Goal: Book appointment/travel/reservation

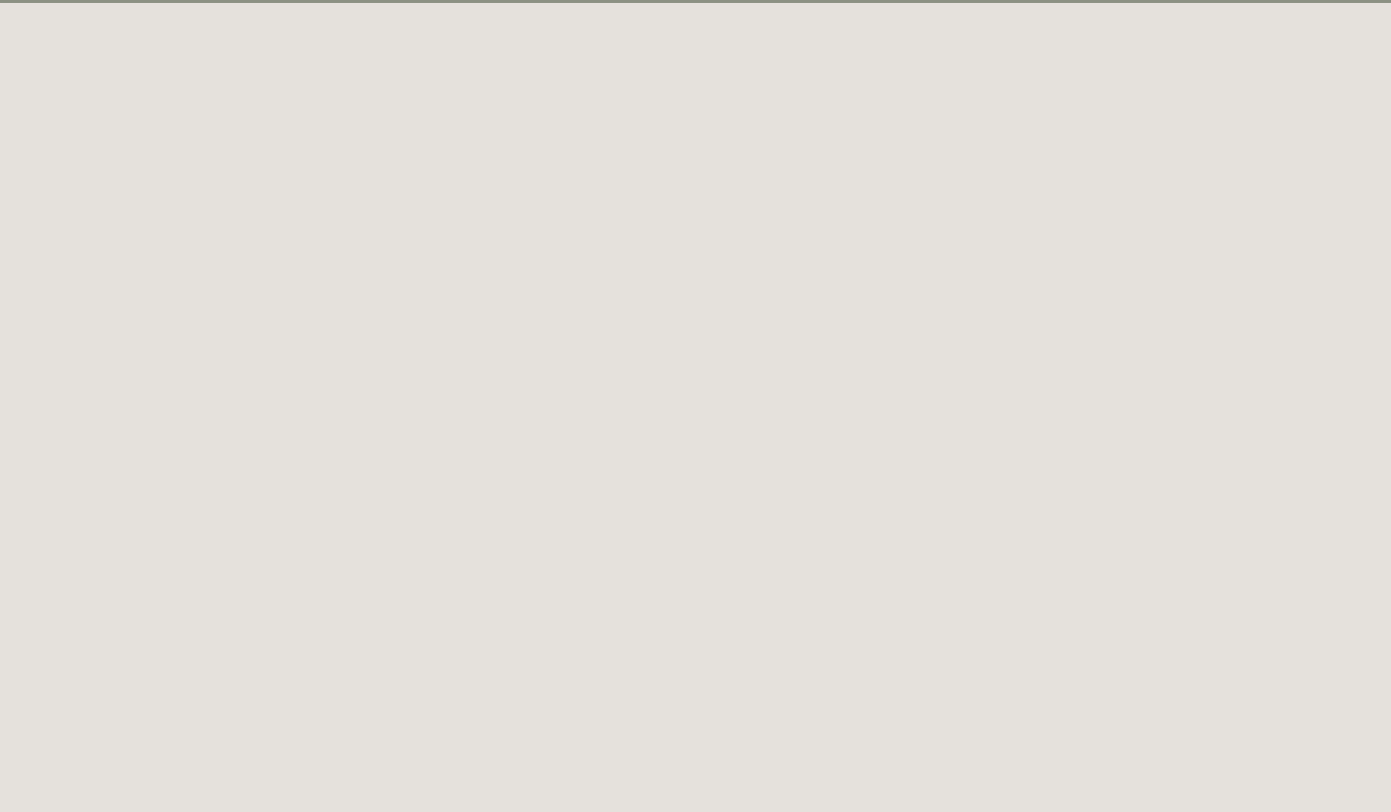
scroll to position [107, 0]
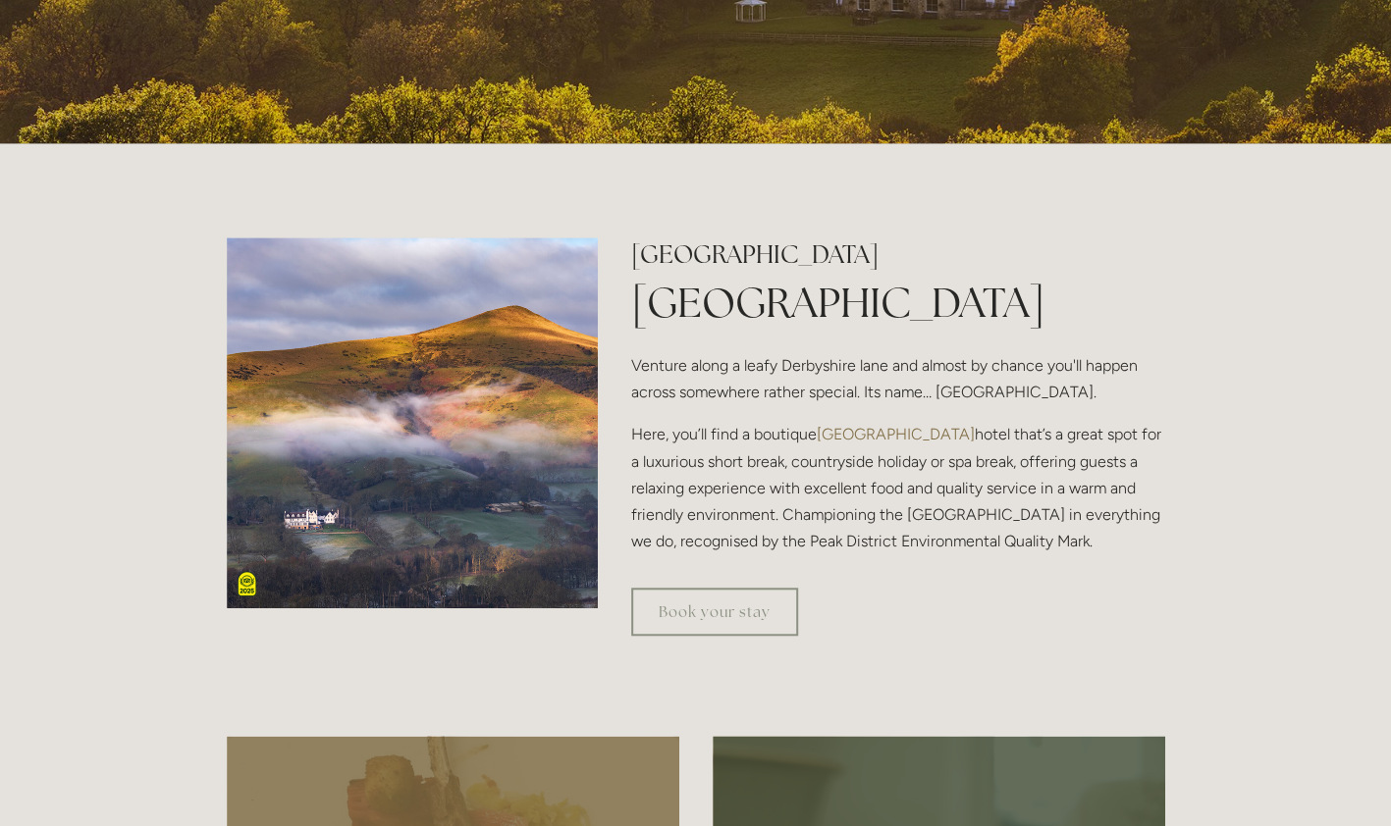
scroll to position [543, 0]
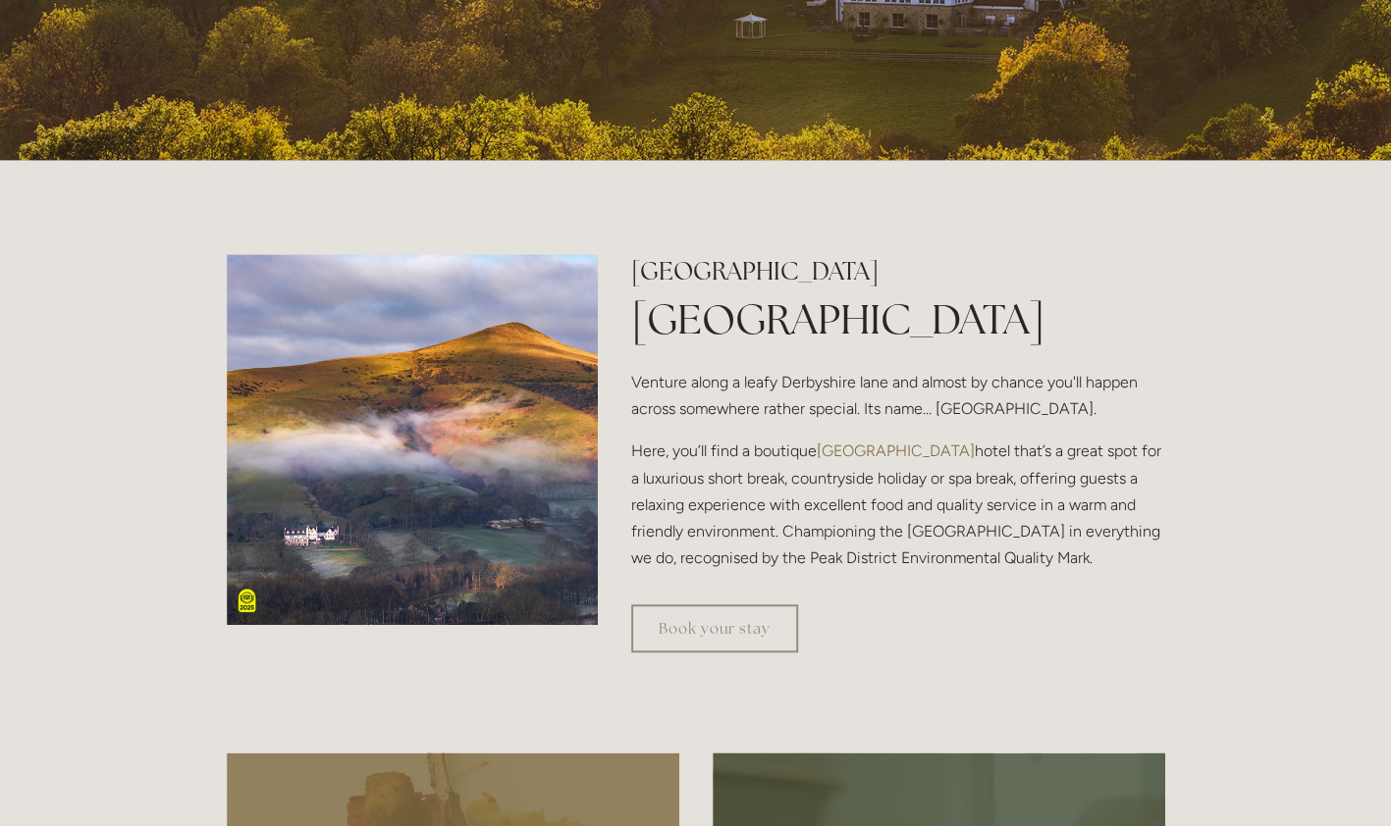
click at [718, 630] on link "Book your stay" at bounding box center [714, 628] width 167 height 48
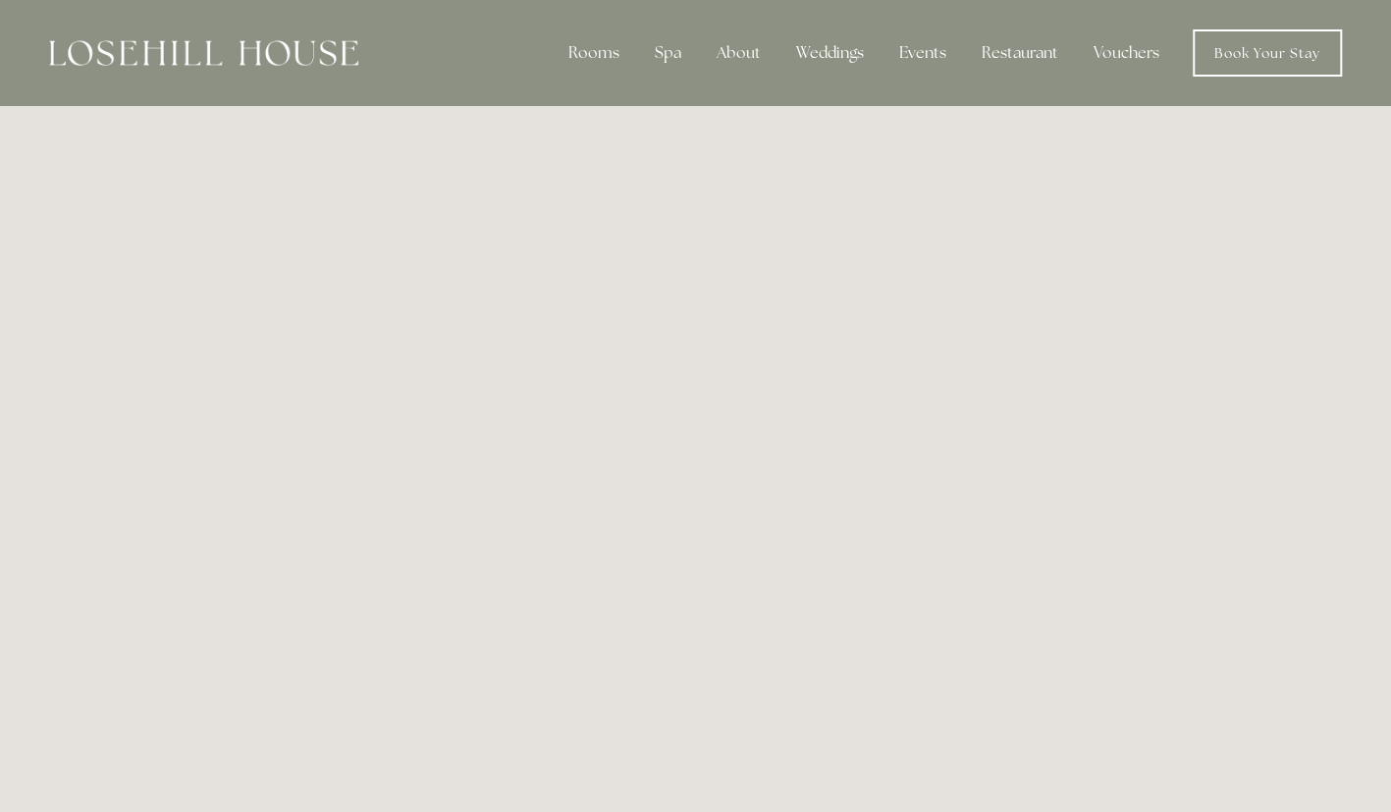
click at [265, 57] on img at bounding box center [203, 53] width 309 height 26
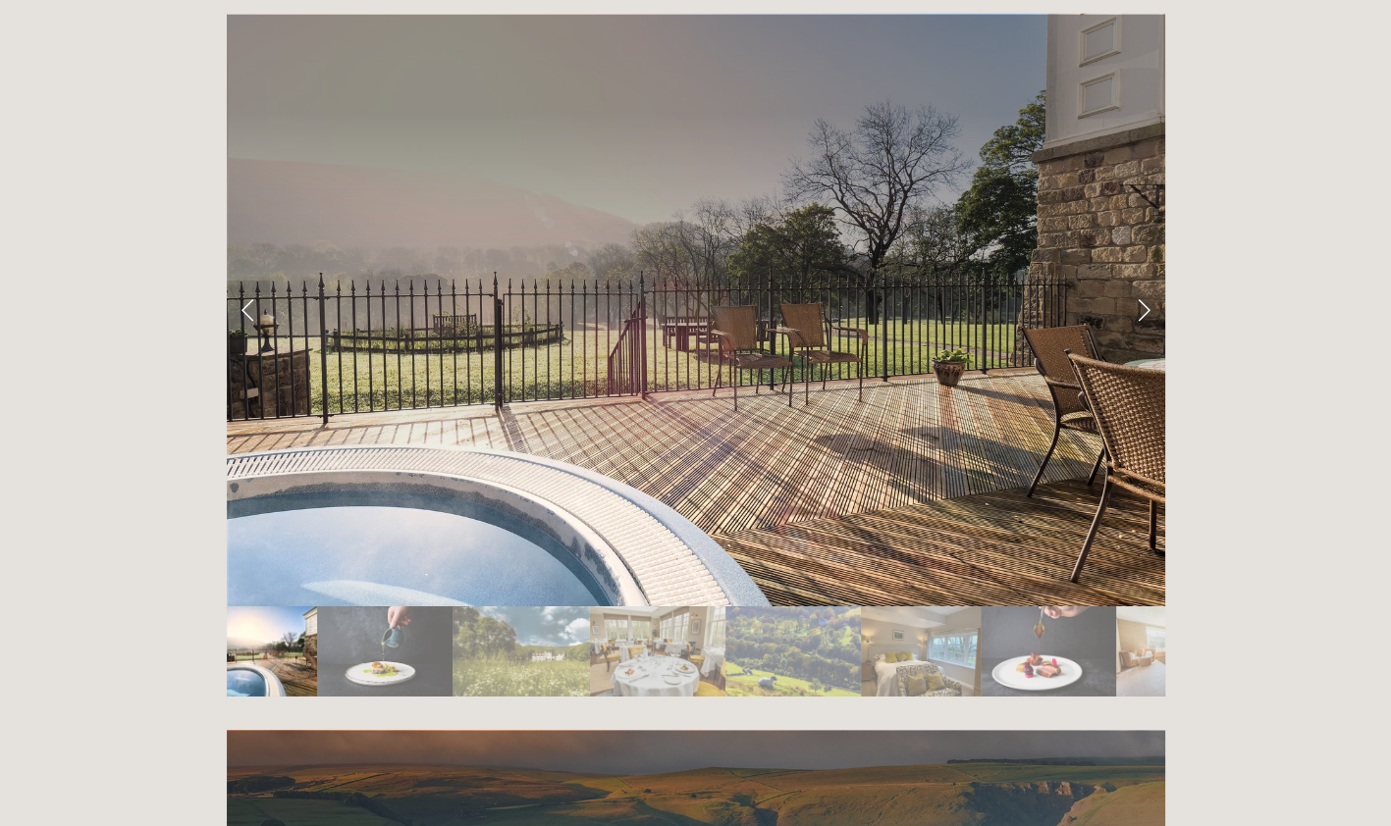
scroll to position [3178, 0]
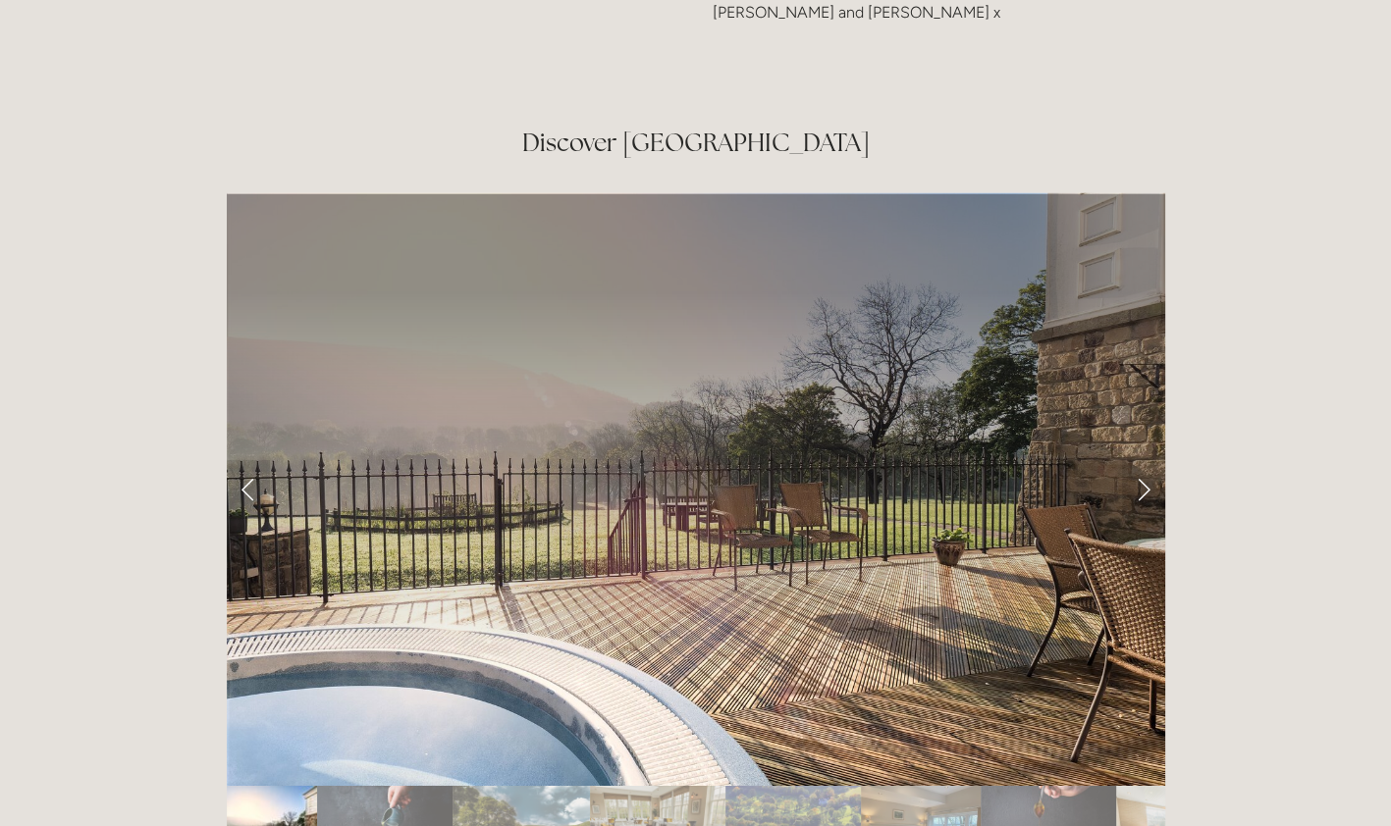
click at [1142, 460] on link "Next Slide" at bounding box center [1143, 489] width 43 height 59
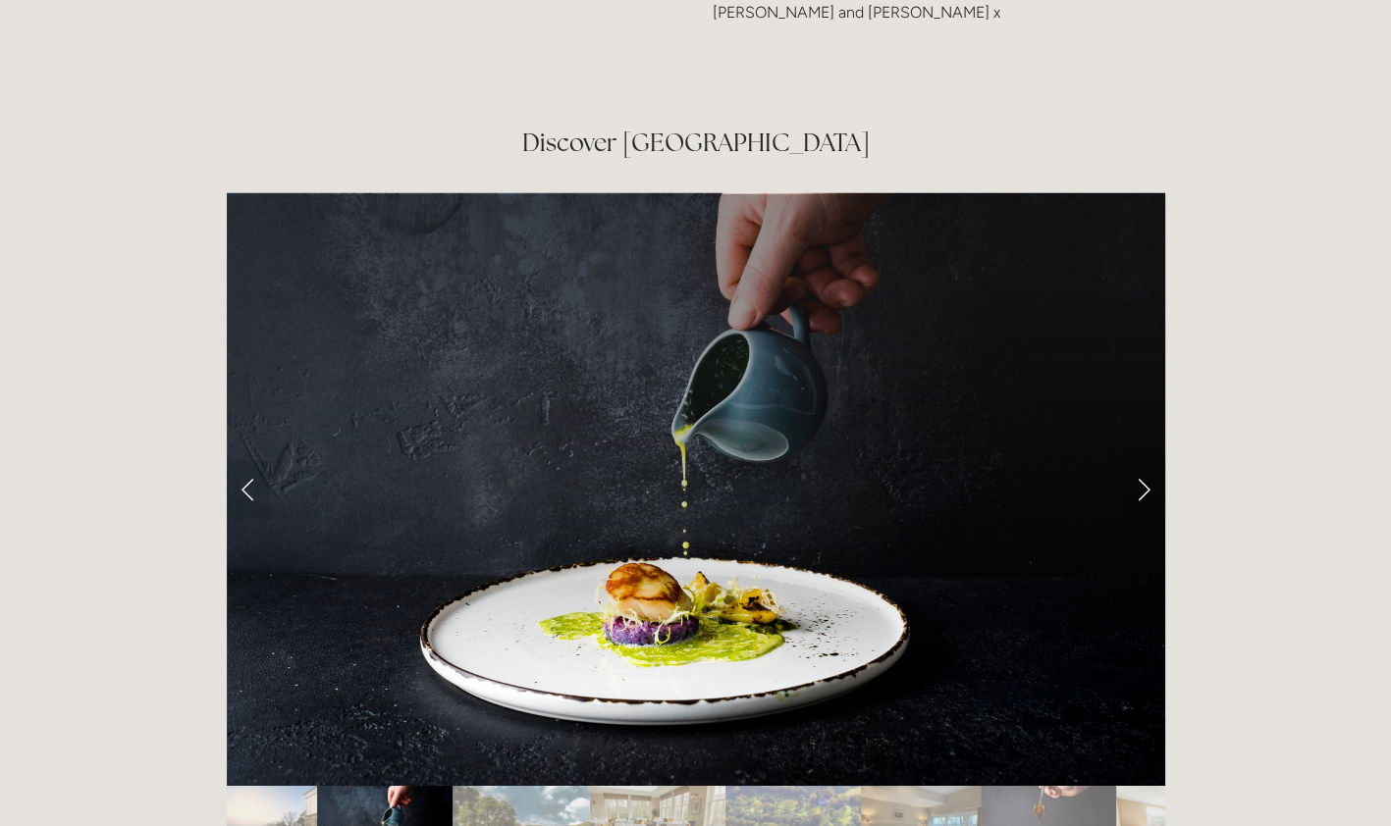
click at [1142, 460] on link "Next Slide" at bounding box center [1143, 489] width 43 height 59
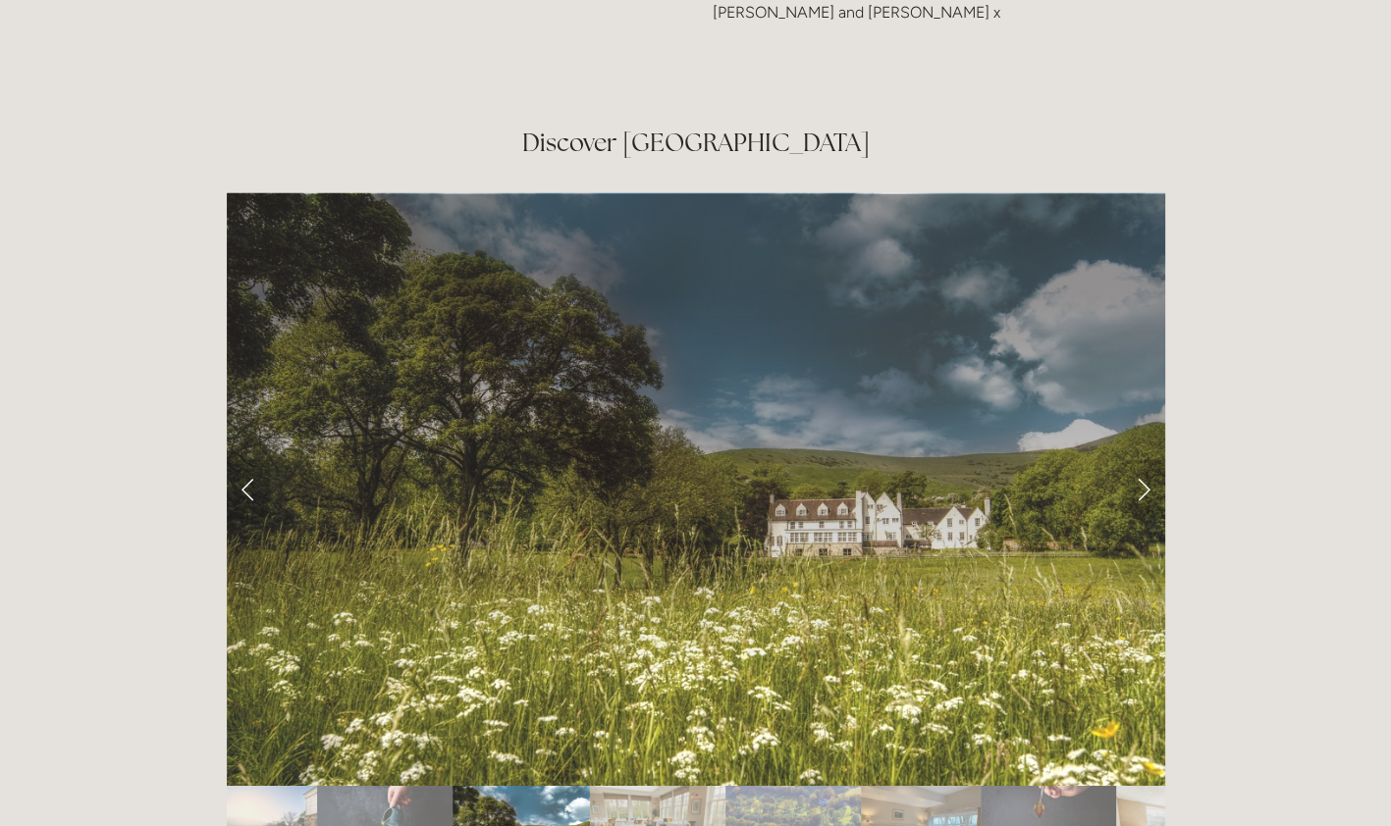
click at [1142, 460] on link "Next Slide" at bounding box center [1143, 489] width 43 height 59
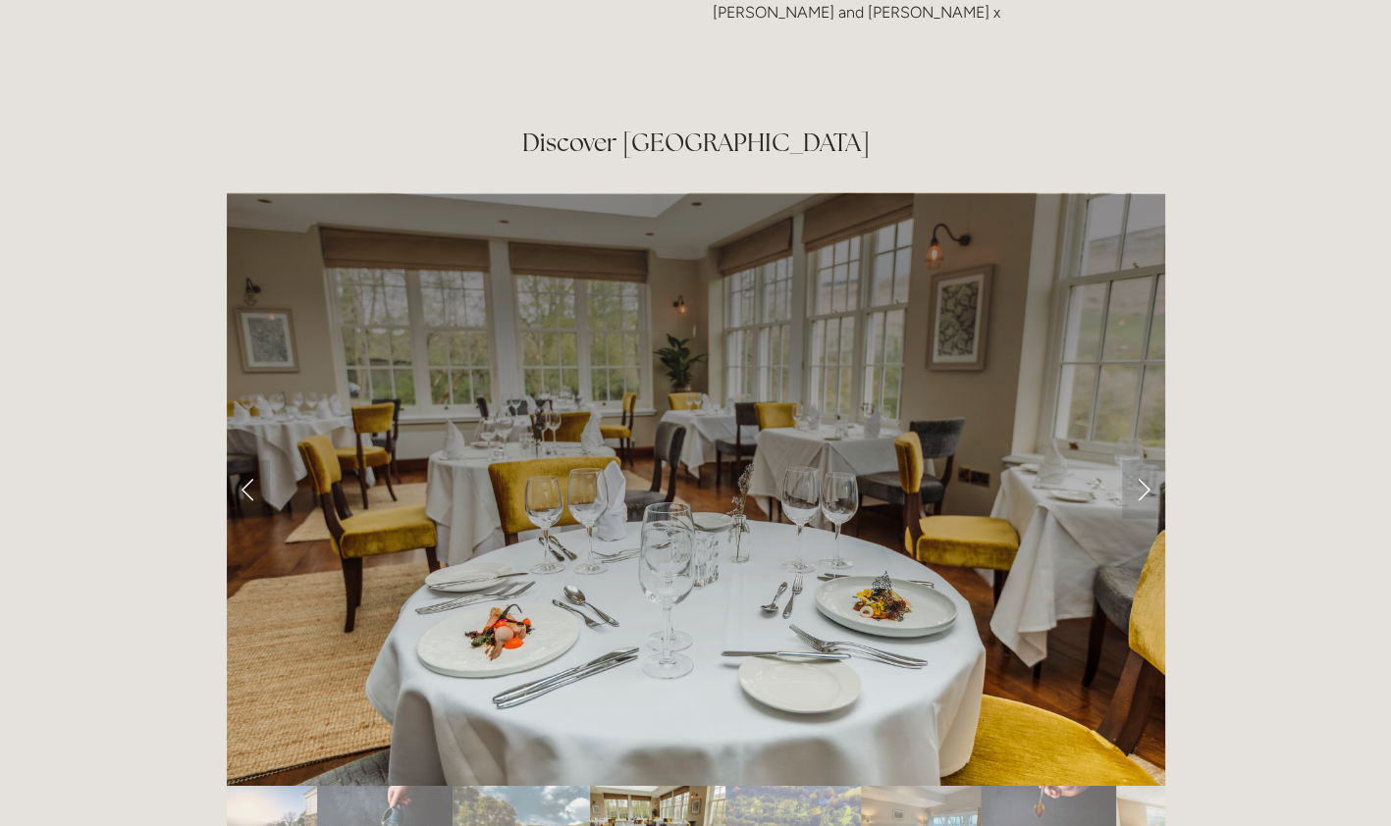
click at [1142, 460] on link "Next Slide" at bounding box center [1143, 489] width 43 height 59
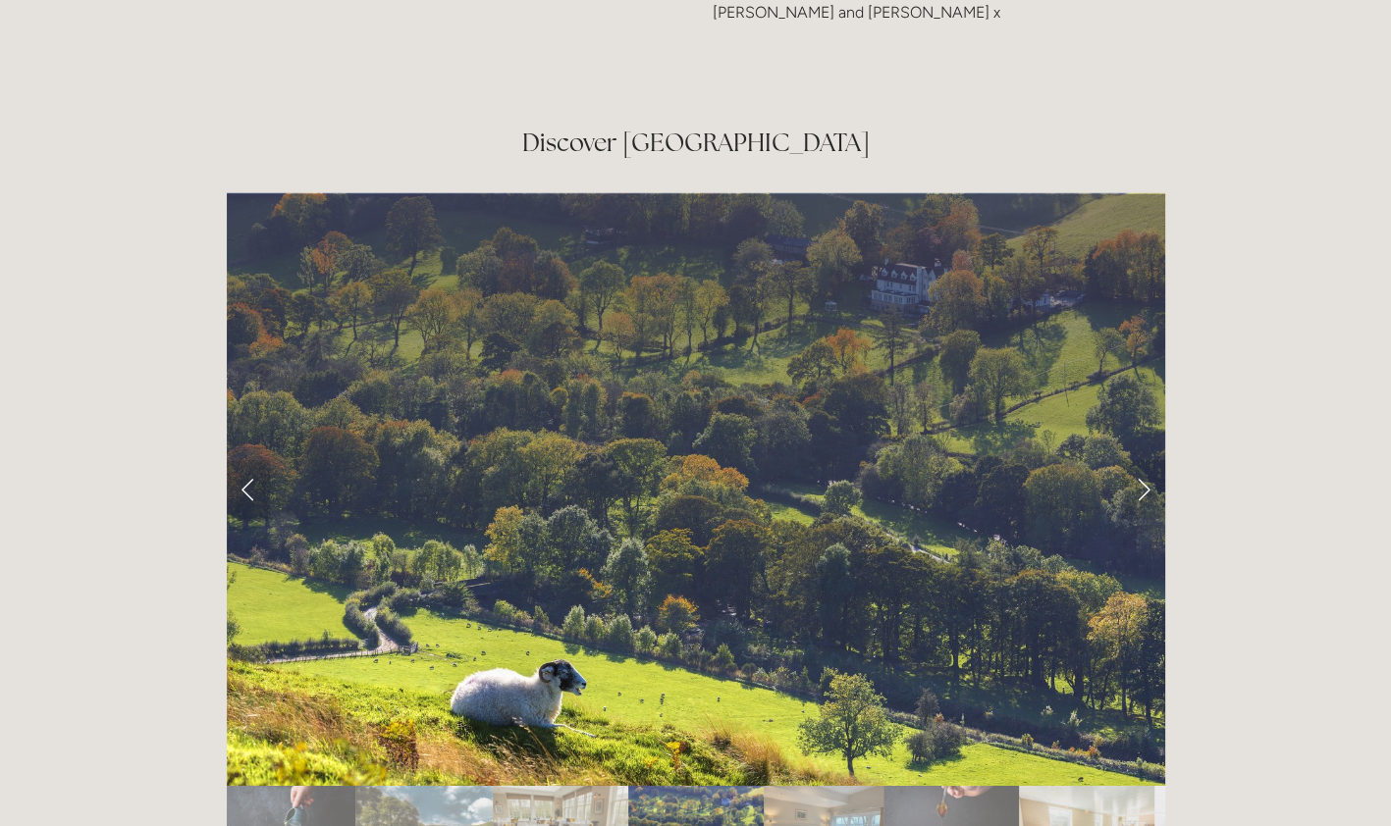
click at [1142, 460] on link "Next Slide" at bounding box center [1143, 489] width 43 height 59
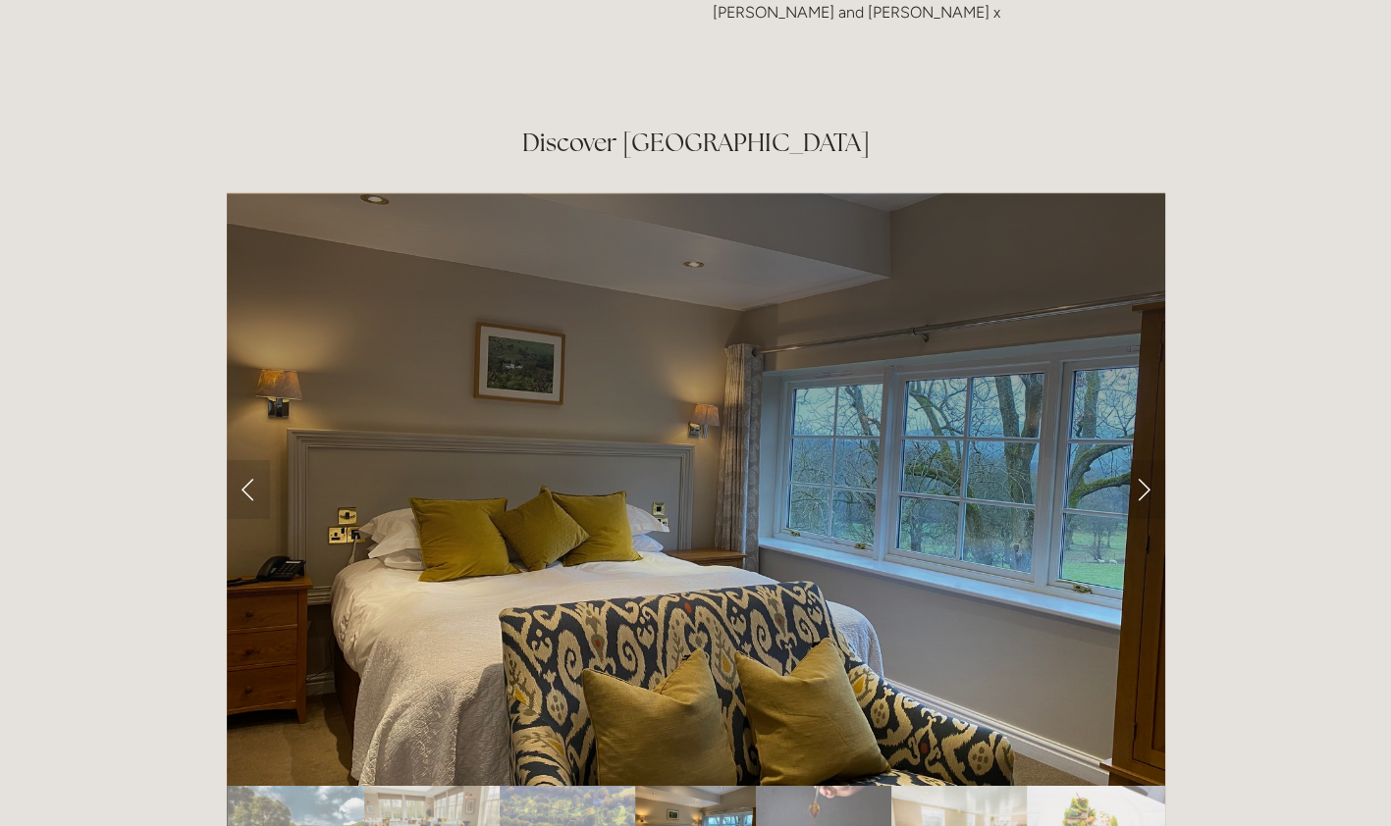
click at [1142, 460] on link "Next Slide" at bounding box center [1143, 489] width 43 height 59
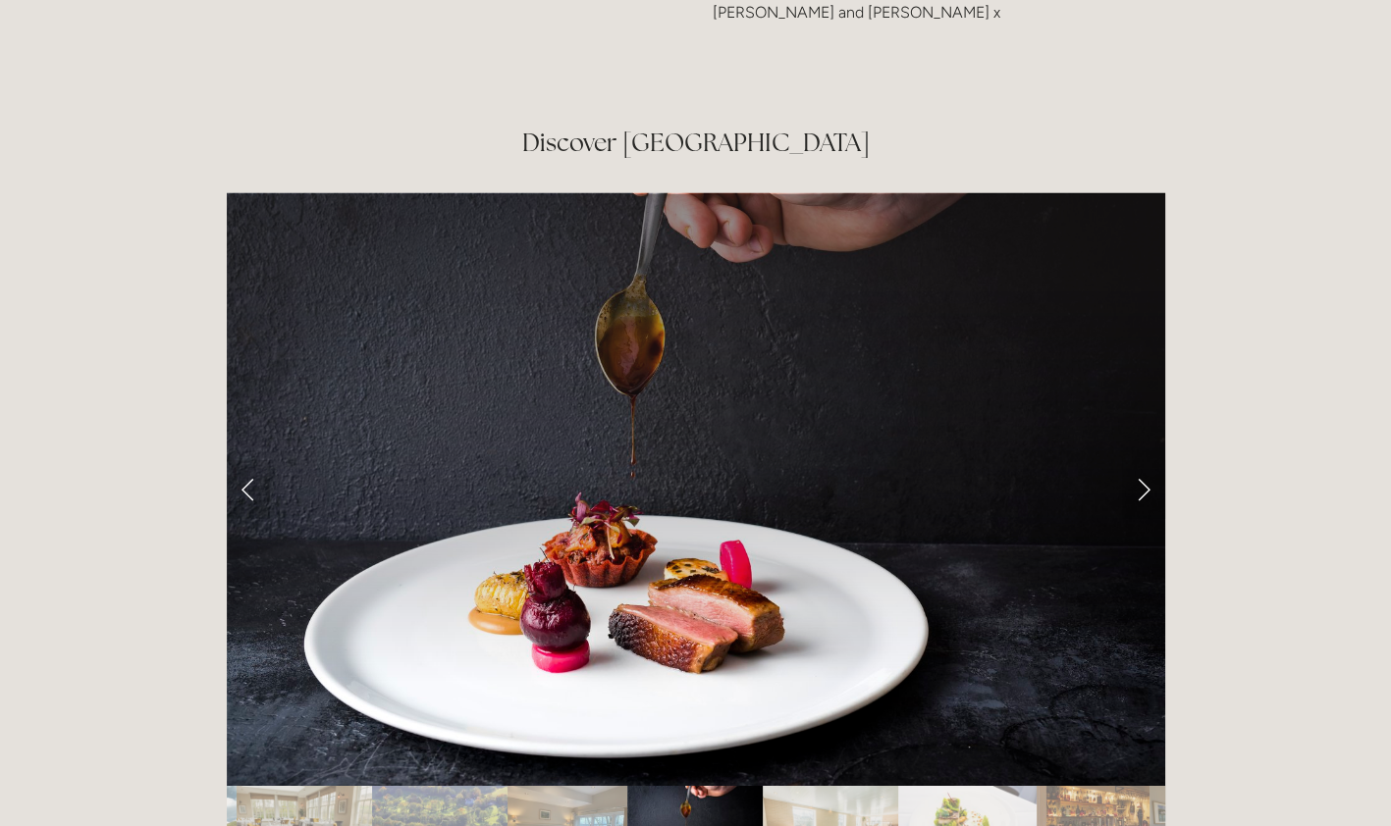
click at [1142, 460] on link "Next Slide" at bounding box center [1143, 489] width 43 height 59
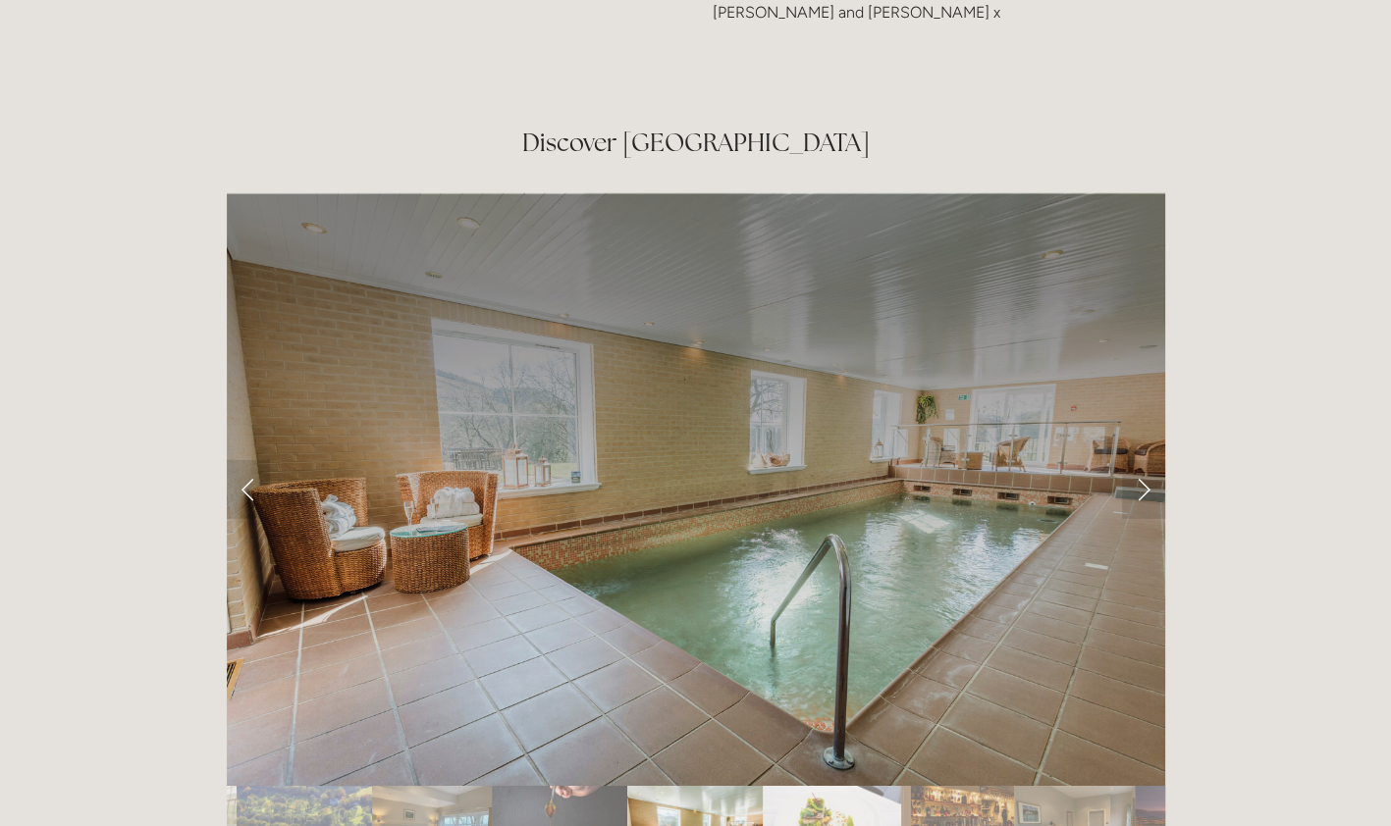
click at [1142, 460] on link "Next Slide" at bounding box center [1143, 489] width 43 height 59
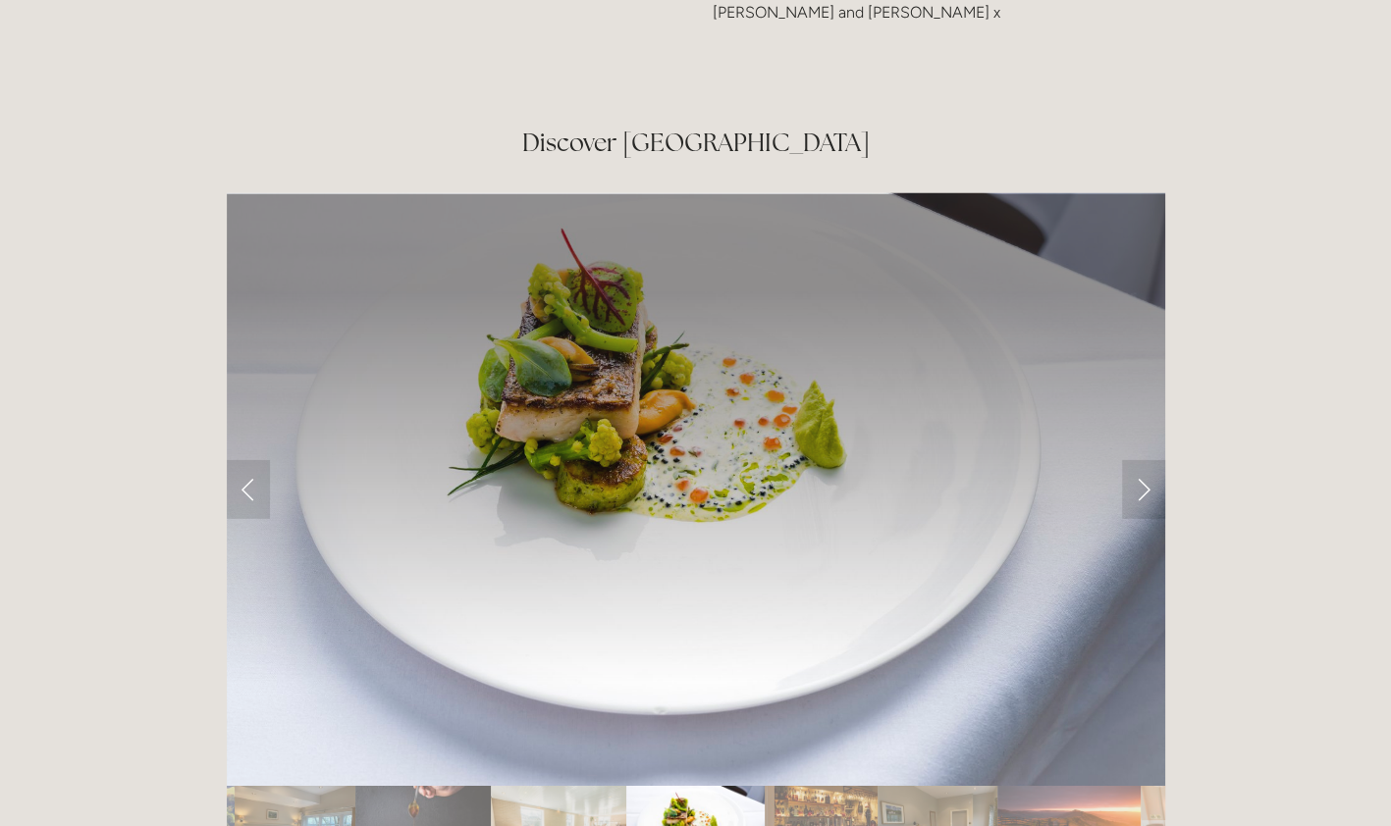
click at [1142, 460] on link "Next Slide" at bounding box center [1143, 489] width 43 height 59
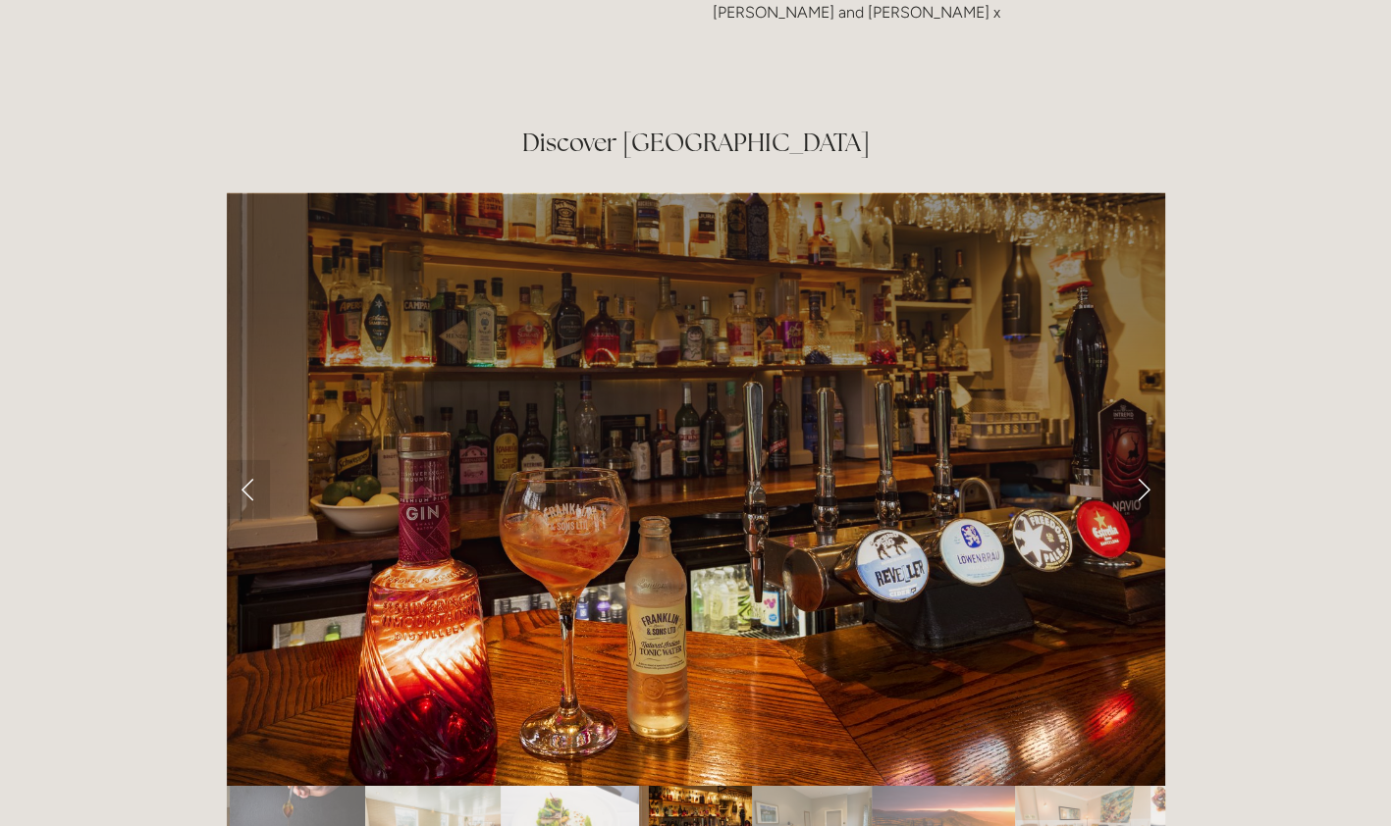
click at [1142, 460] on link "Next Slide" at bounding box center [1143, 489] width 43 height 59
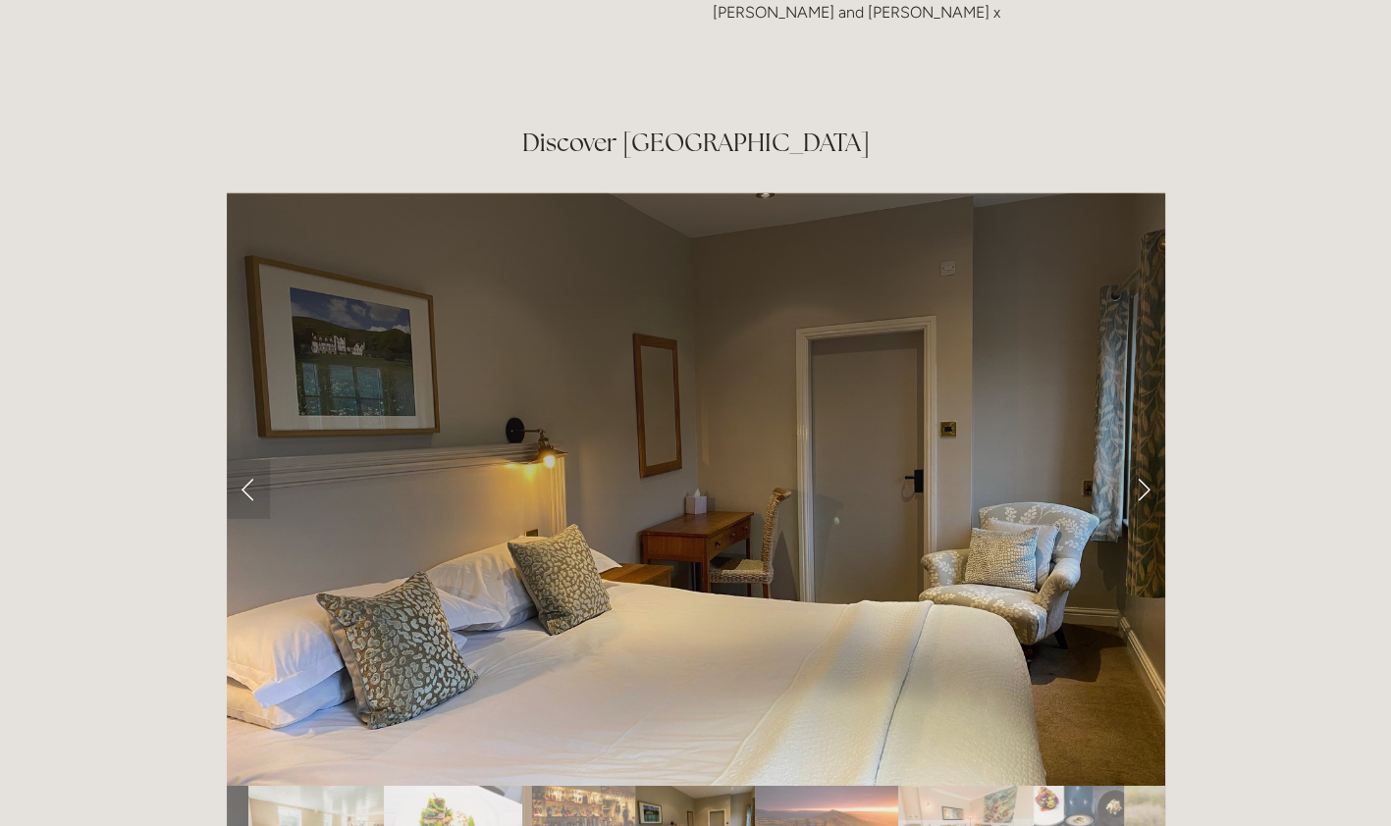
click at [252, 460] on link "Previous Slide" at bounding box center [248, 489] width 43 height 59
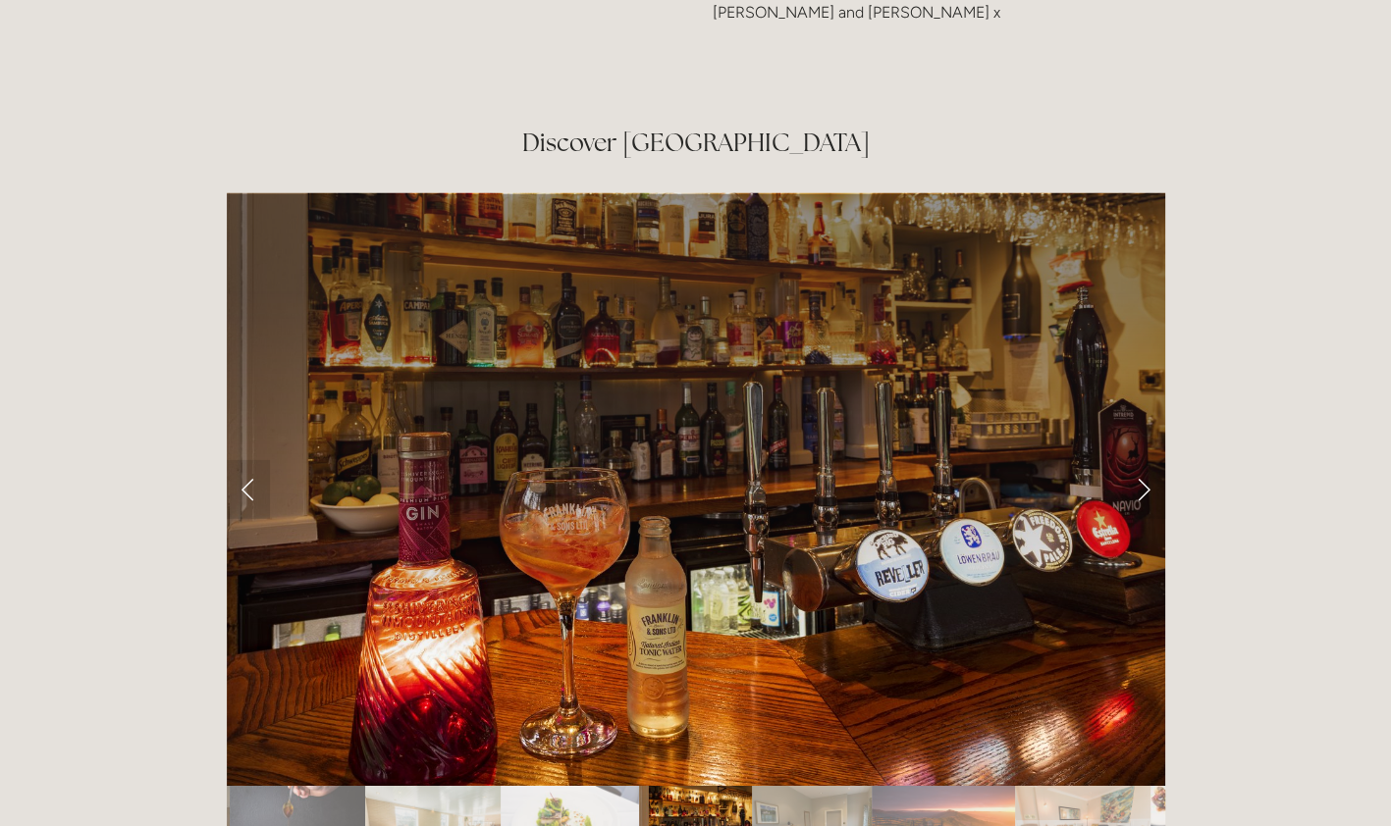
click at [252, 460] on link "Previous Slide" at bounding box center [248, 489] width 43 height 59
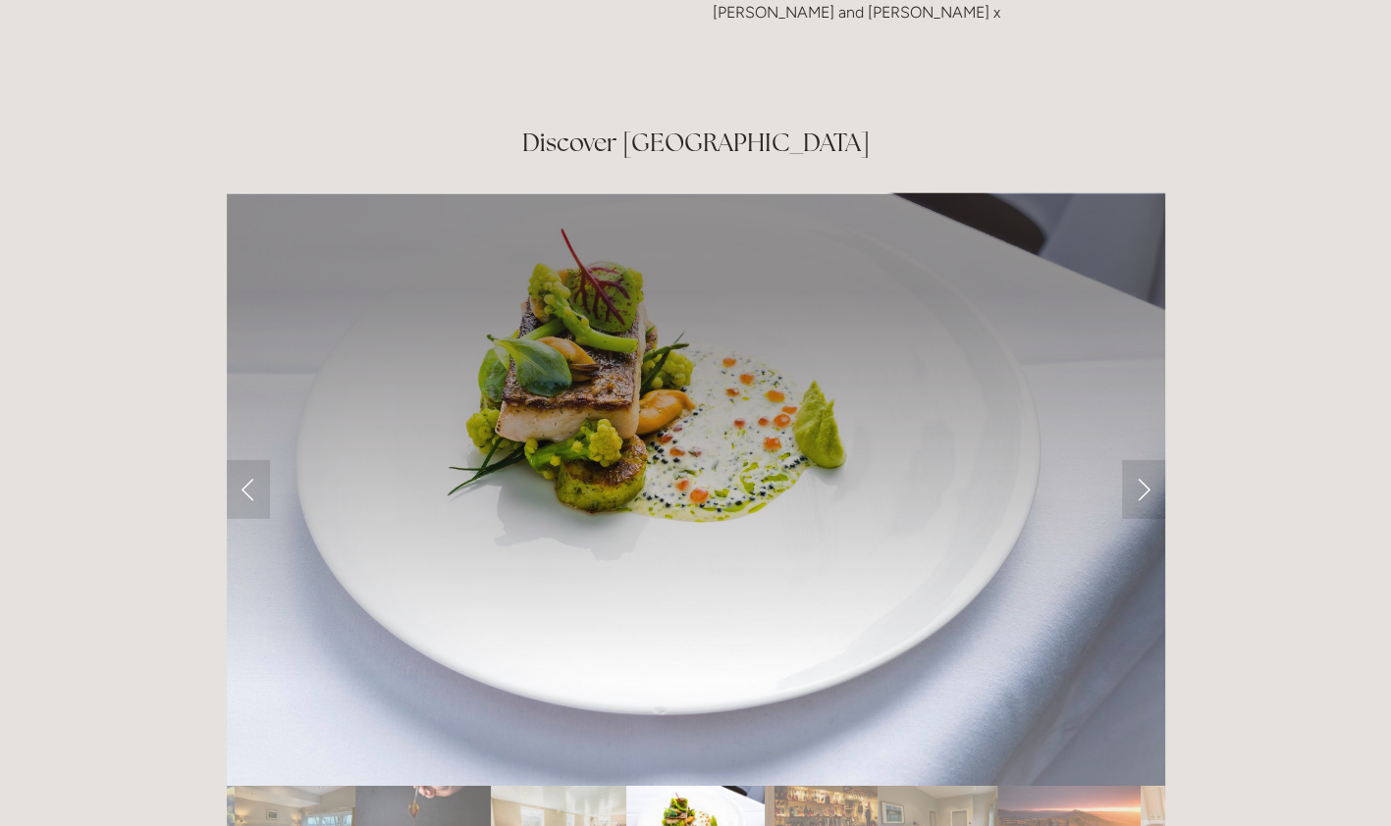
click at [1145, 460] on link "Next Slide" at bounding box center [1143, 489] width 43 height 59
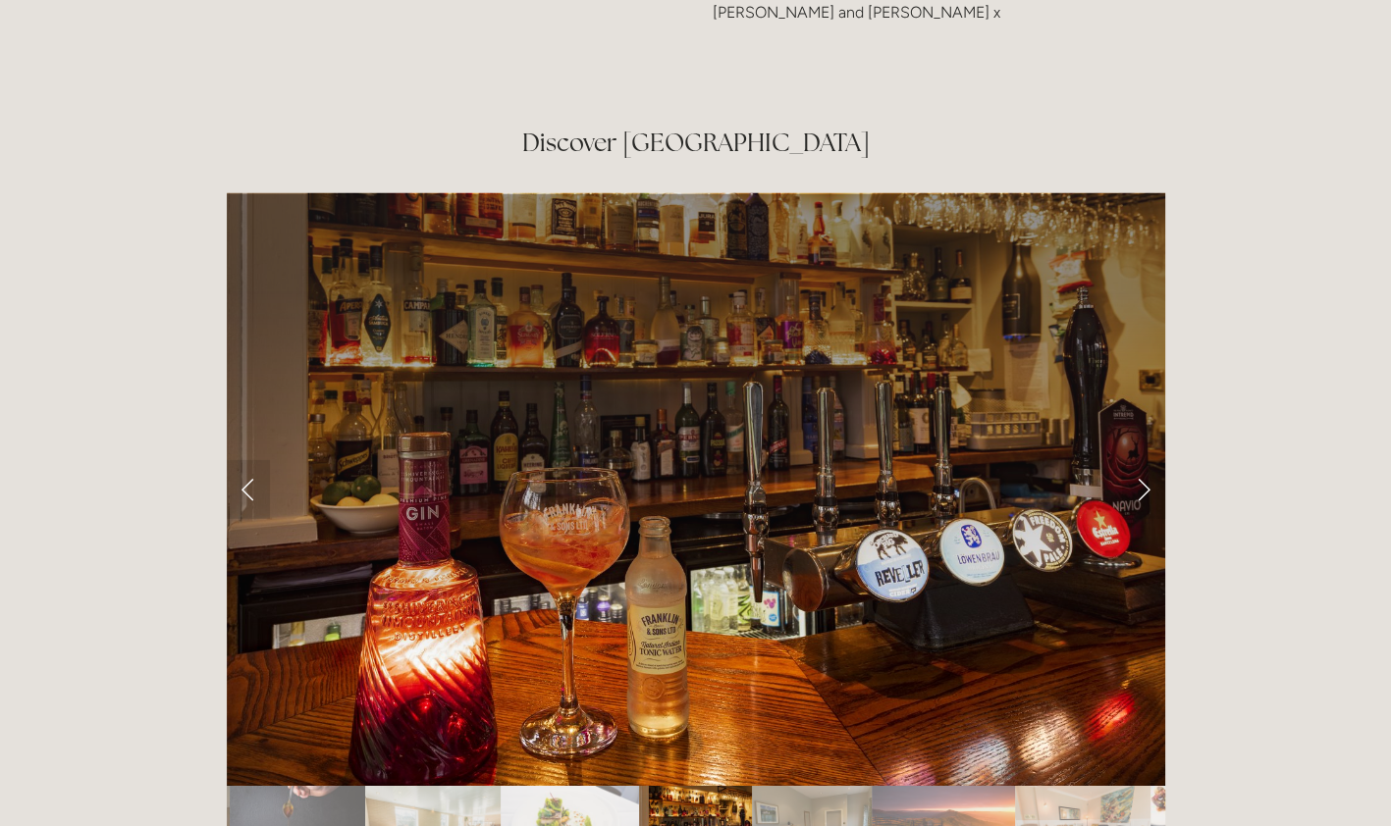
click at [1145, 460] on link "Next Slide" at bounding box center [1143, 489] width 43 height 59
click at [1141, 460] on link "Next Slide" at bounding box center [1143, 489] width 43 height 59
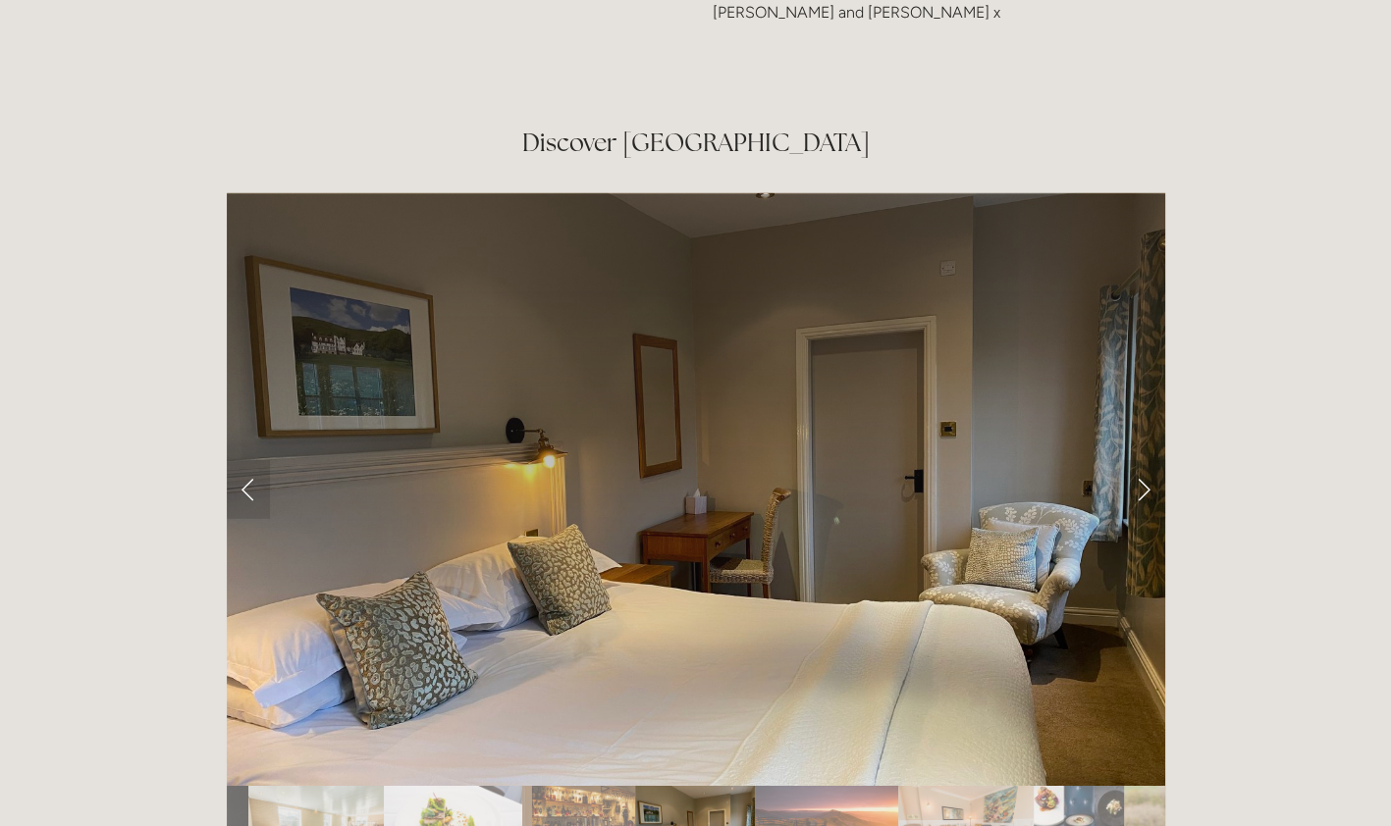
click at [1141, 460] on link "Next Slide" at bounding box center [1143, 489] width 43 height 59
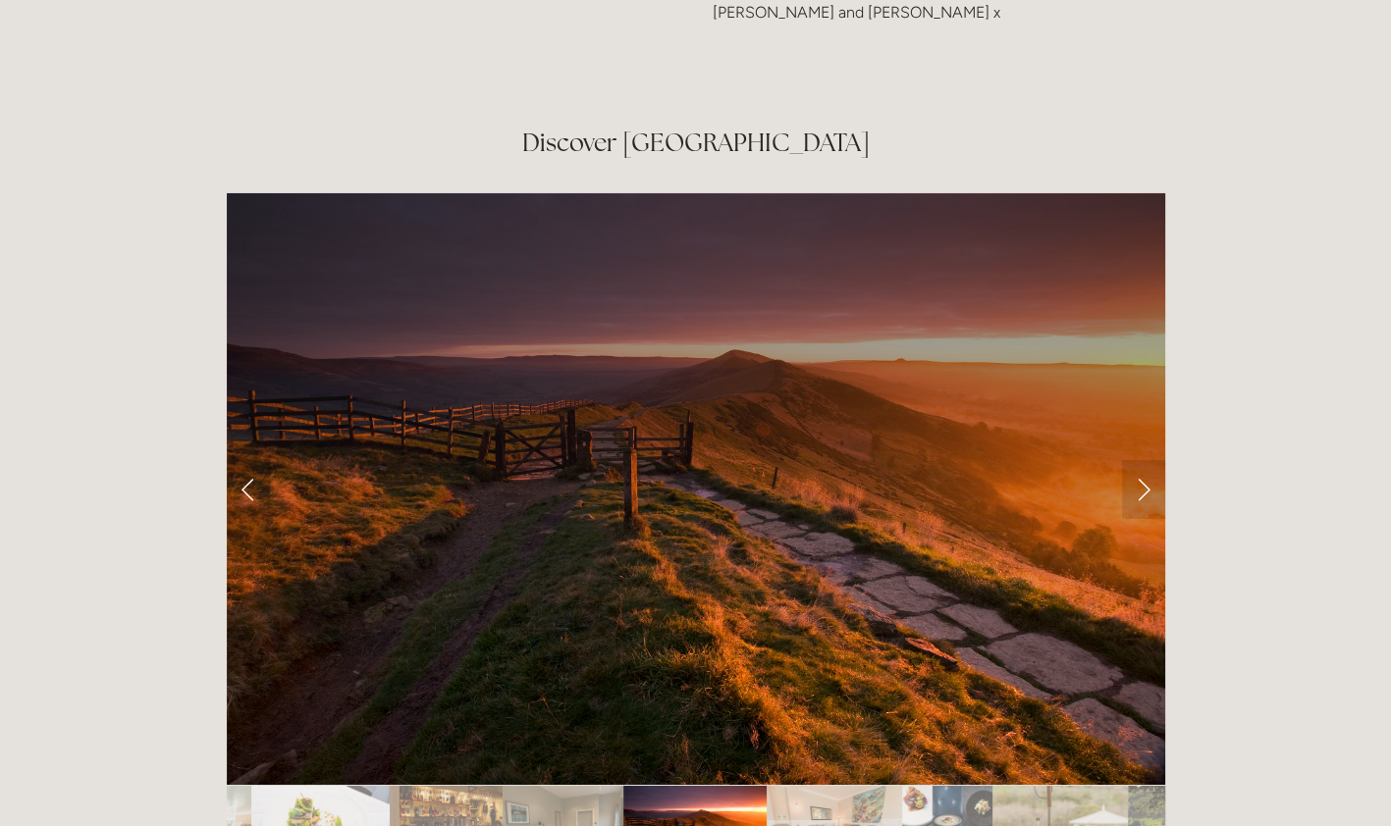
click at [1141, 460] on link "Next Slide" at bounding box center [1143, 489] width 43 height 59
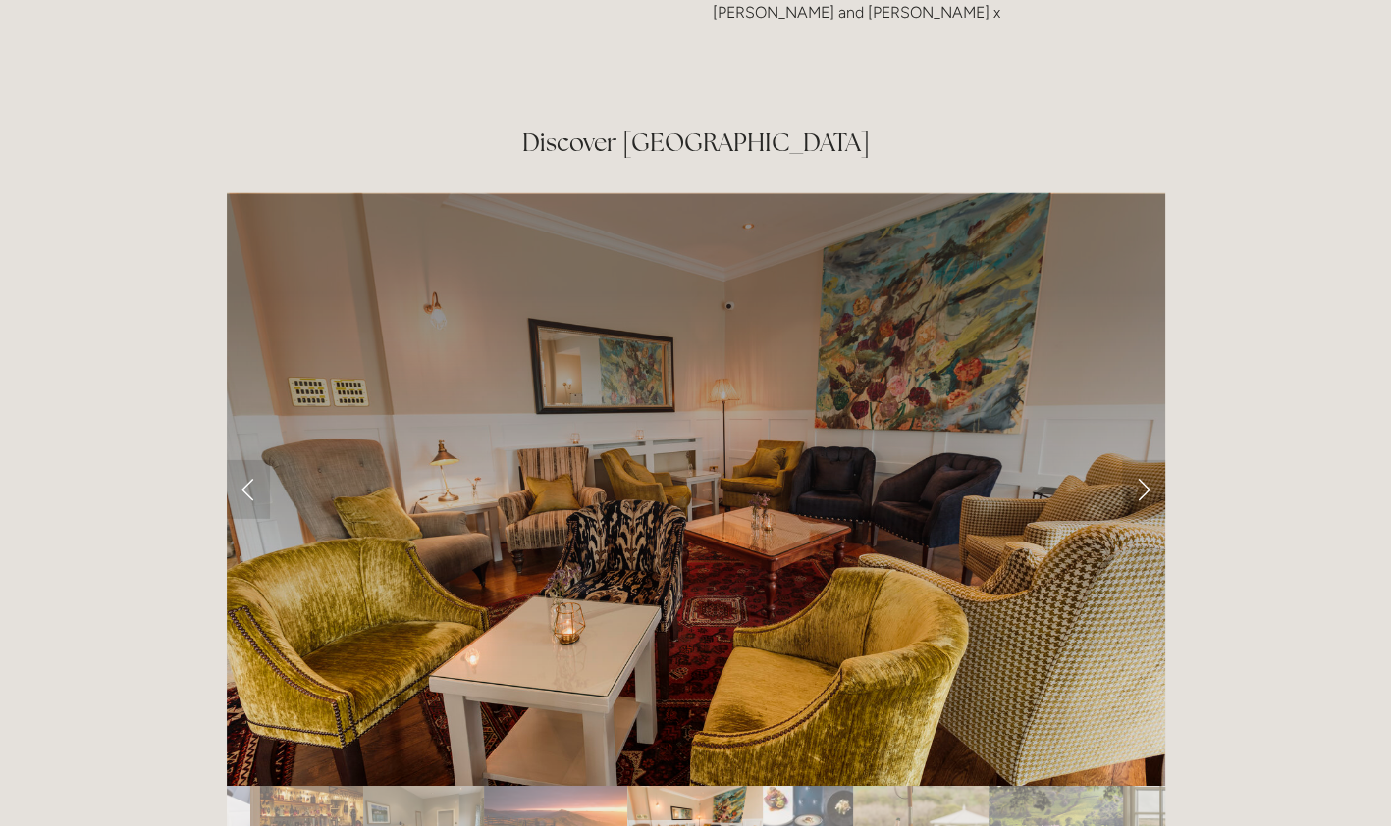
click at [1141, 460] on link "Next Slide" at bounding box center [1143, 489] width 43 height 59
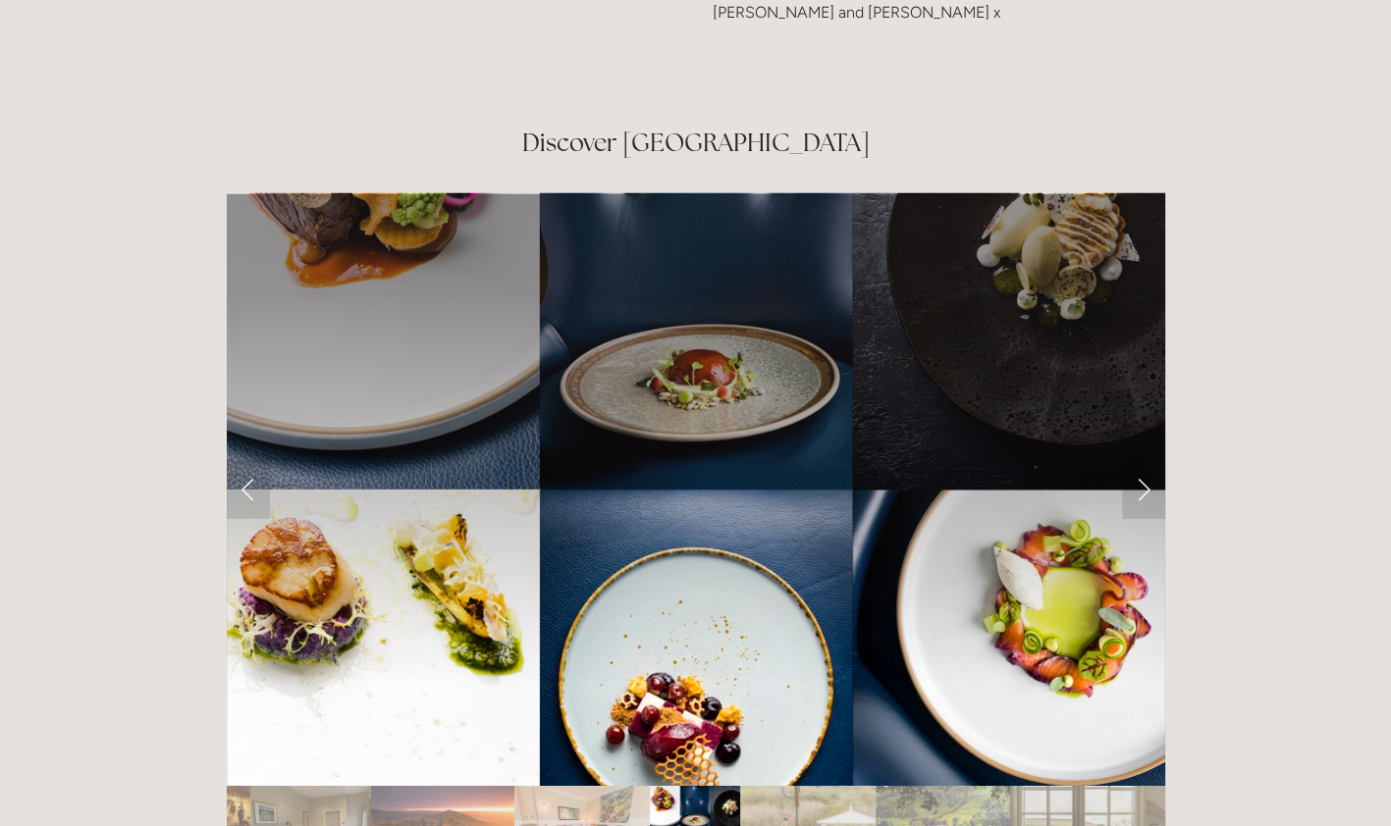
click at [1141, 460] on link "Next Slide" at bounding box center [1143, 489] width 43 height 59
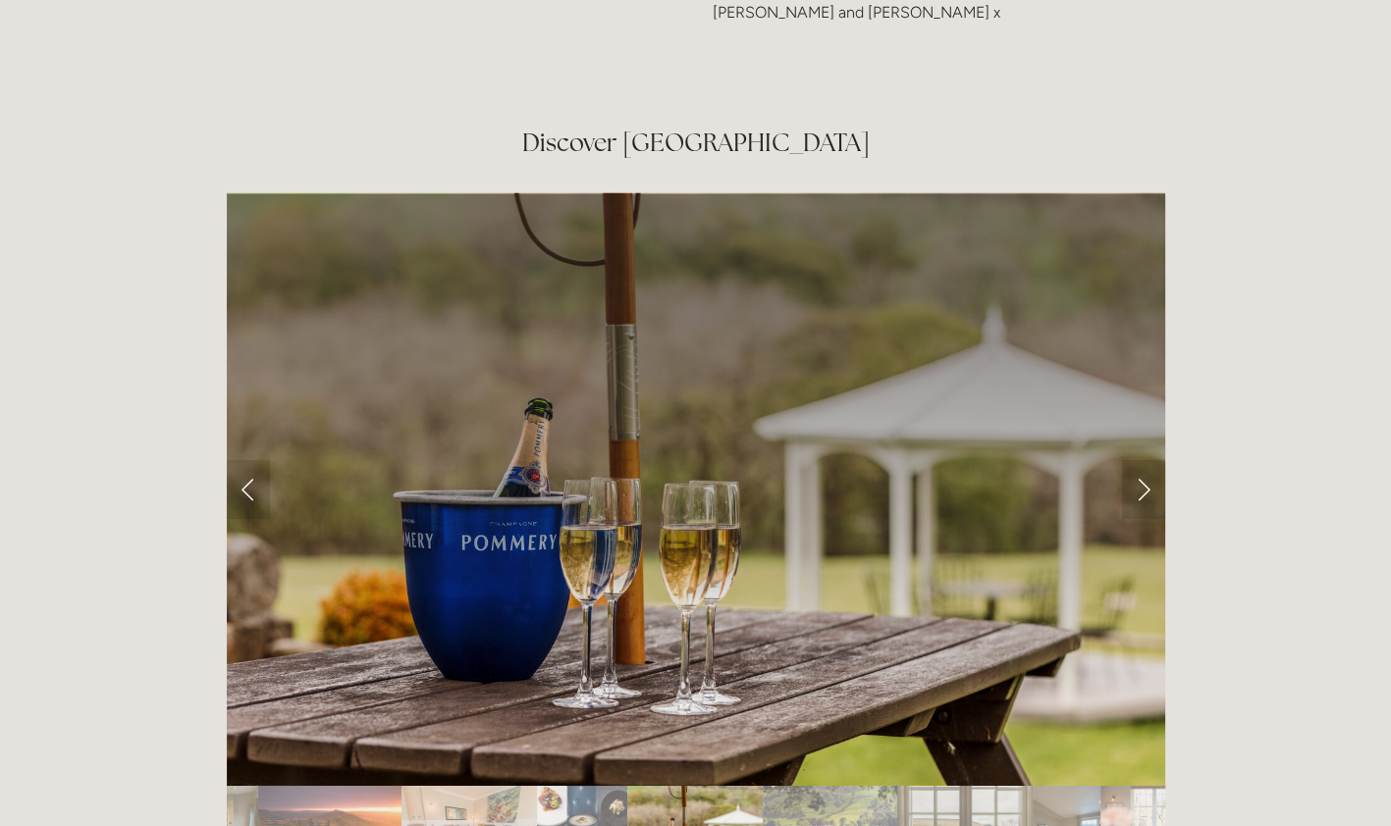
click at [1141, 460] on link "Next Slide" at bounding box center [1143, 489] width 43 height 59
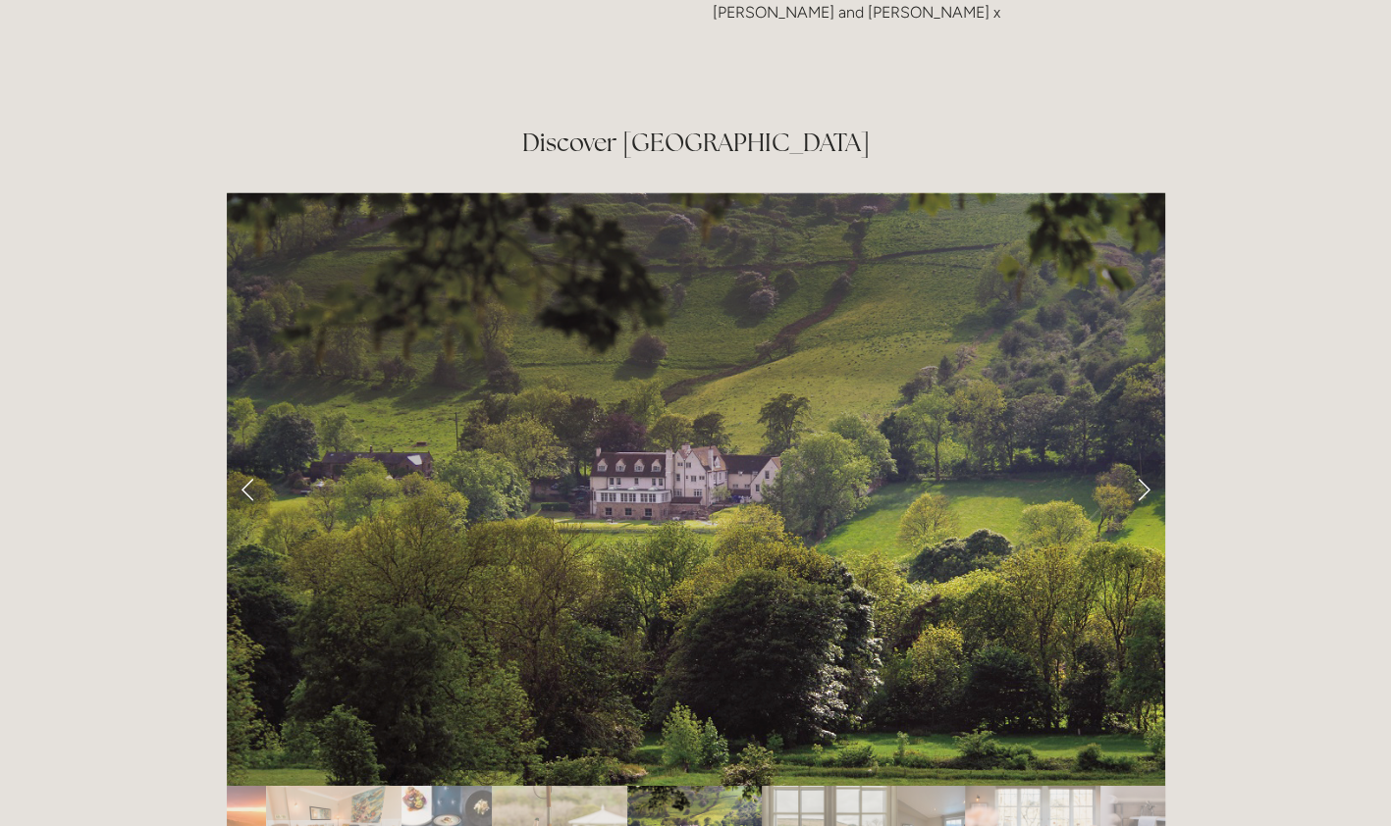
click at [1141, 460] on link "Next Slide" at bounding box center [1143, 489] width 43 height 59
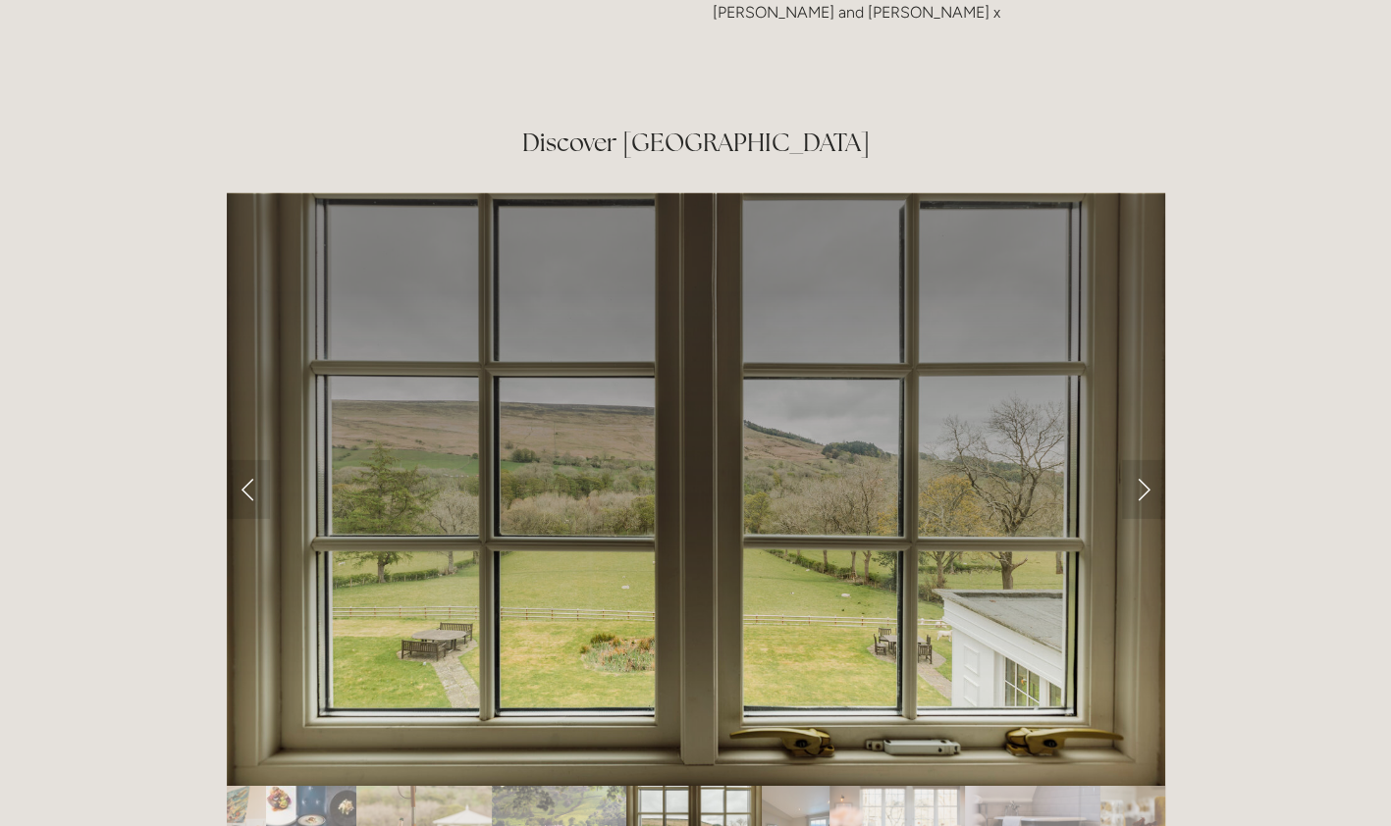
click at [1141, 460] on link "Next Slide" at bounding box center [1143, 489] width 43 height 59
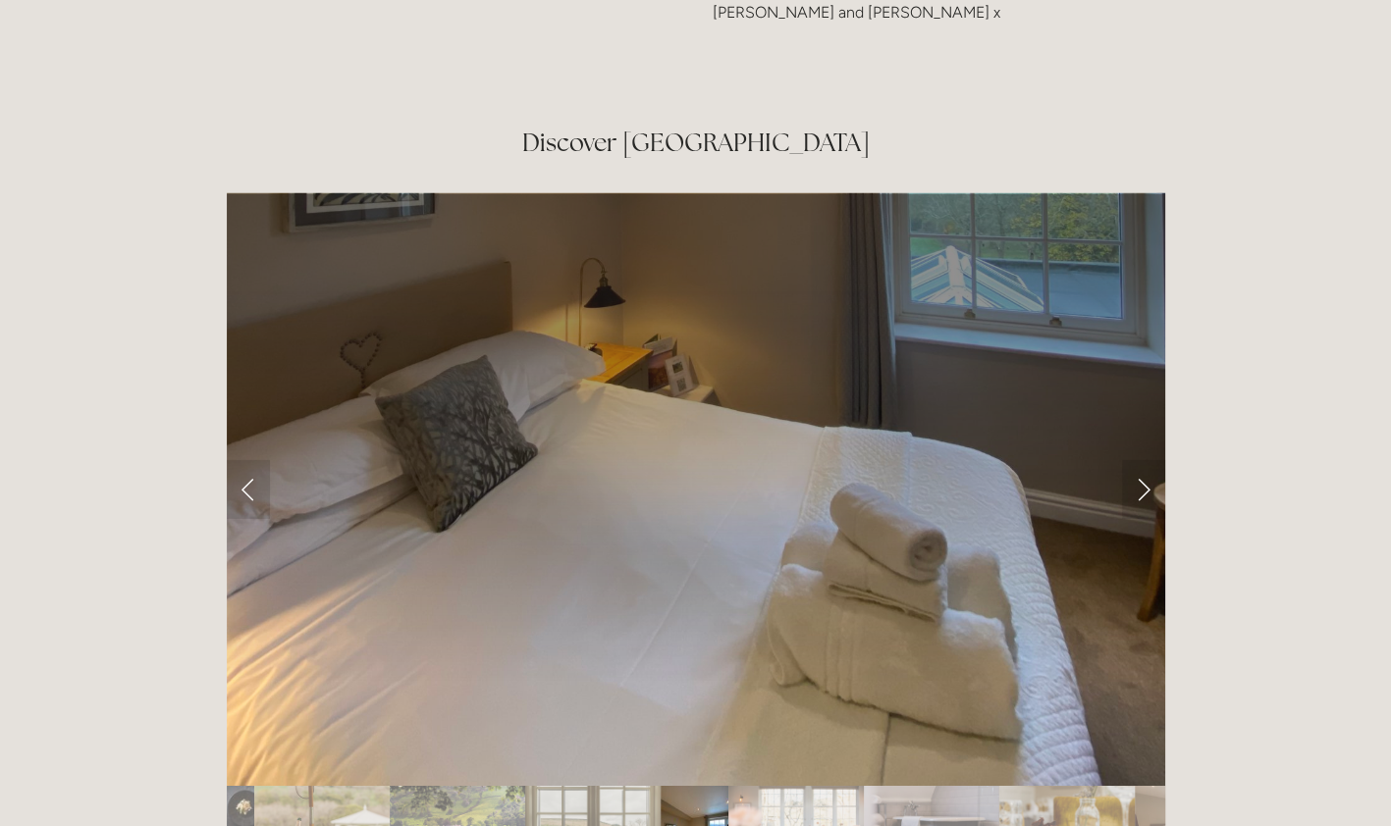
click at [1141, 460] on link "Next Slide" at bounding box center [1143, 489] width 43 height 59
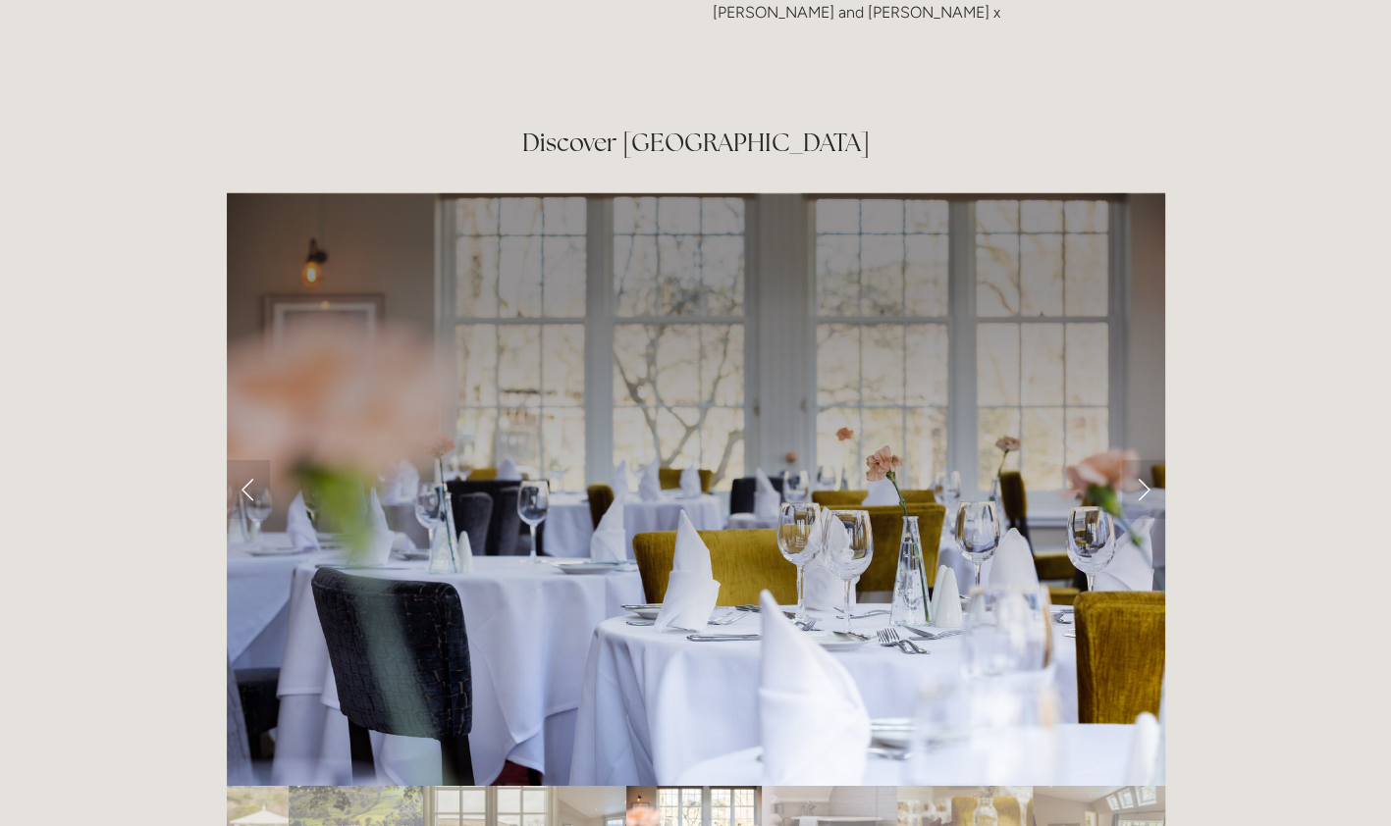
click at [1141, 460] on link "Next Slide" at bounding box center [1143, 489] width 43 height 59
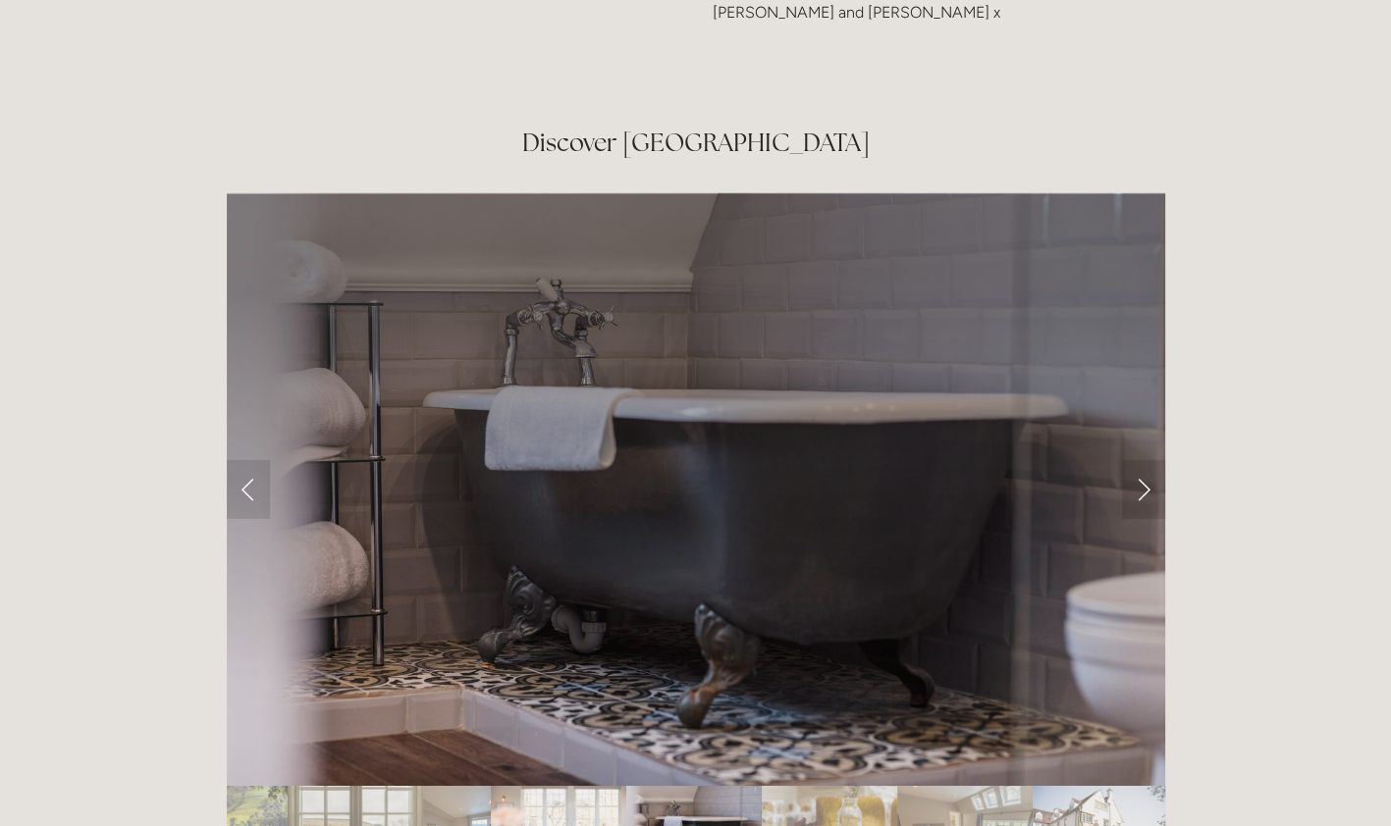
click at [1141, 460] on link "Next Slide" at bounding box center [1143, 489] width 43 height 59
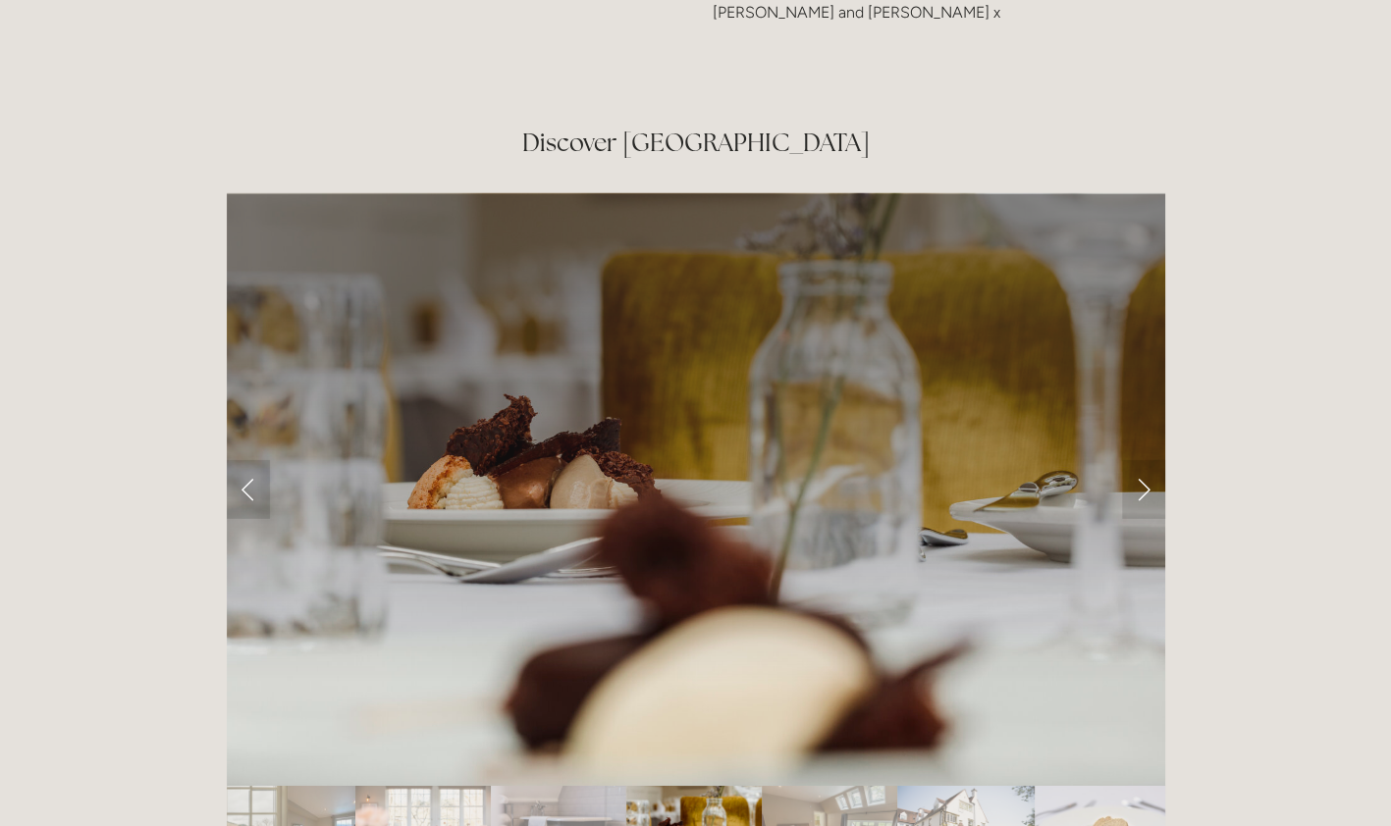
click at [1141, 460] on link "Next Slide" at bounding box center [1143, 489] width 43 height 59
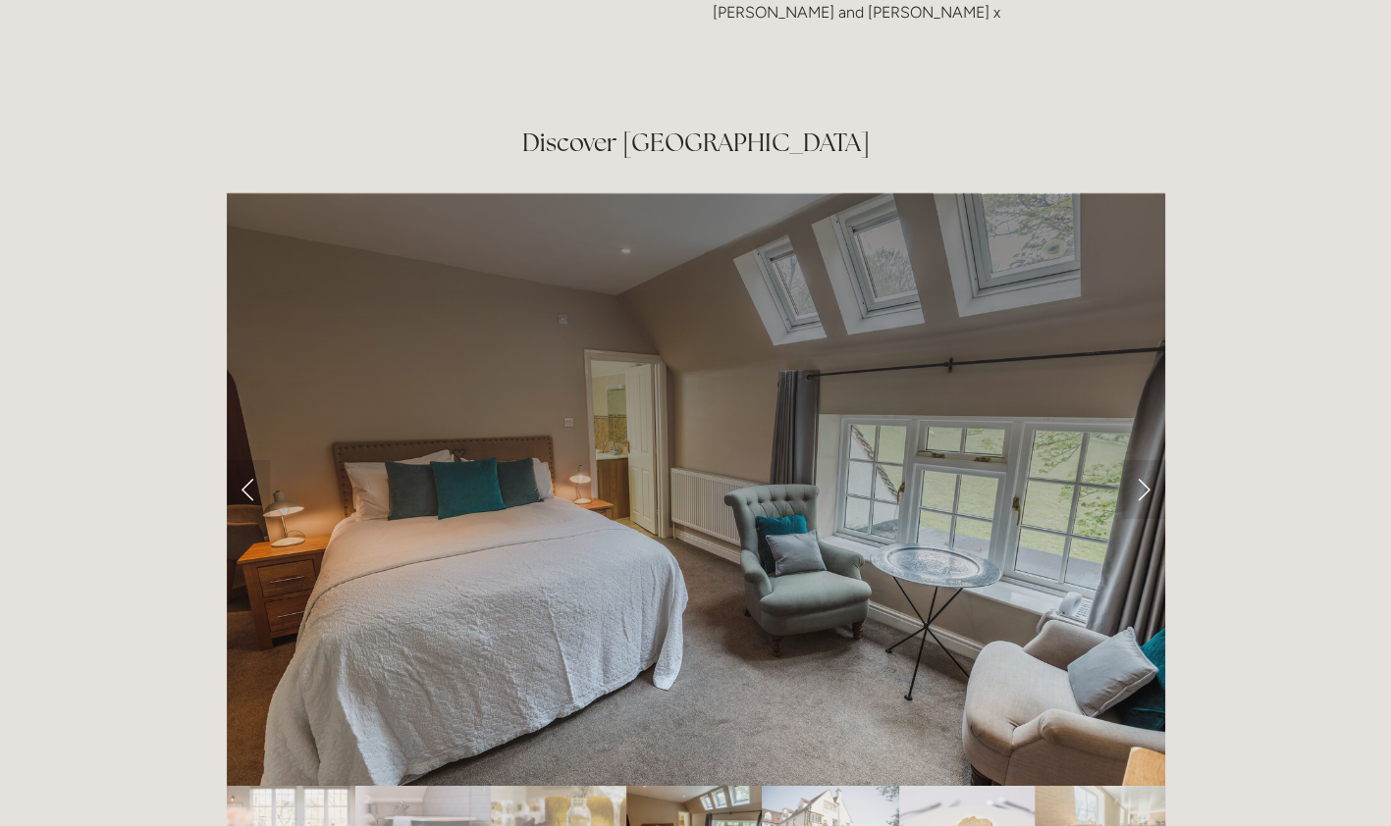
click at [1141, 460] on link "Next Slide" at bounding box center [1143, 489] width 43 height 59
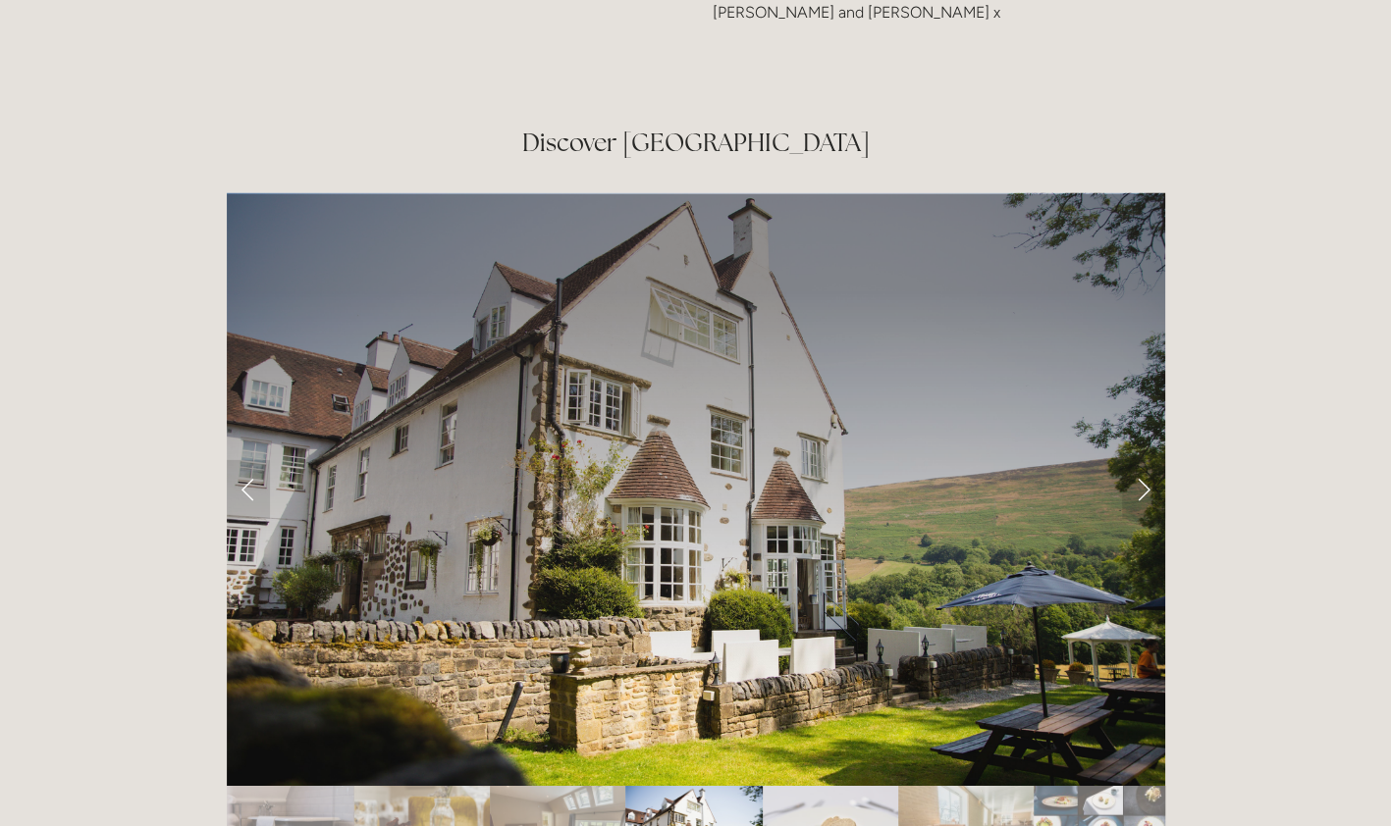
click at [1141, 460] on link "Next Slide" at bounding box center [1143, 489] width 43 height 59
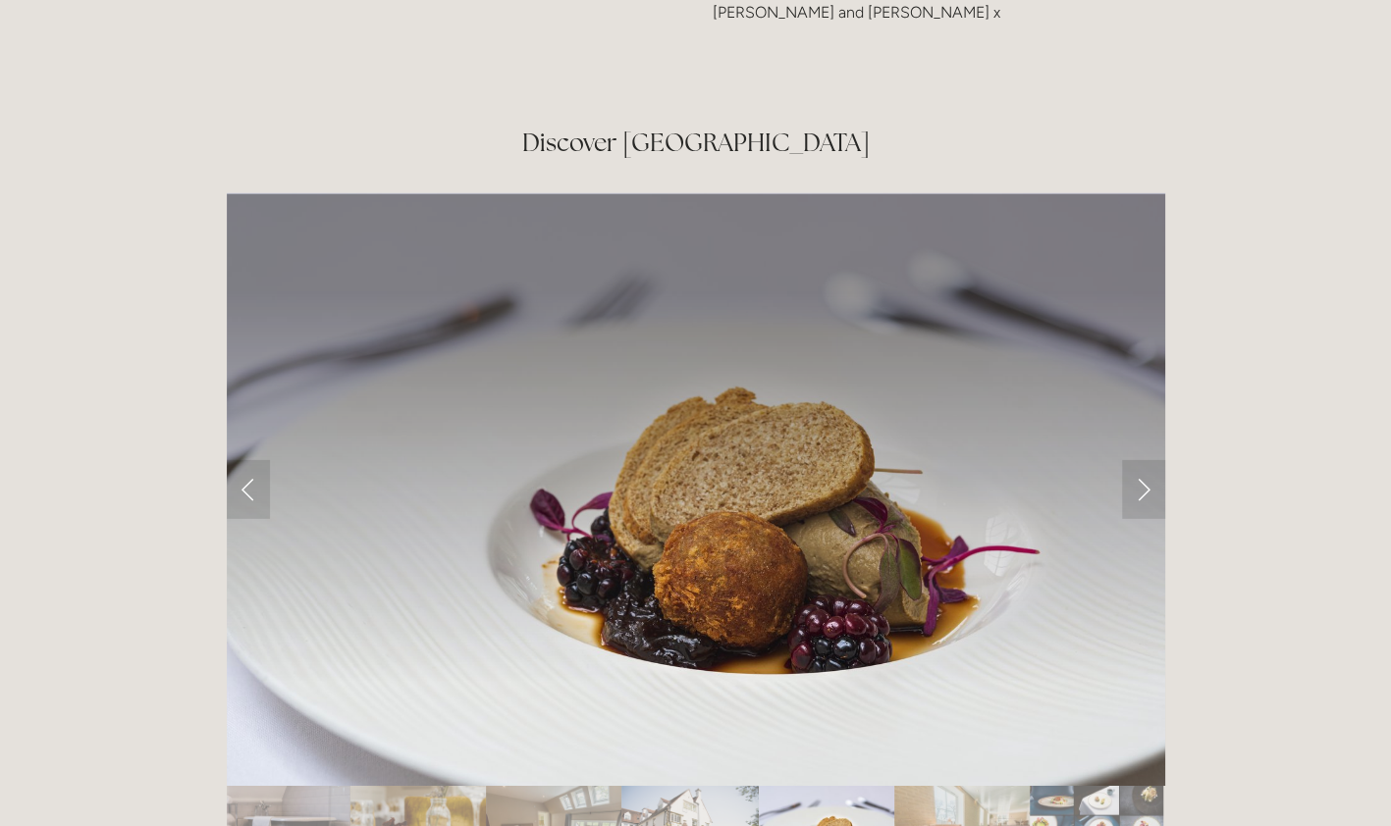
click at [247, 460] on link "Previous Slide" at bounding box center [248, 489] width 43 height 59
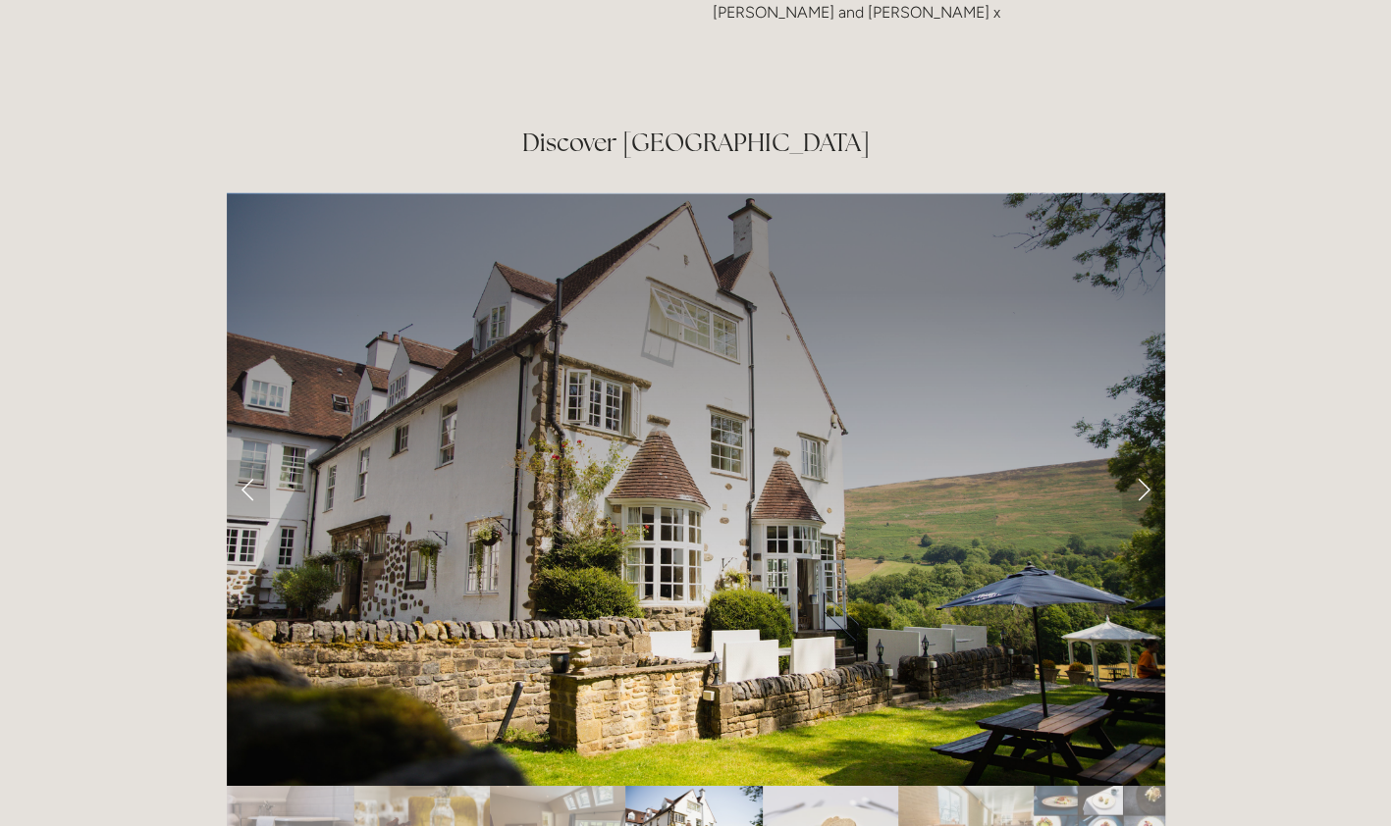
click at [1139, 460] on link "Next Slide" at bounding box center [1143, 489] width 43 height 59
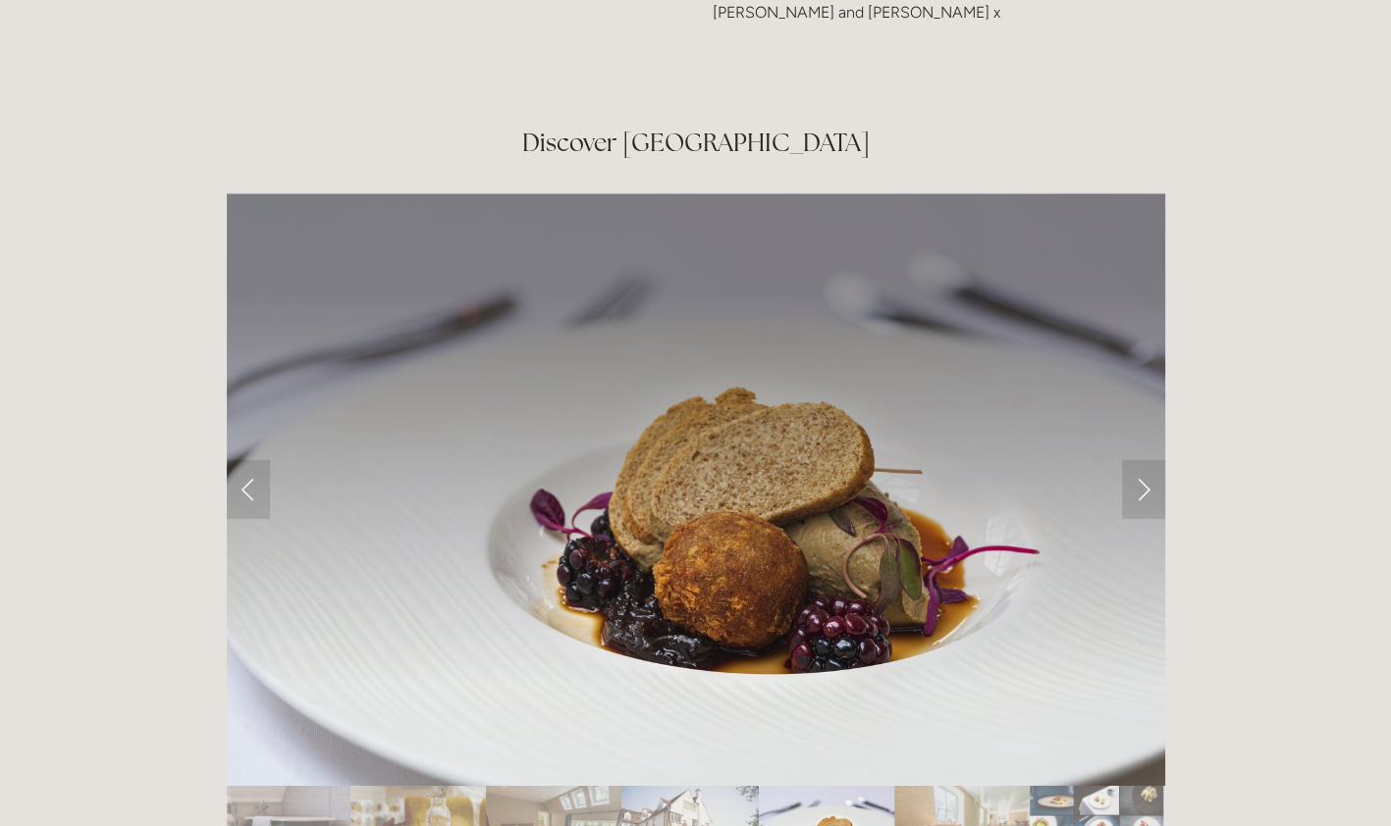
click at [1139, 460] on link "Next Slide" at bounding box center [1143, 489] width 43 height 59
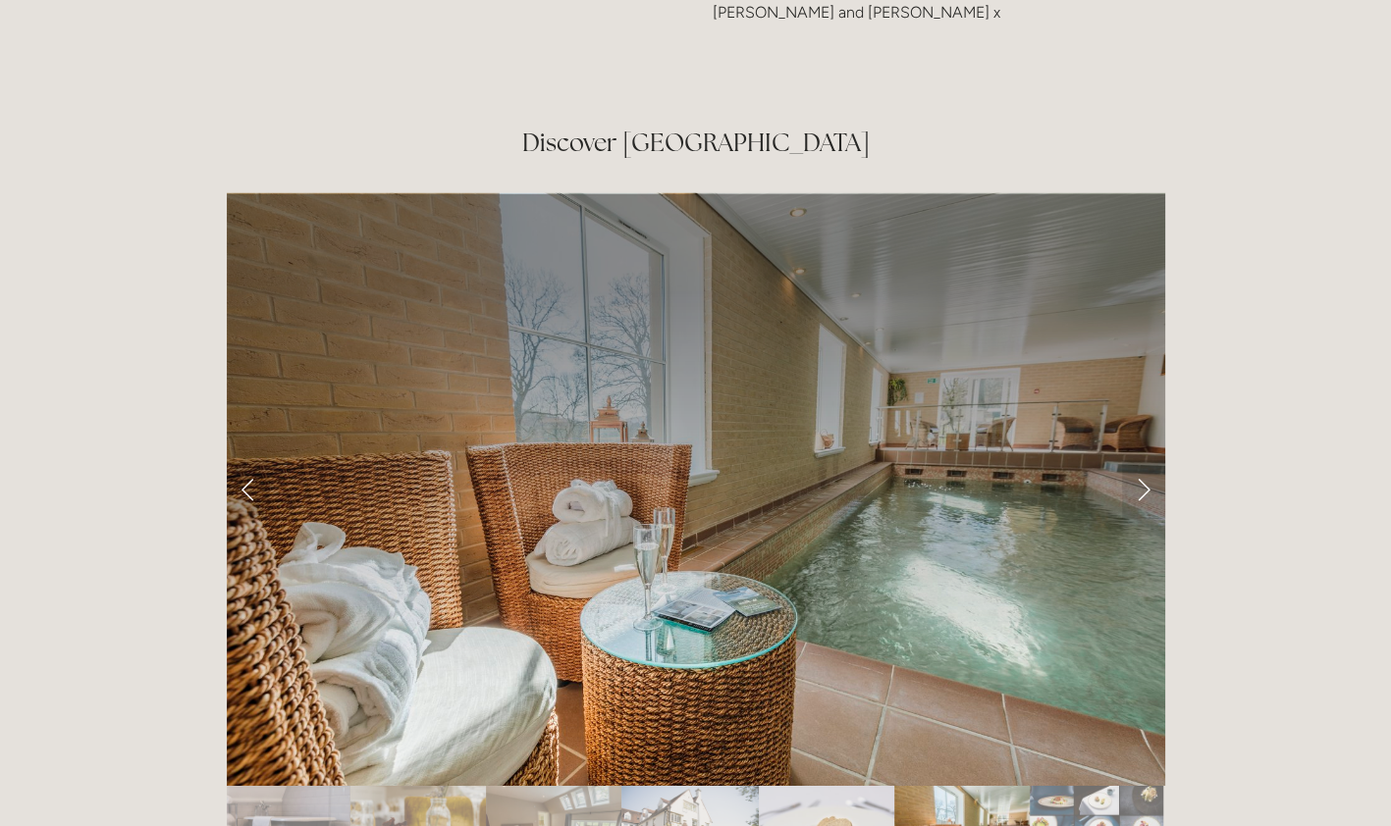
click at [1139, 460] on link "Next Slide" at bounding box center [1143, 489] width 43 height 59
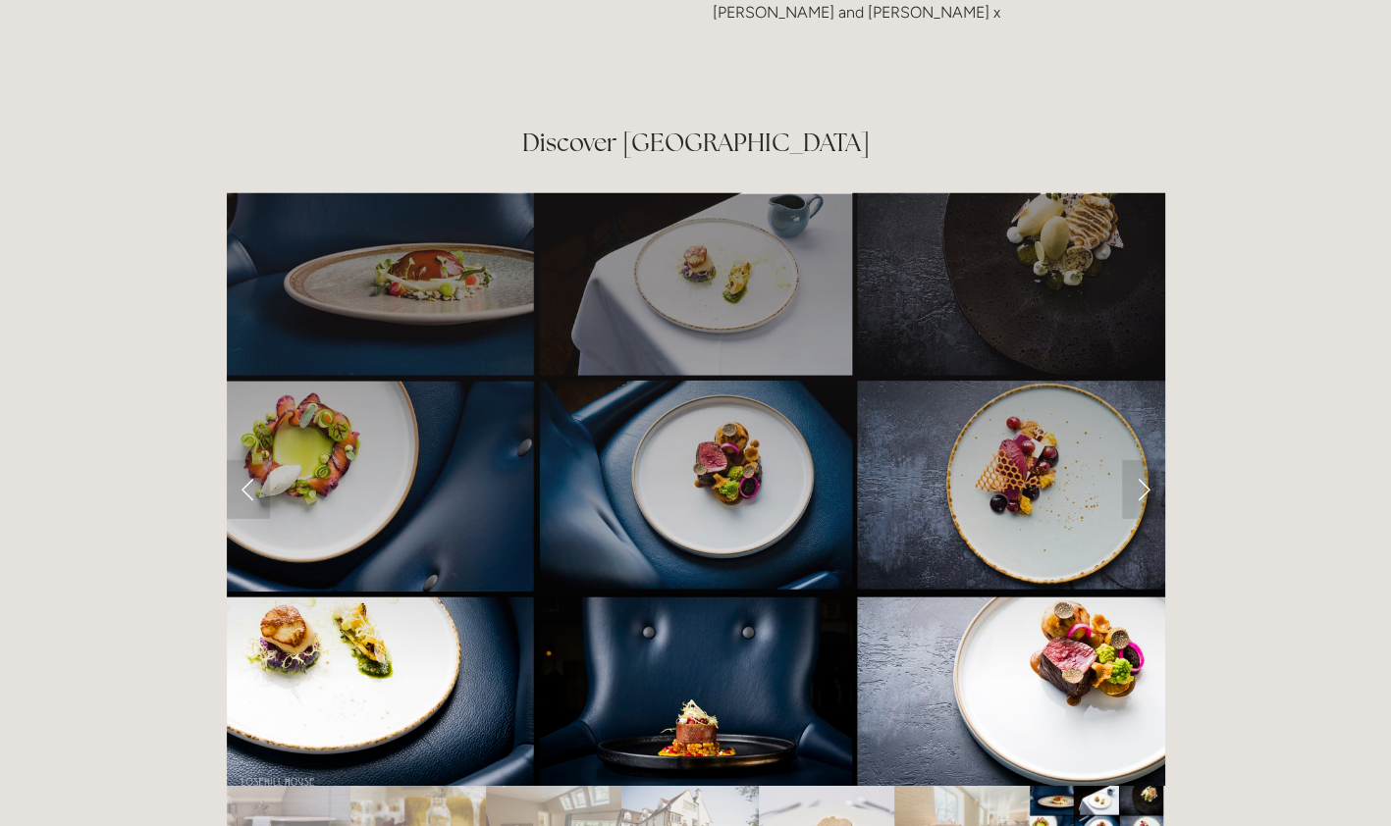
click at [1139, 460] on link "Next Slide" at bounding box center [1143, 489] width 43 height 59
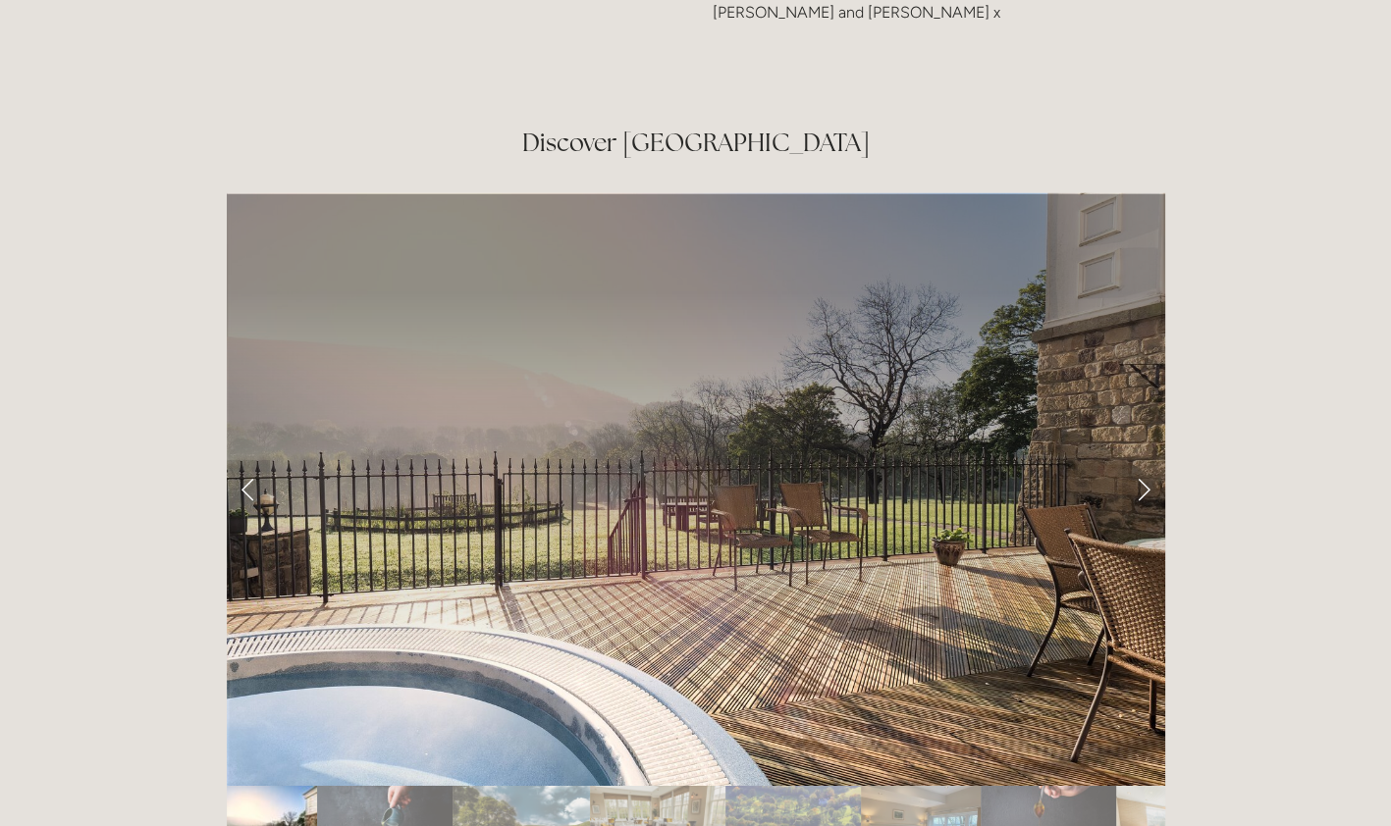
click at [1139, 460] on link "Next Slide" at bounding box center [1143, 489] width 43 height 59
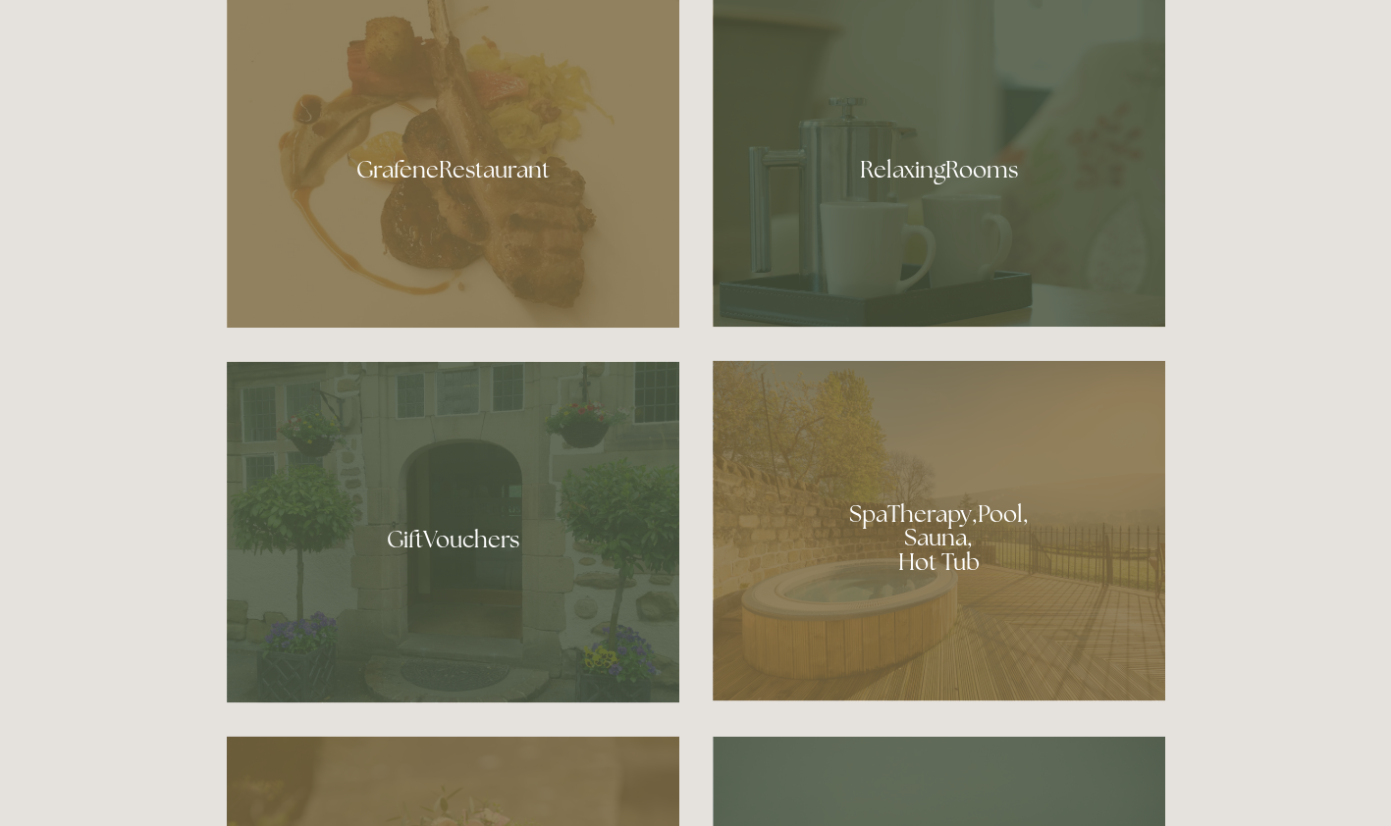
scroll to position [1282, 0]
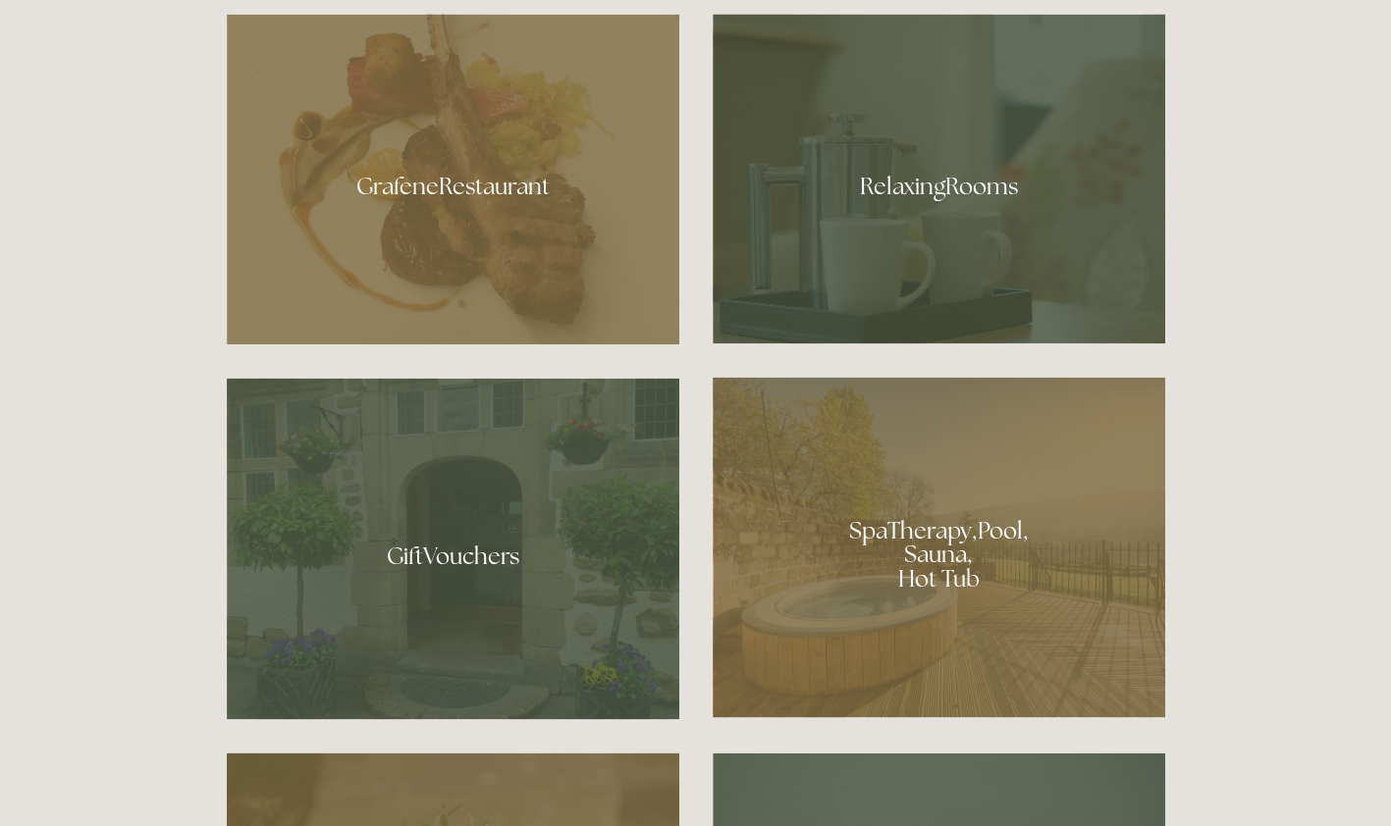
click at [924, 555] on div at bounding box center [938, 547] width 452 height 341
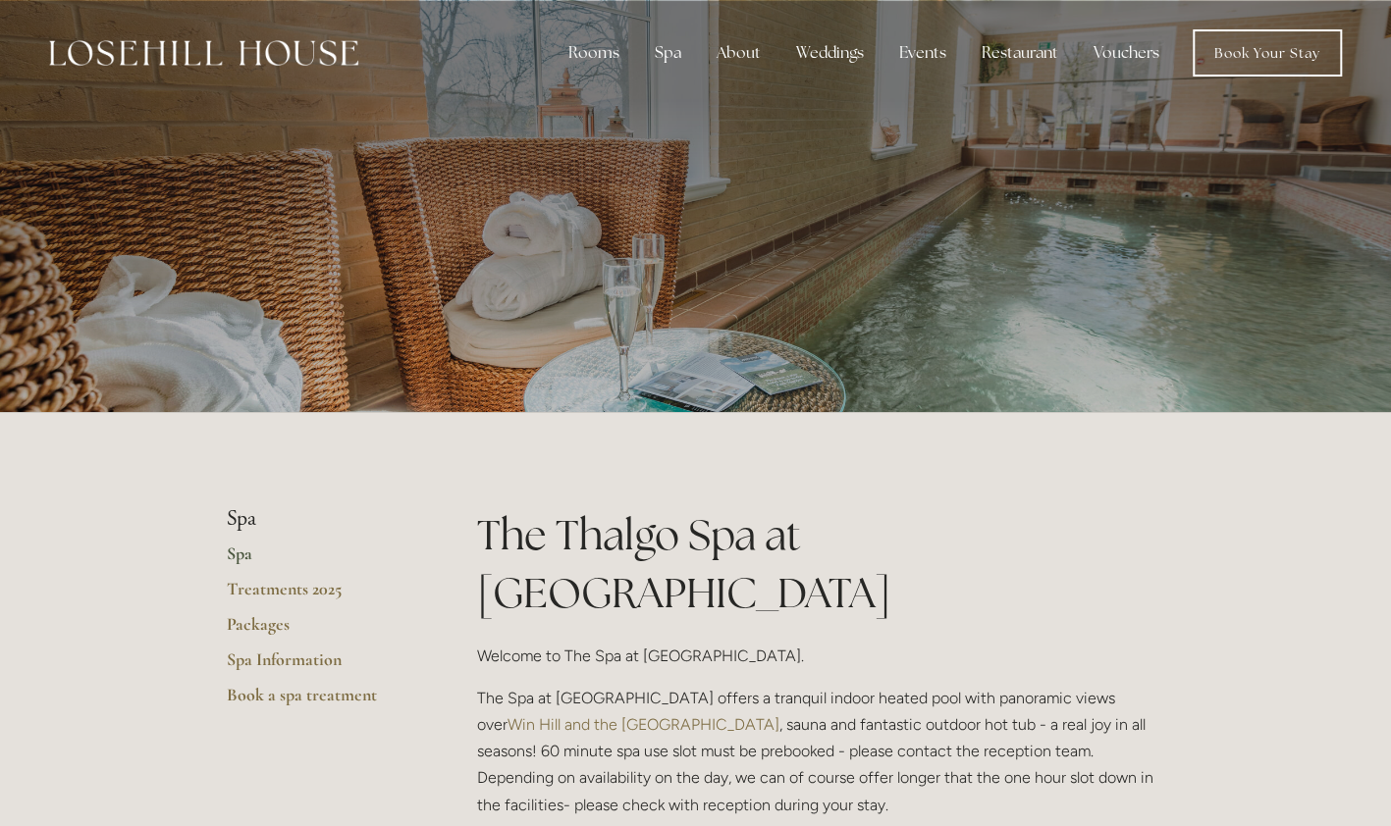
click at [239, 555] on link "Spa" at bounding box center [320, 560] width 187 height 35
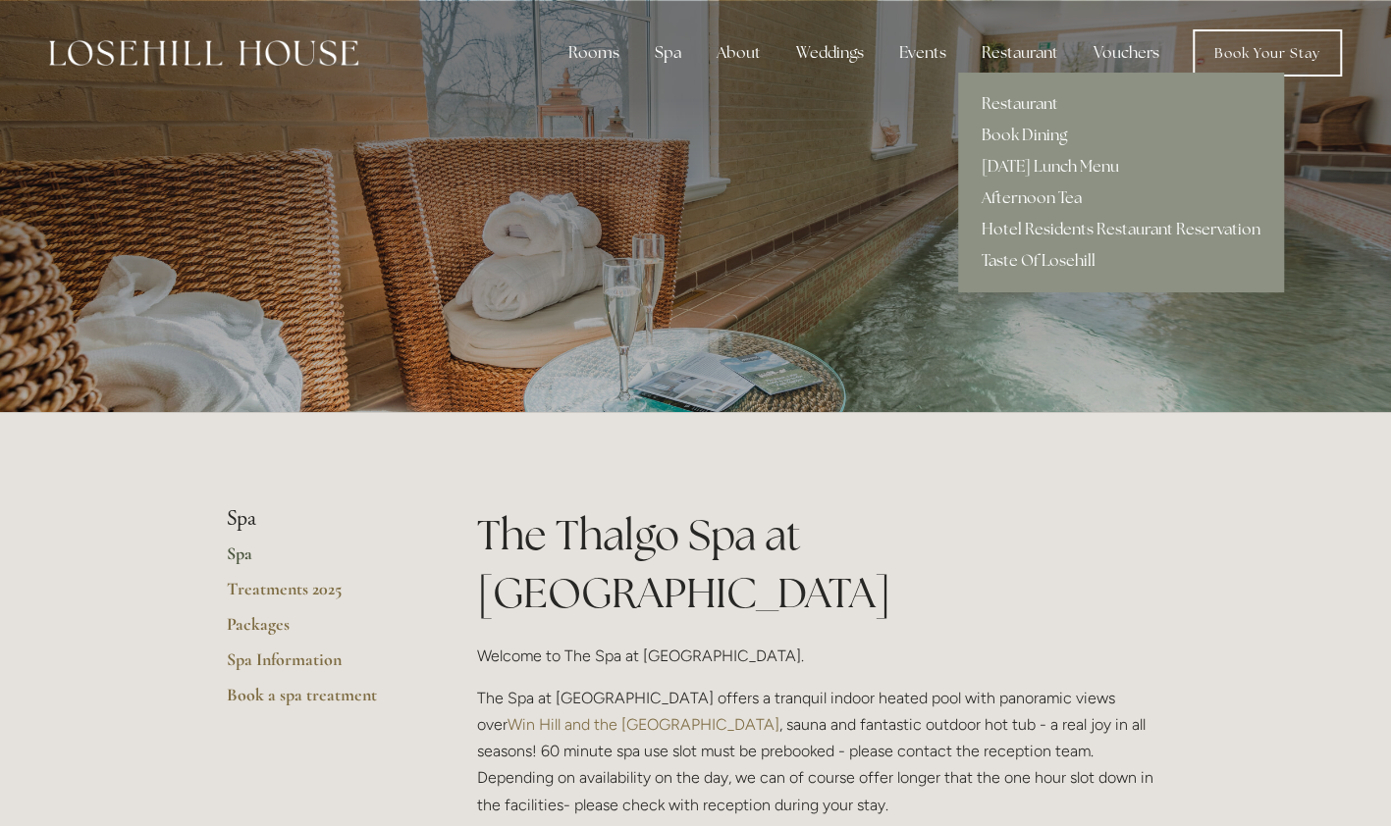
click at [1032, 131] on link "Book Dining" at bounding box center [1121, 135] width 326 height 31
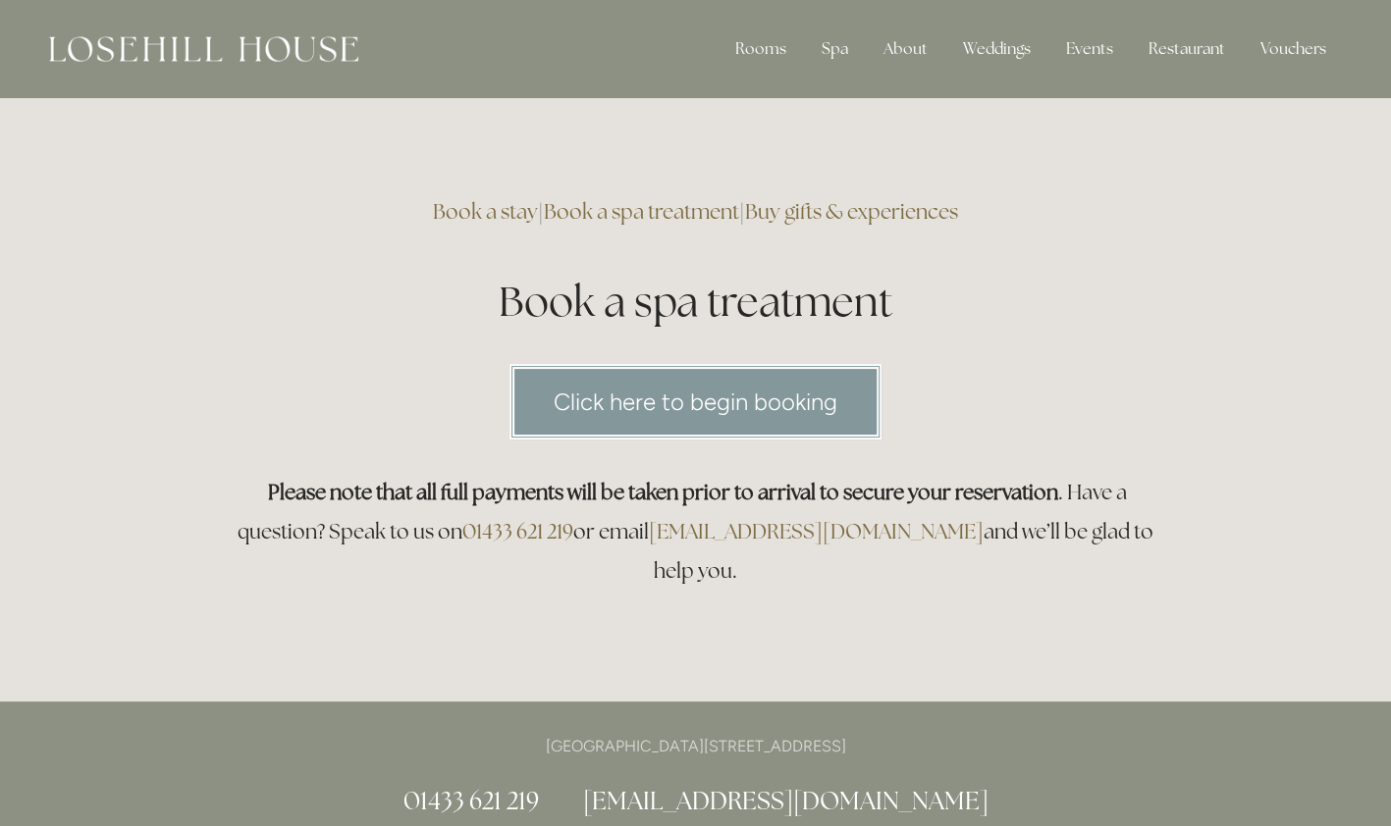
click at [705, 402] on link "Click here to begin booking" at bounding box center [695, 402] width 372 height 76
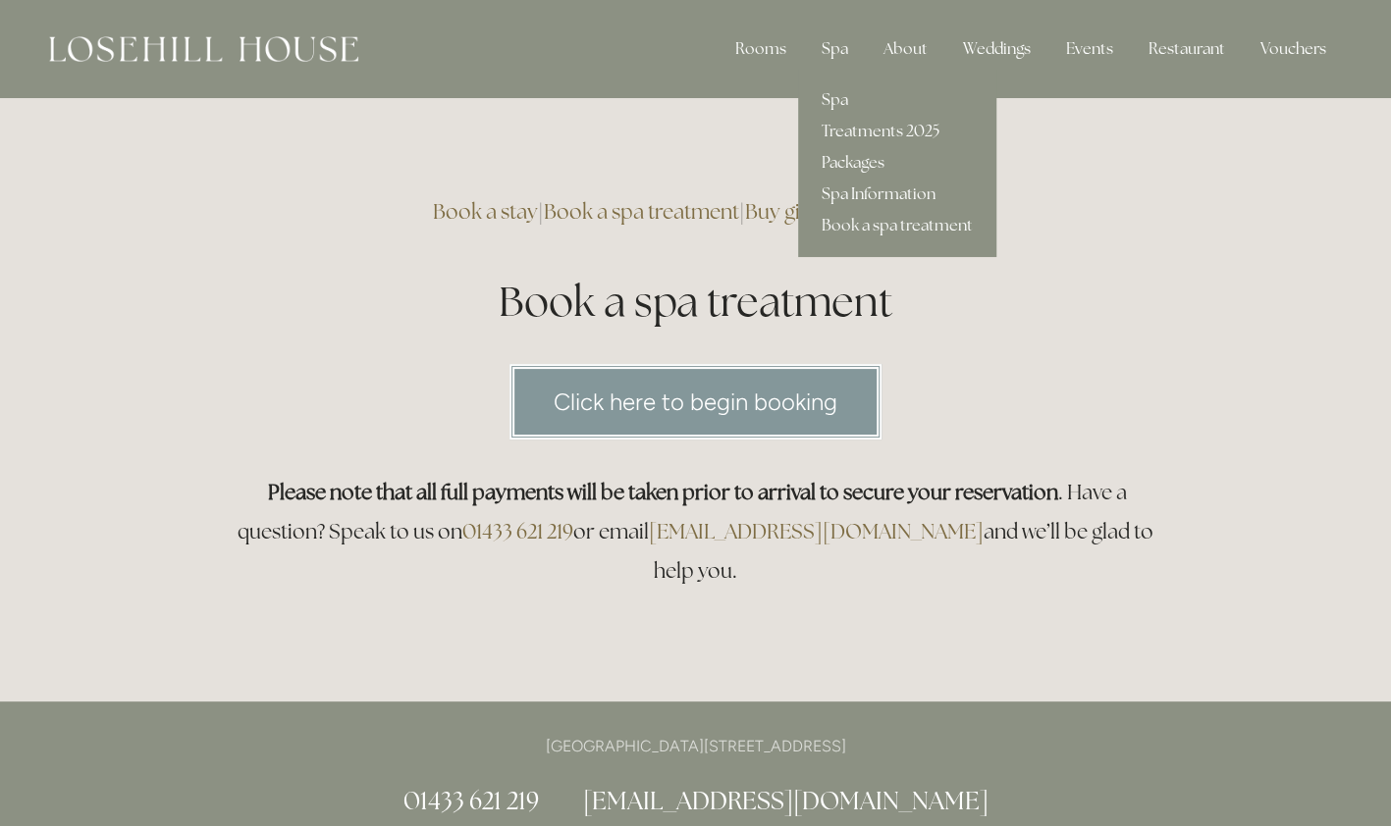
click at [836, 98] on link "Spa" at bounding box center [897, 99] width 198 height 31
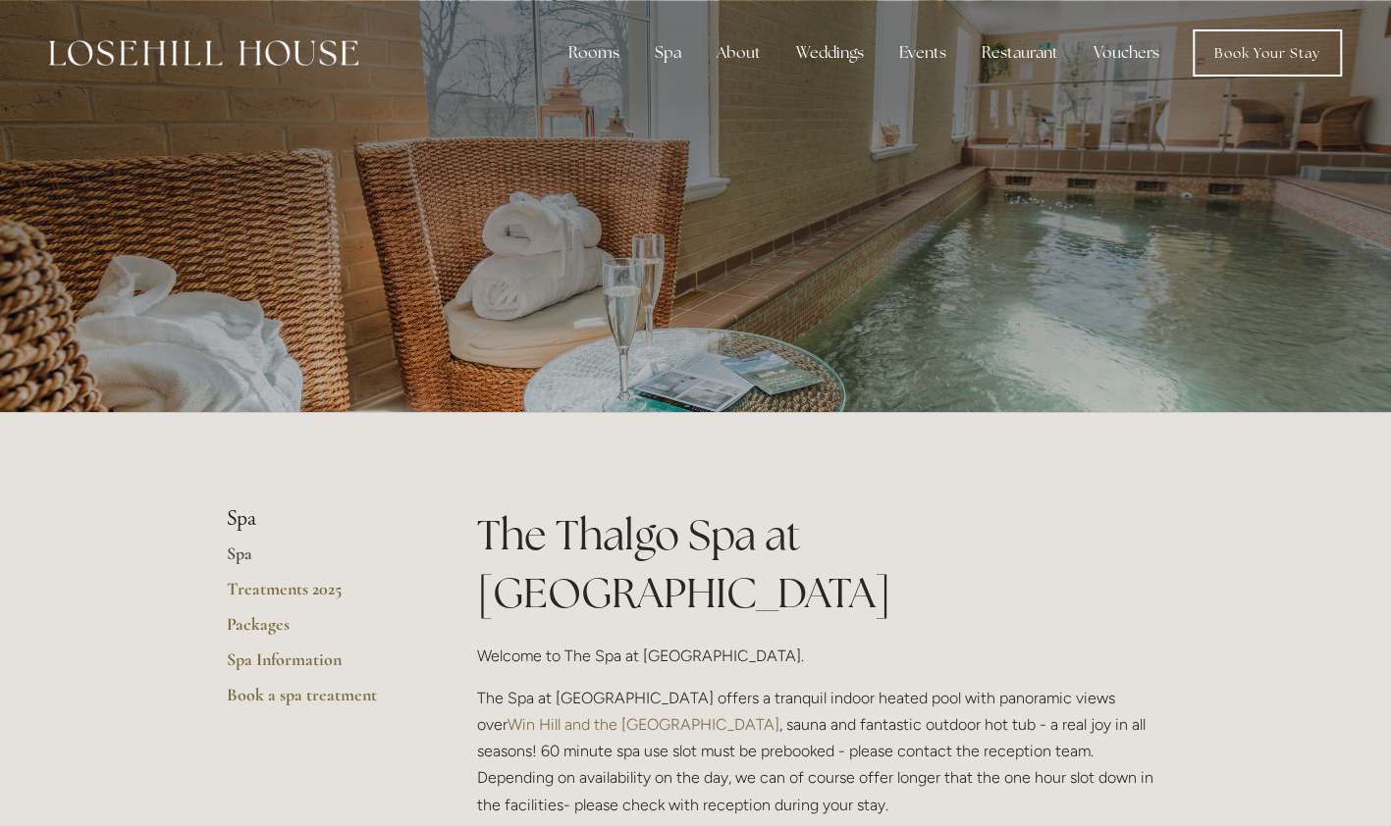
click at [779, 715] on link "Win Hill and the Hope Valley" at bounding box center [643, 724] width 272 height 19
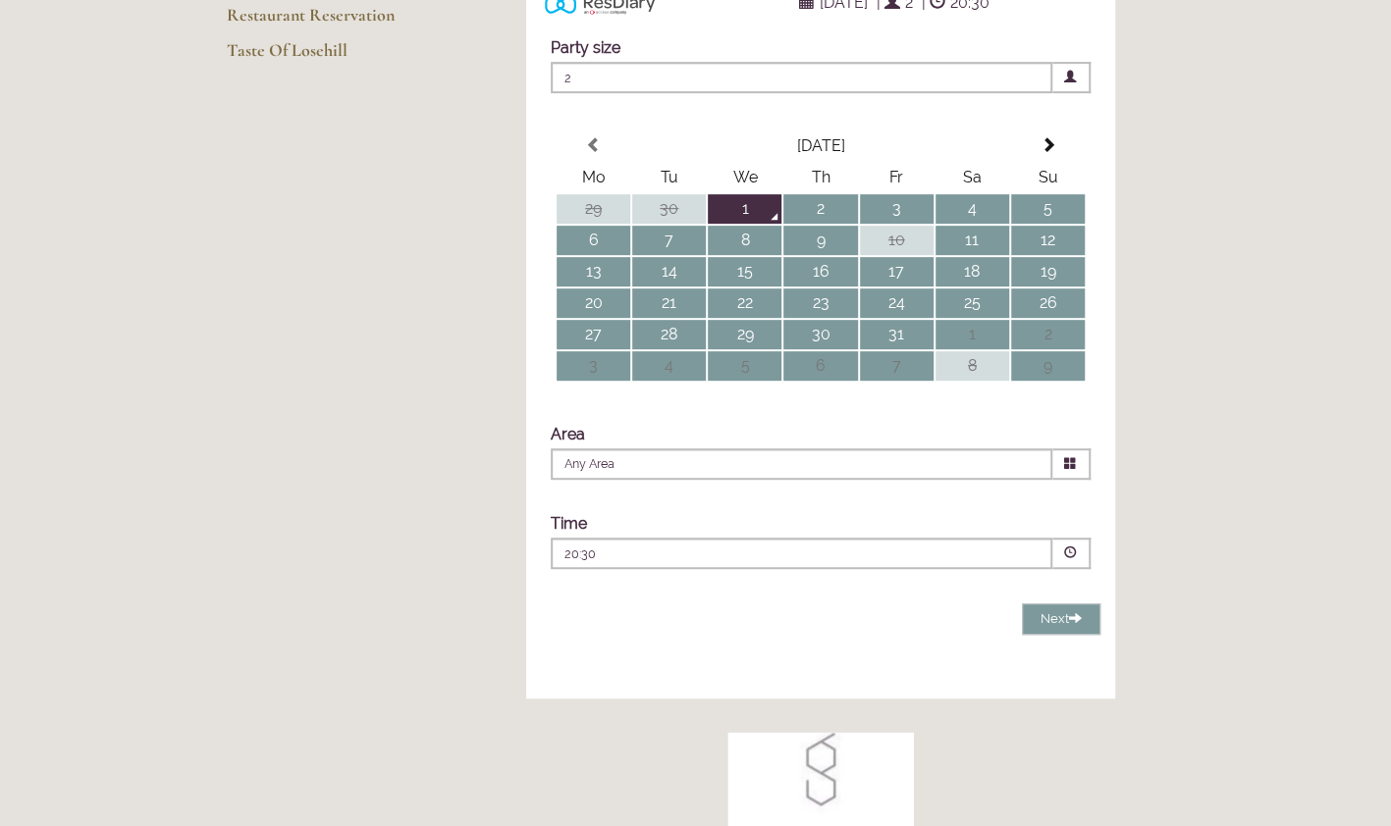
scroll to position [385, 0]
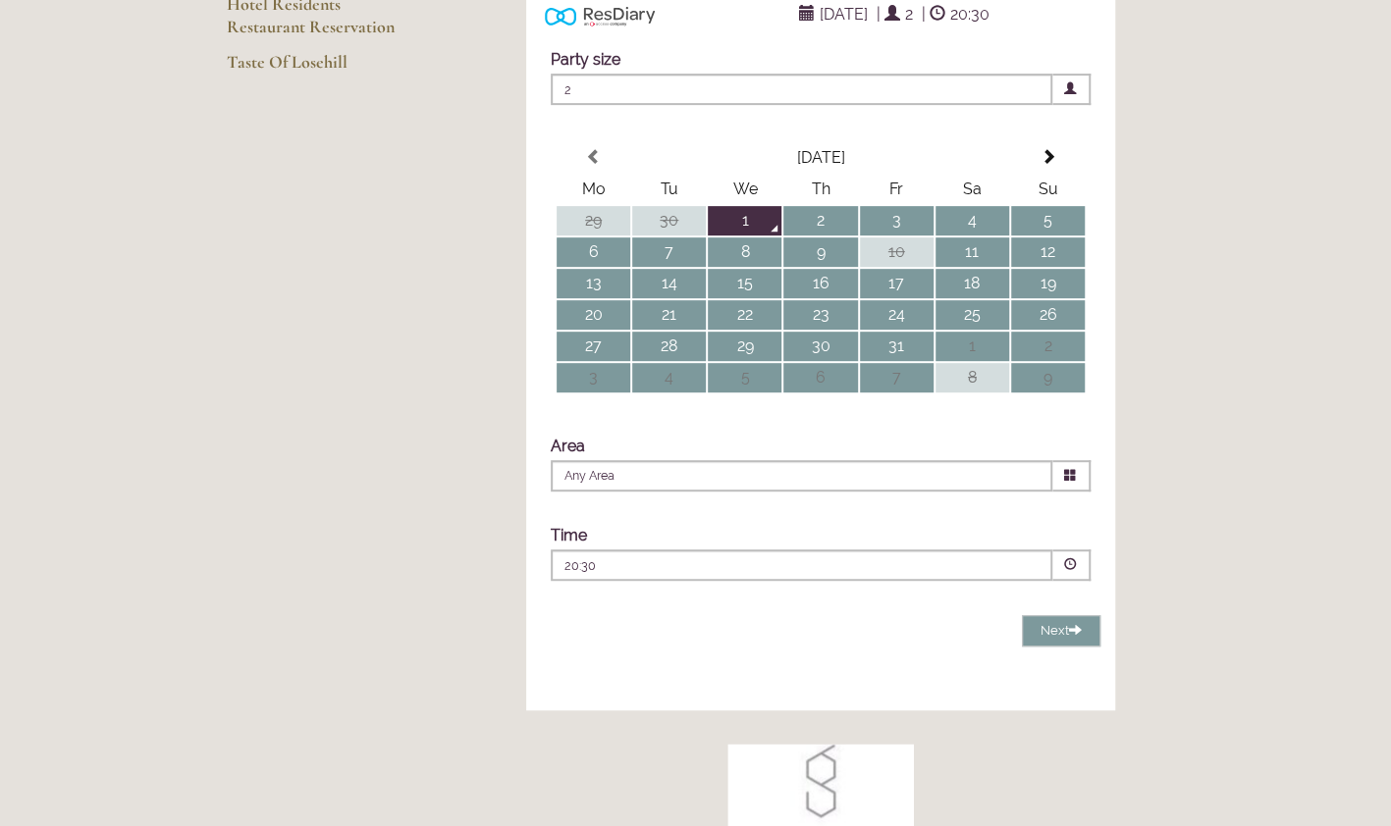
click at [819, 236] on td "2" at bounding box center [820, 220] width 74 height 29
click at [1066, 482] on icon at bounding box center [1070, 475] width 13 height 13
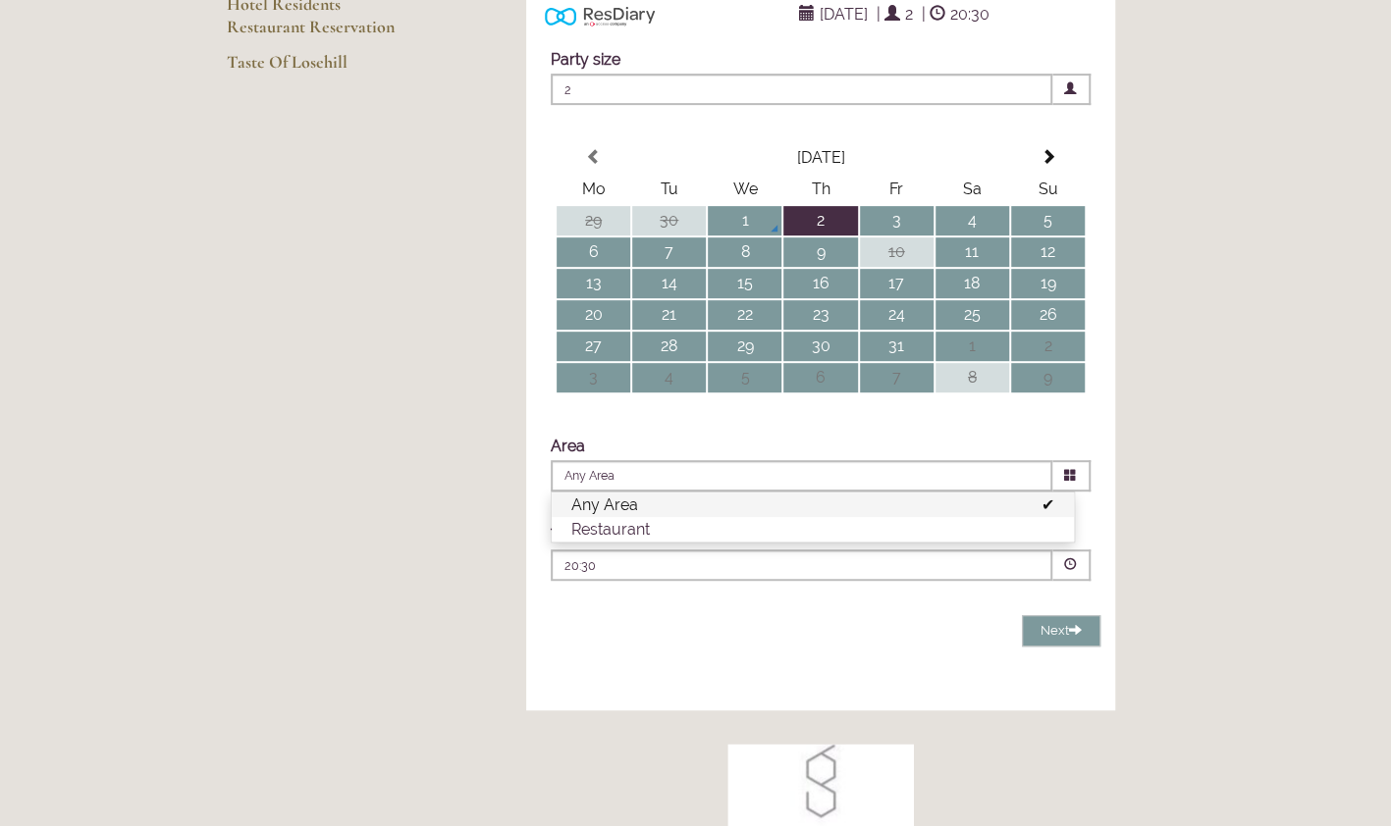
click at [922, 542] on li "Restaurant" at bounding box center [813, 529] width 522 height 25
type input "Restaurant"
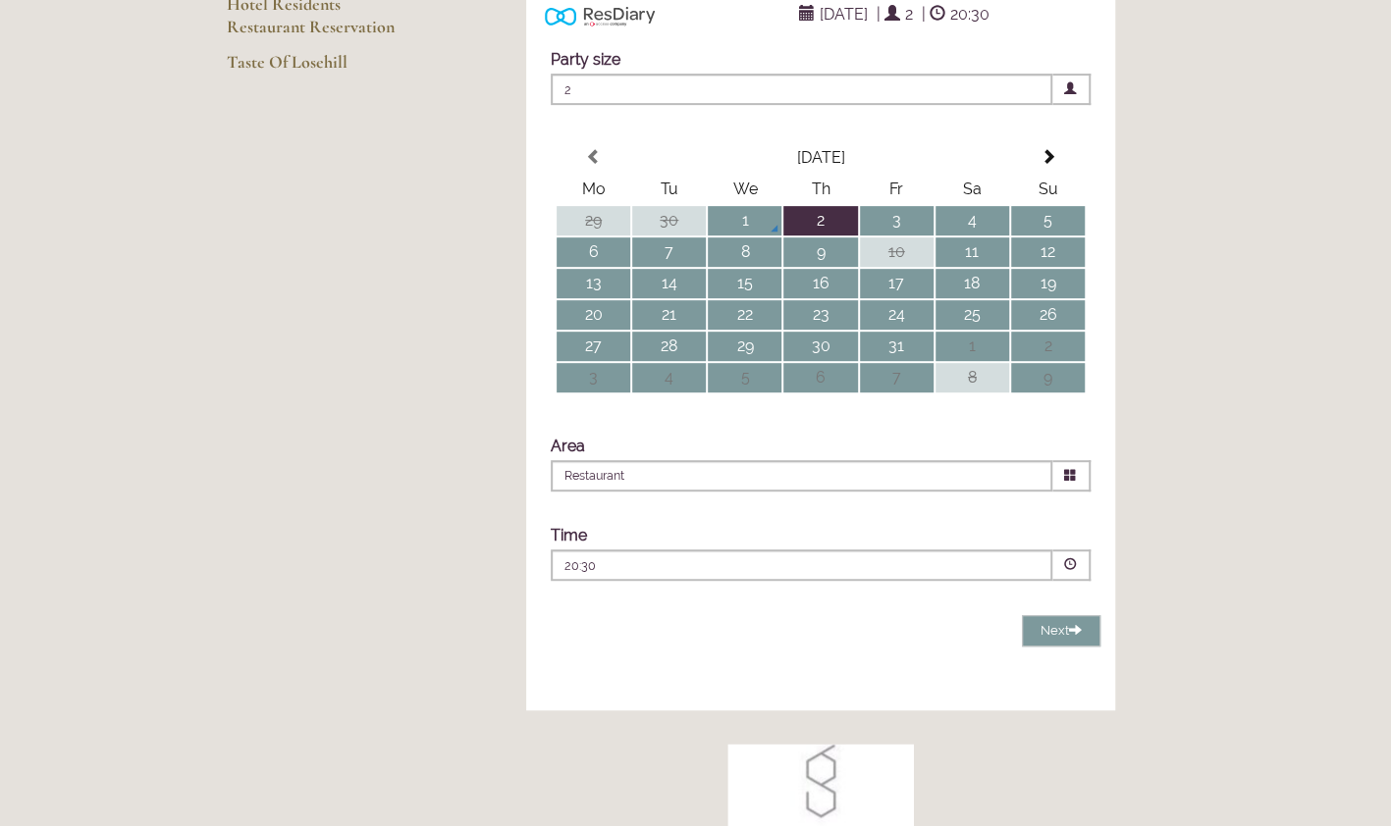
click at [1066, 571] on span at bounding box center [1070, 564] width 13 height 13
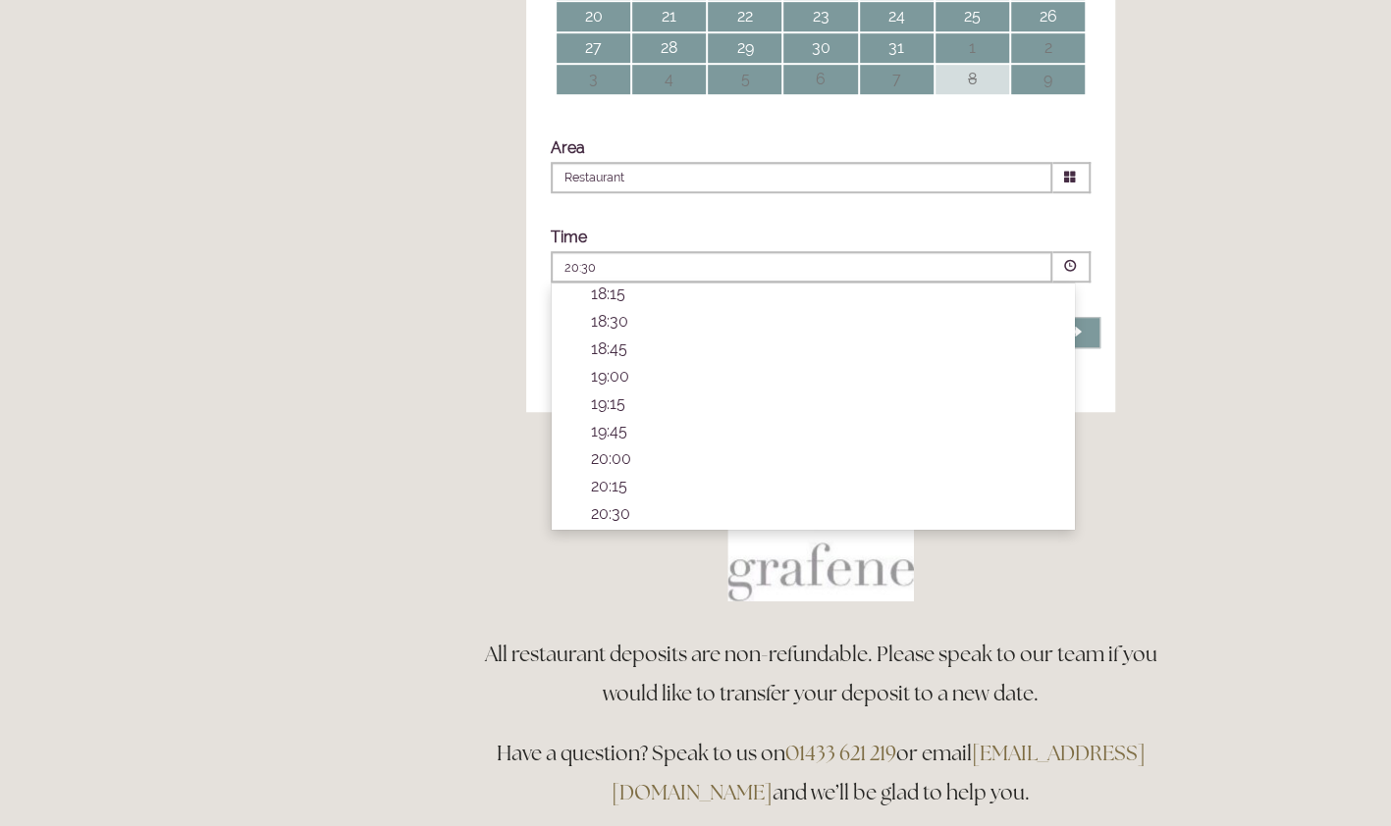
scroll to position [691, 0]
click at [604, 413] on p "19:15" at bounding box center [822, 403] width 463 height 19
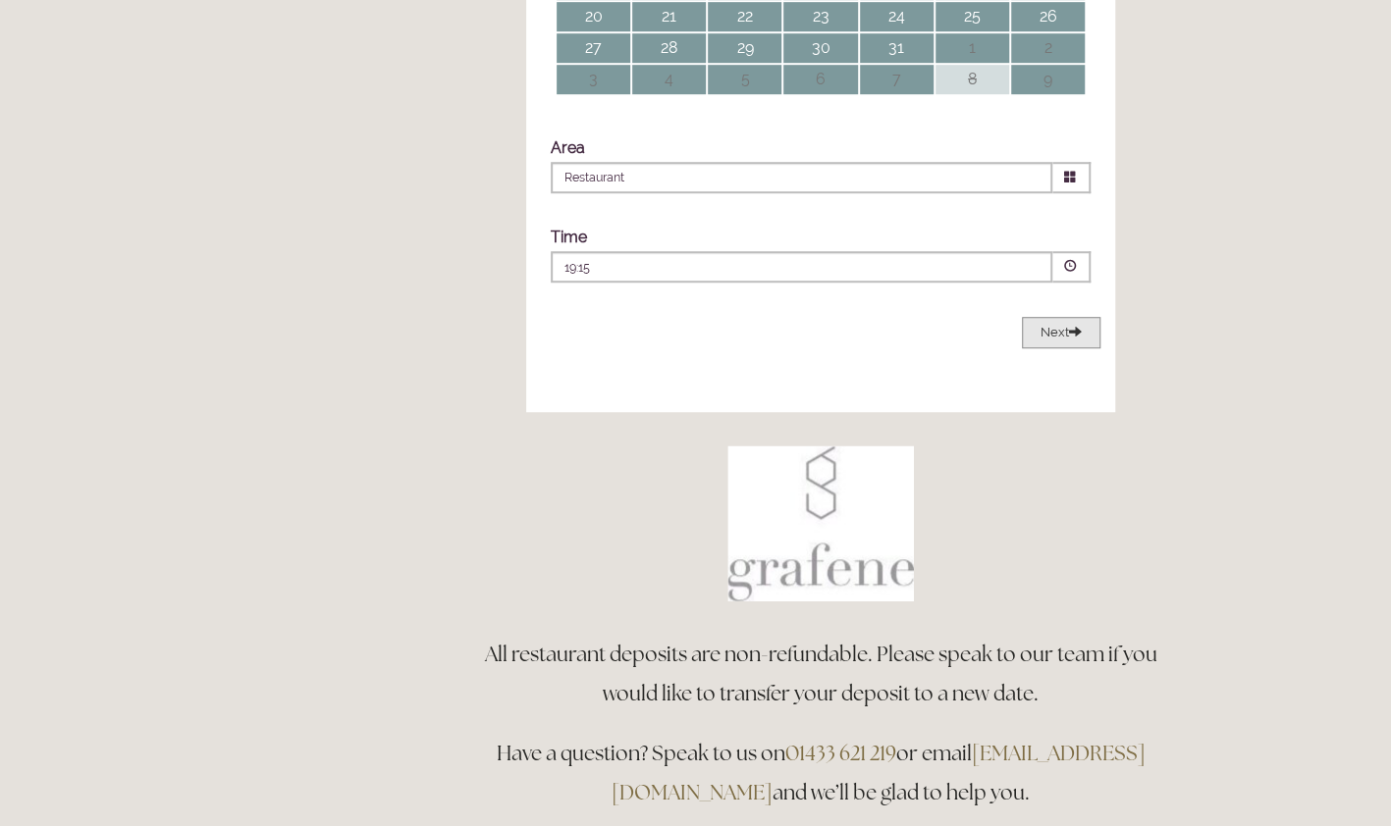
click at [1039, 349] on button "Next Loading..." at bounding box center [1061, 333] width 79 height 32
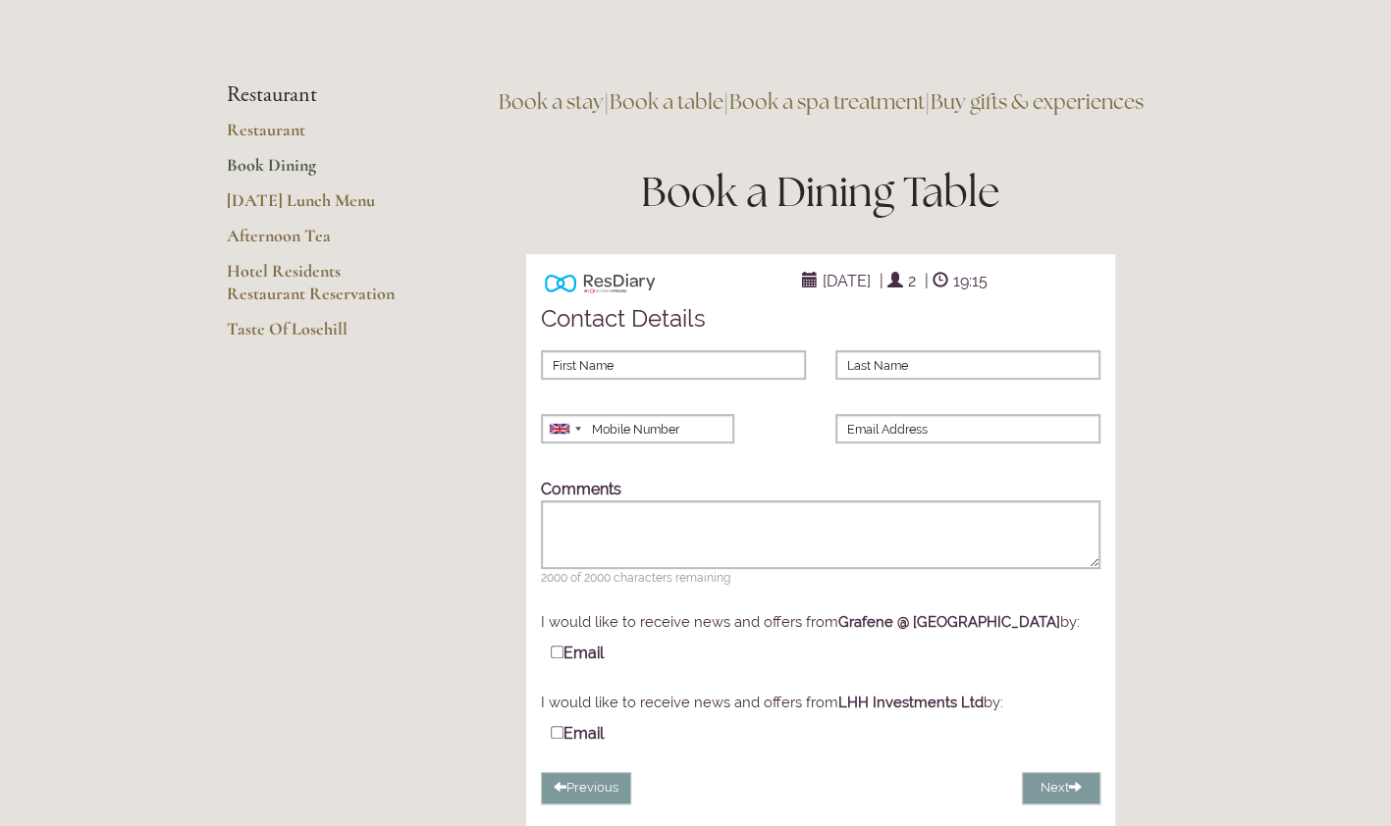
scroll to position [102, 0]
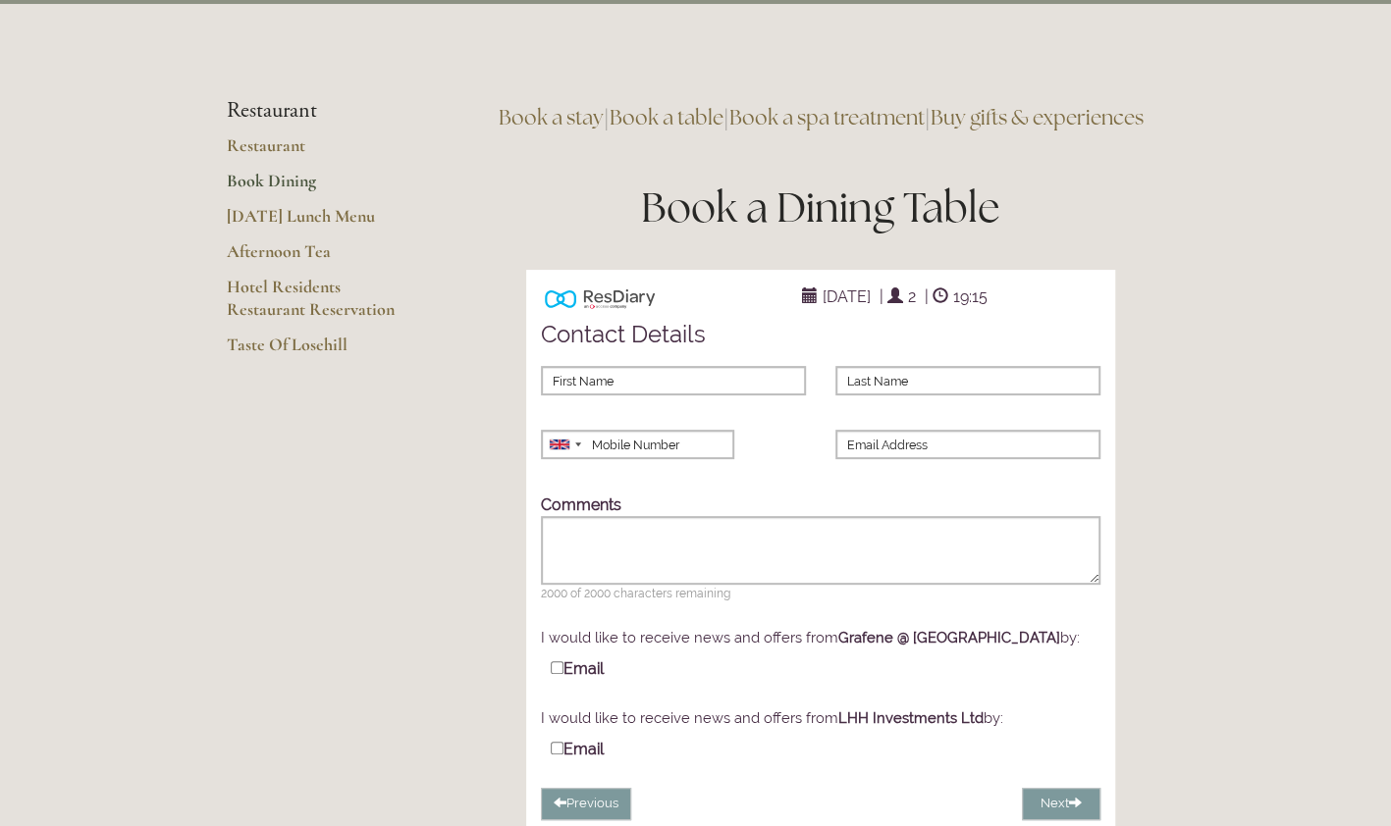
click at [991, 311] on span "19:15" at bounding box center [970, 297] width 44 height 28
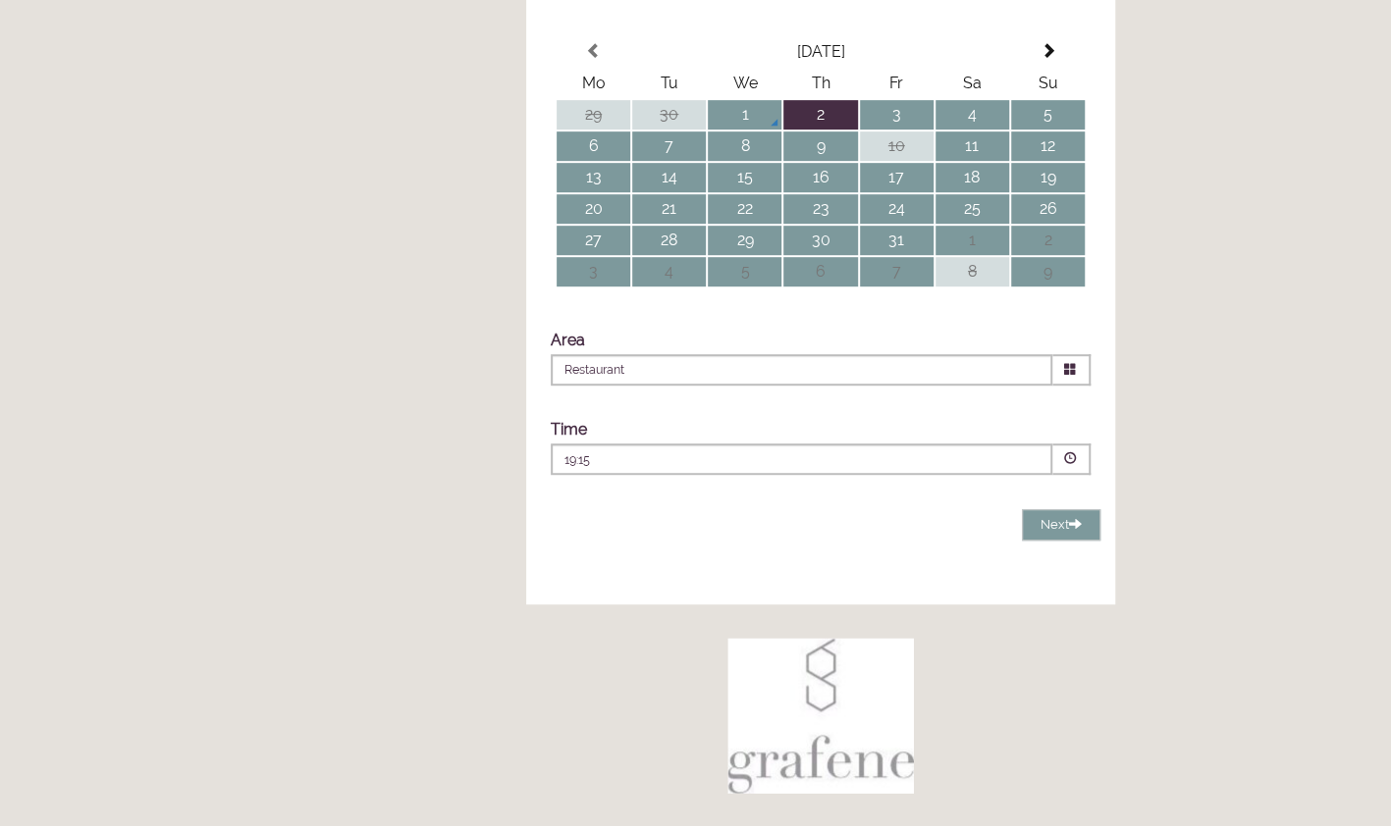
scroll to position [585, 0]
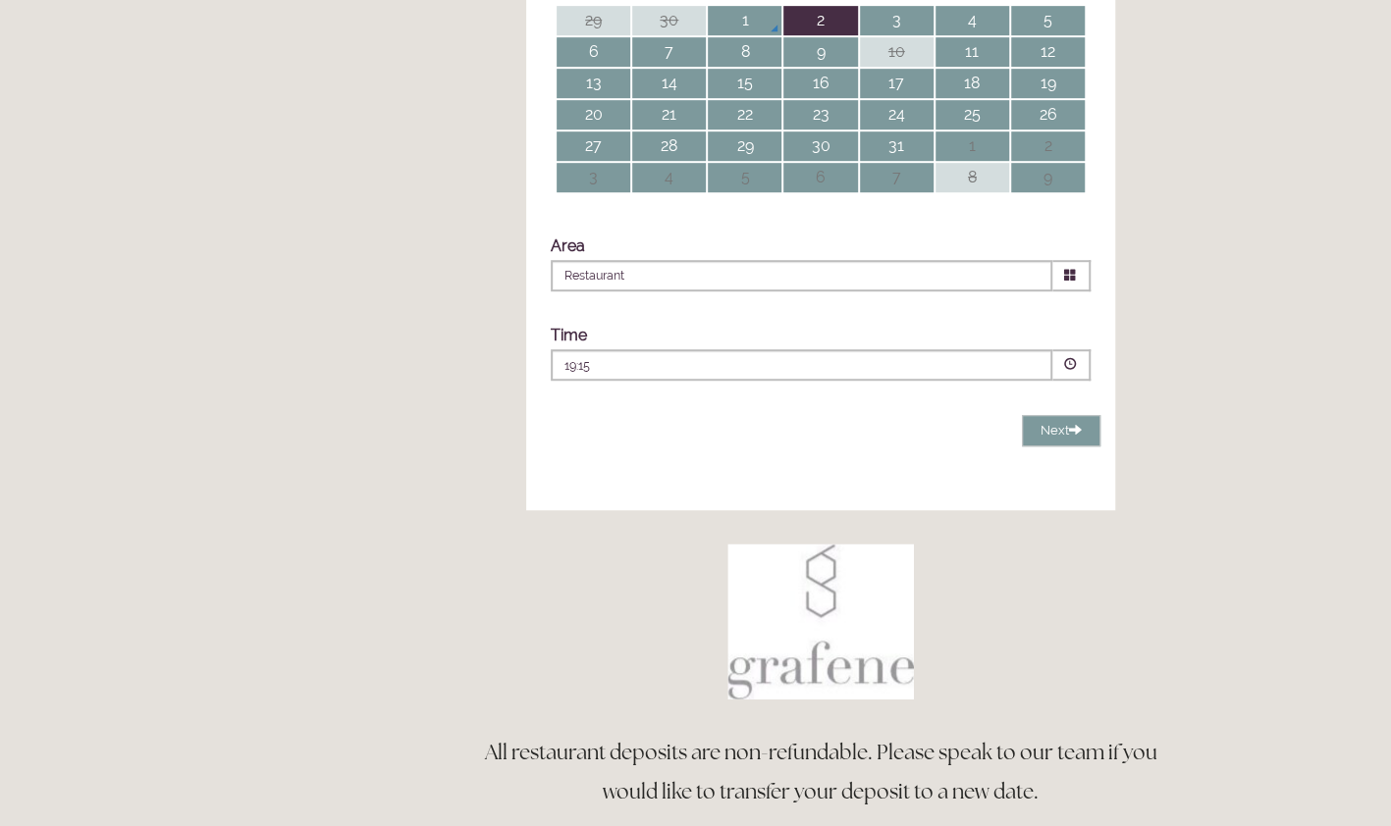
click at [1069, 371] on span at bounding box center [1070, 364] width 13 height 13
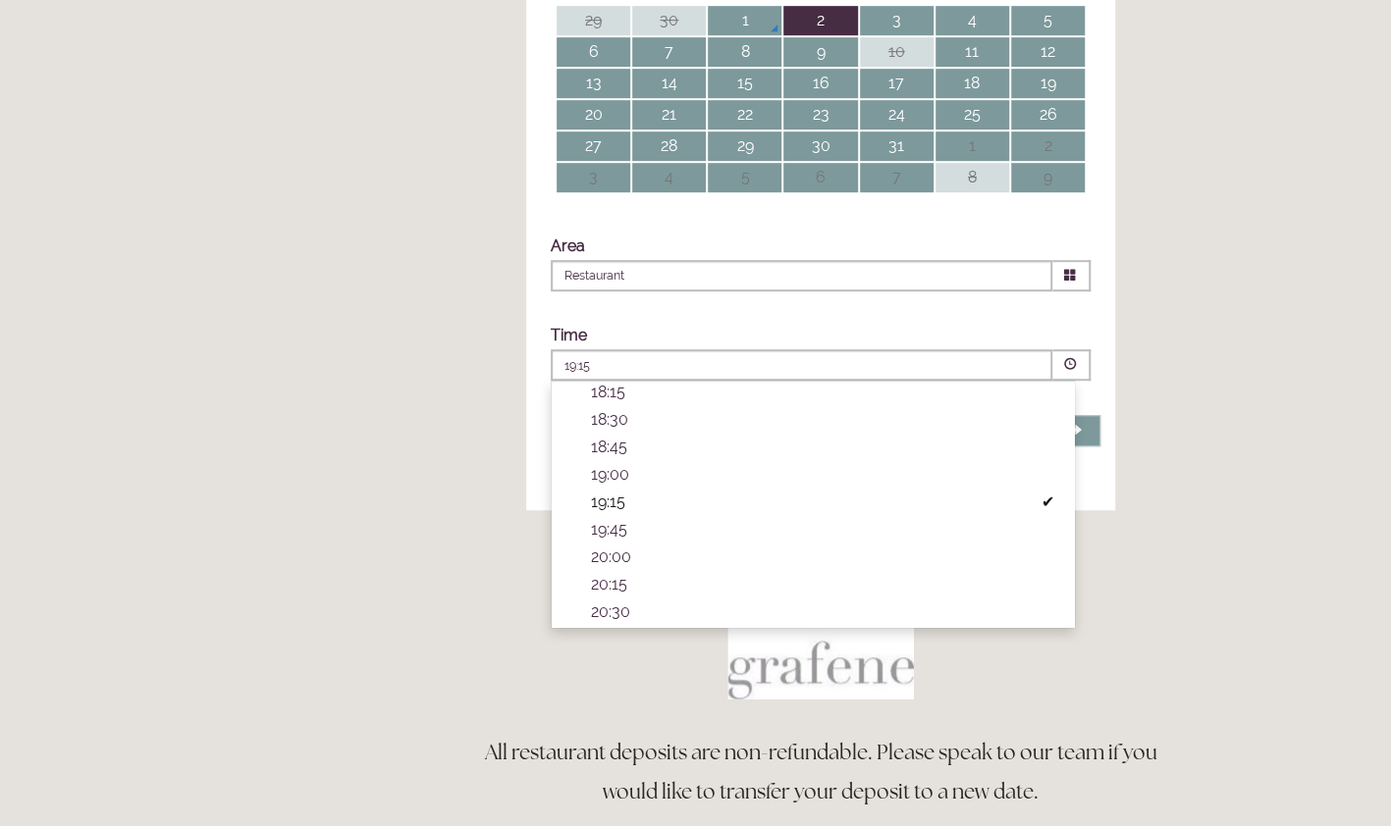
click at [1281, 493] on div "Rooms Rooms Your Stay Book a stay Offers Spa" at bounding box center [695, 795] width 1391 height 2760
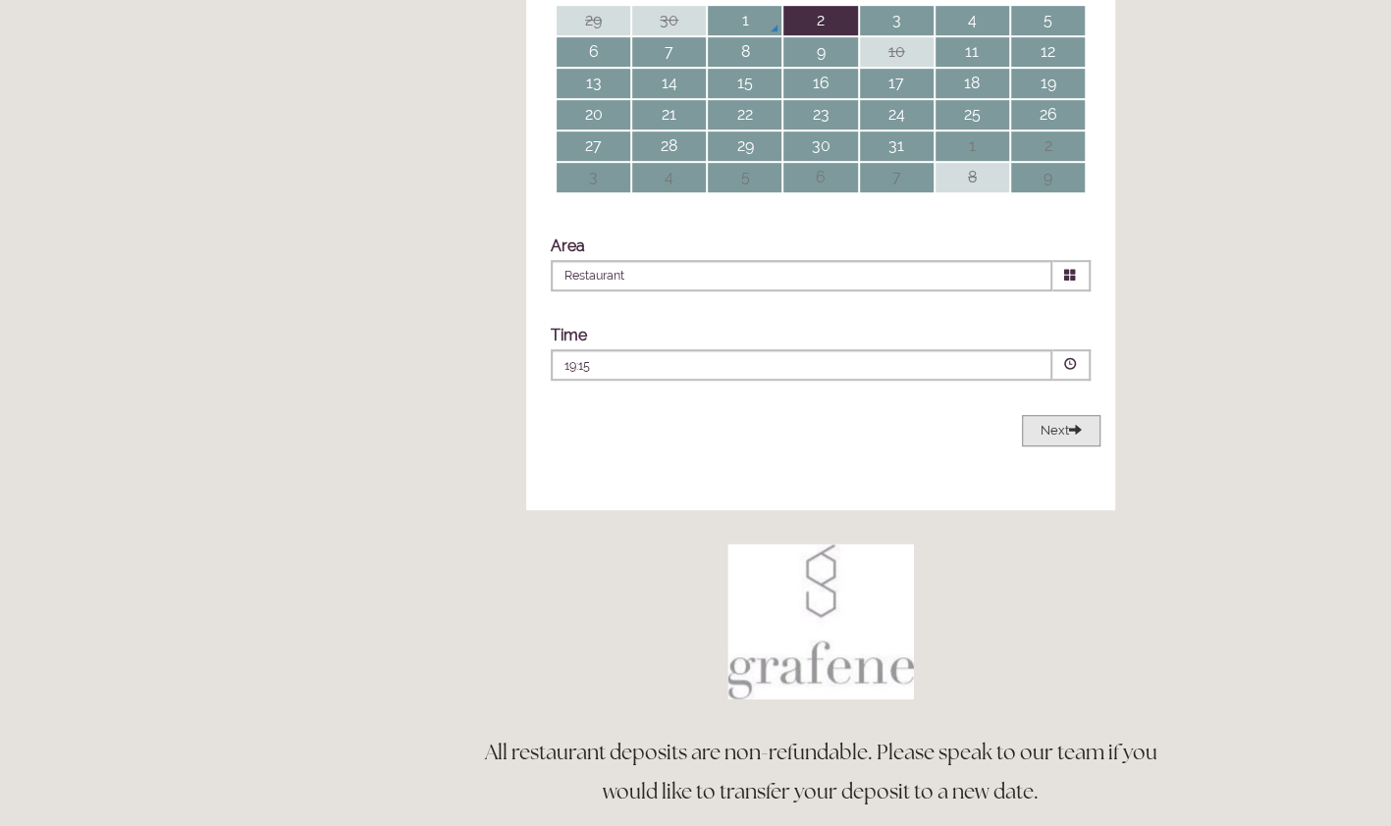
click at [1061, 438] on span "Next" at bounding box center [1060, 430] width 41 height 15
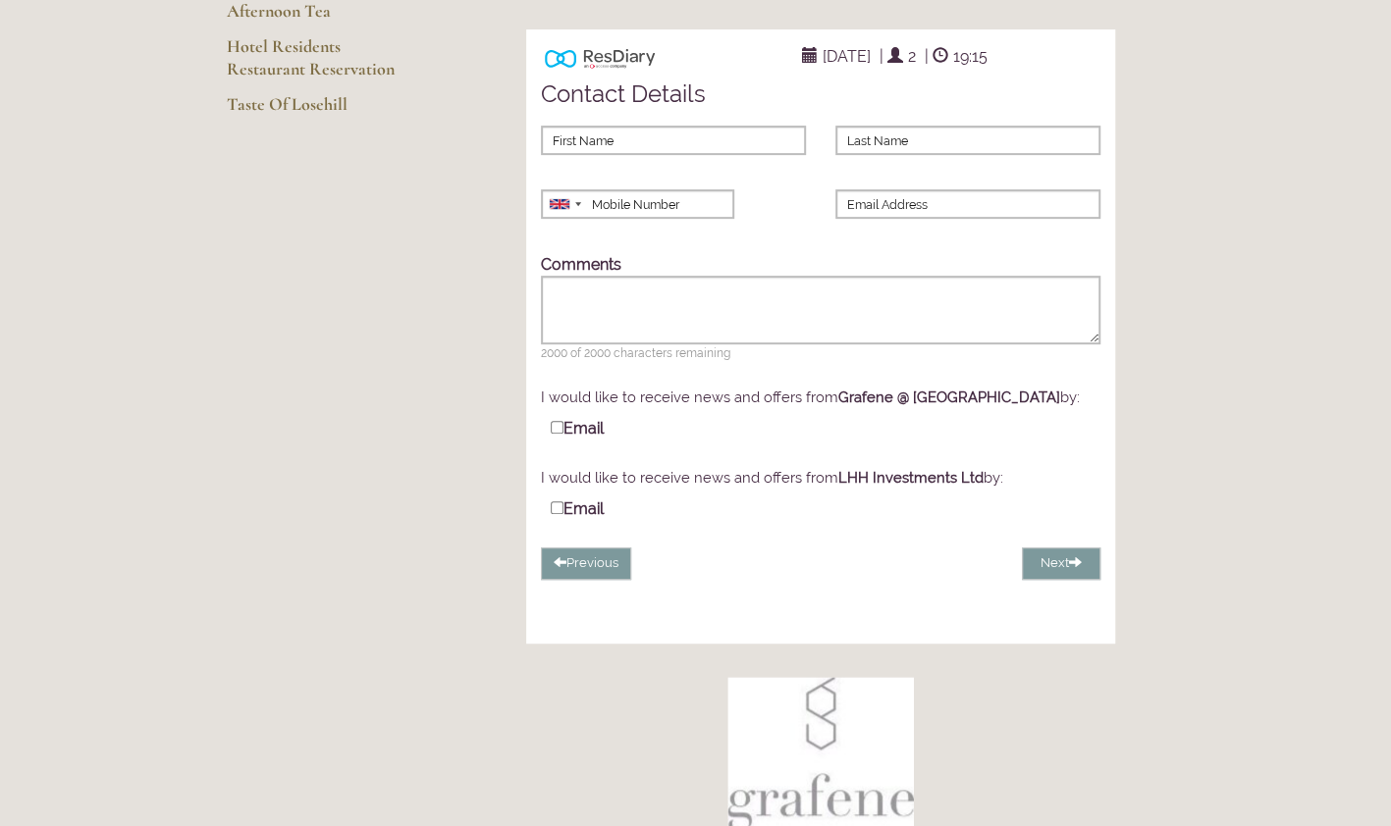
scroll to position [0, 0]
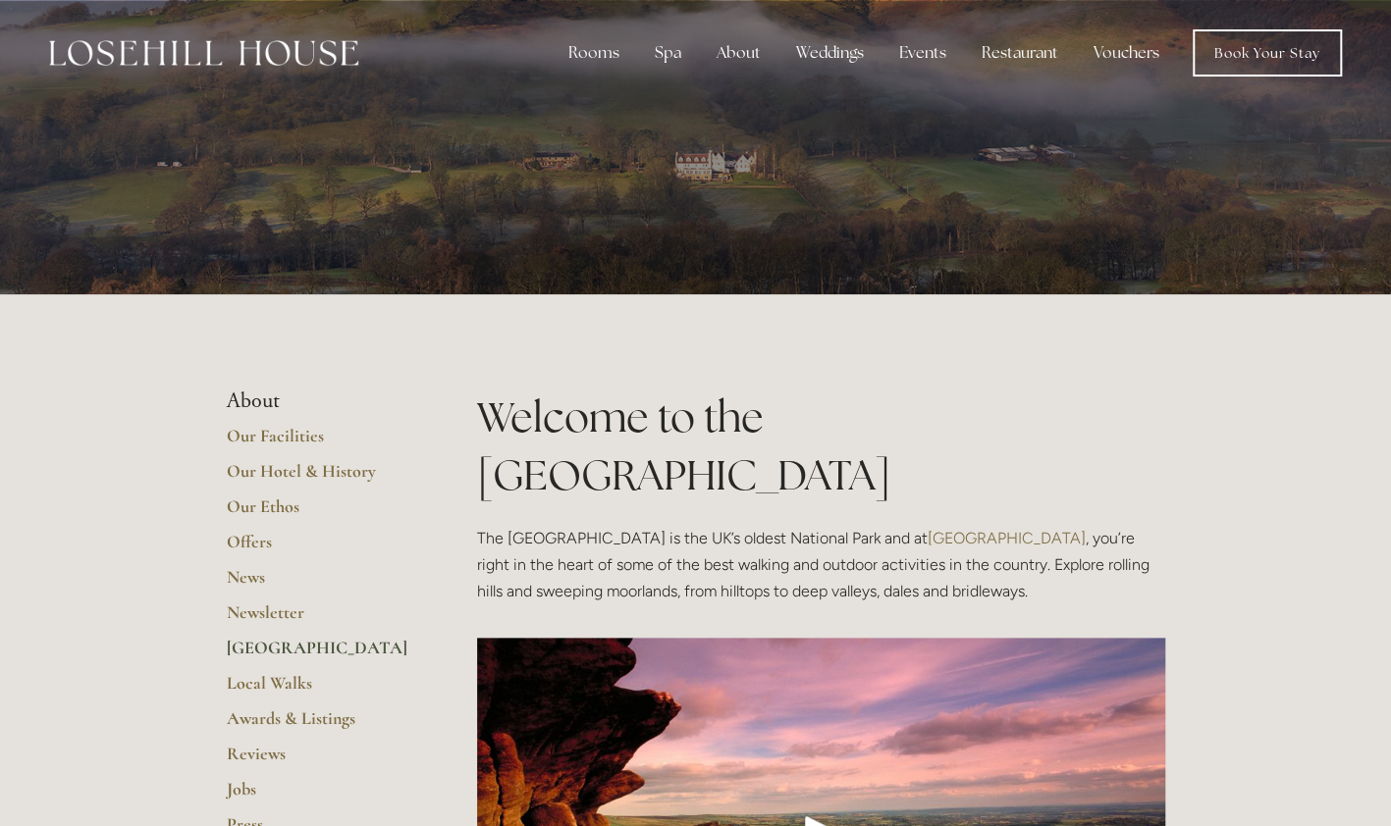
click at [287, 434] on link "Our Facilities" at bounding box center [320, 442] width 187 height 35
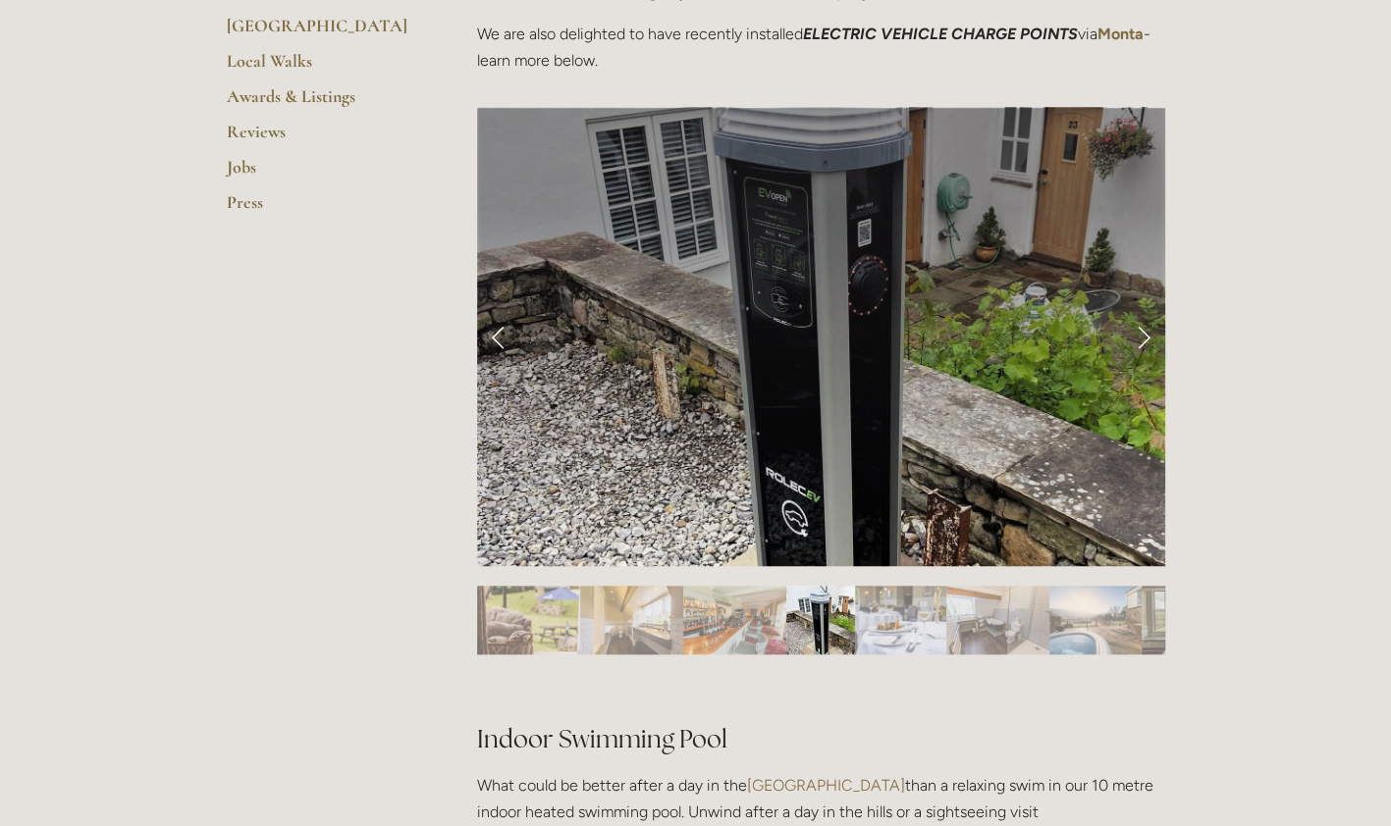
scroll to position [701, 0]
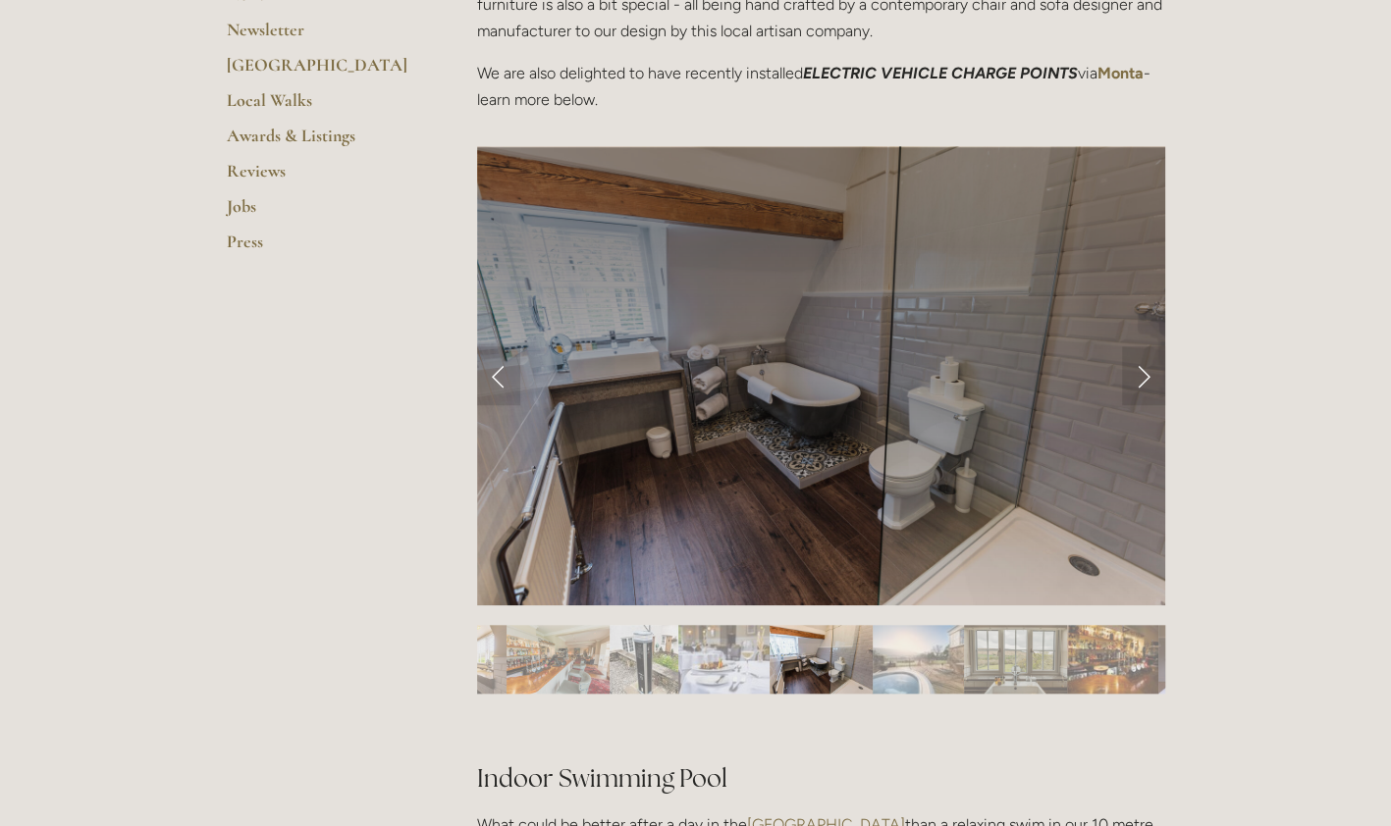
click at [497, 384] on link "Previous Slide" at bounding box center [498, 375] width 43 height 59
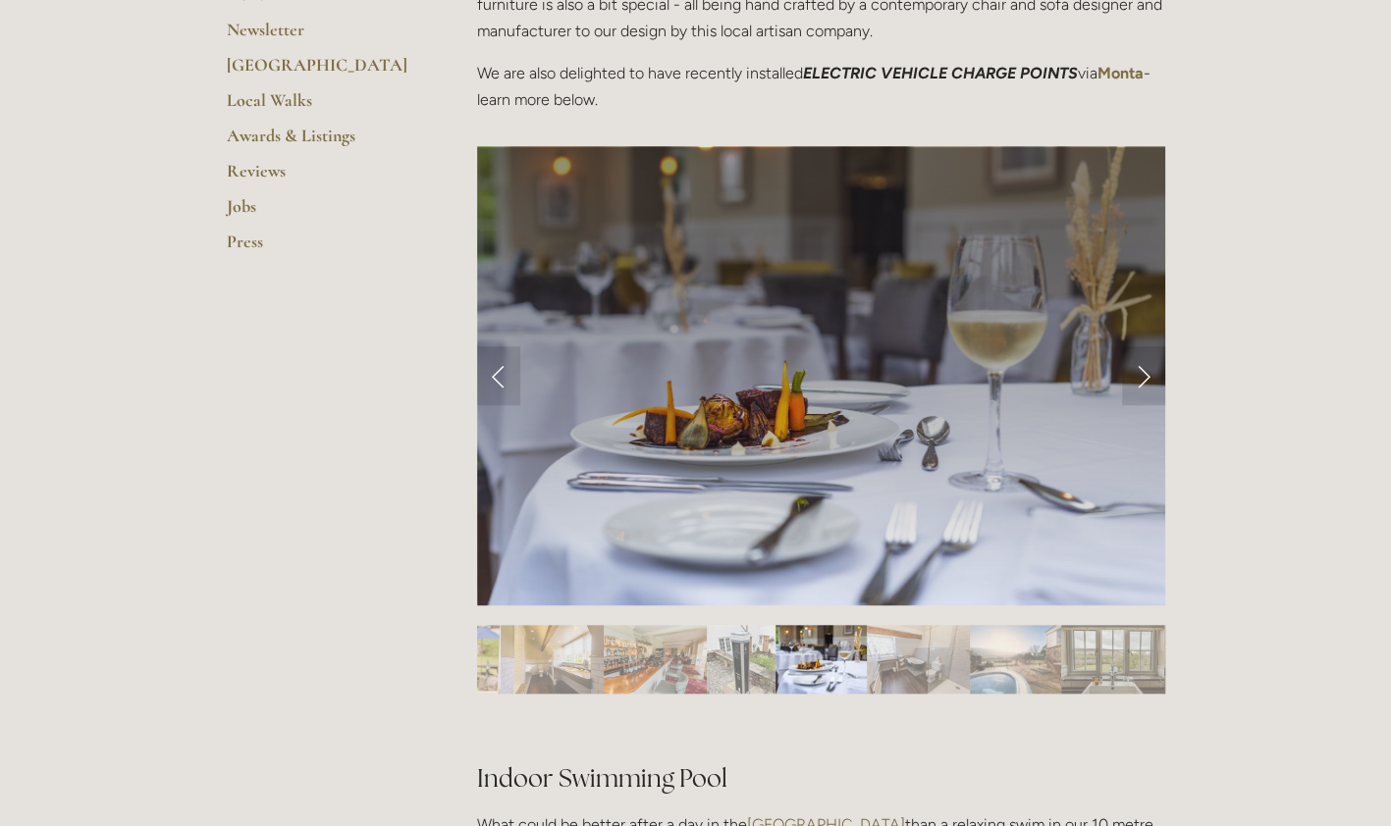
click at [497, 384] on link "Previous Slide" at bounding box center [498, 375] width 43 height 59
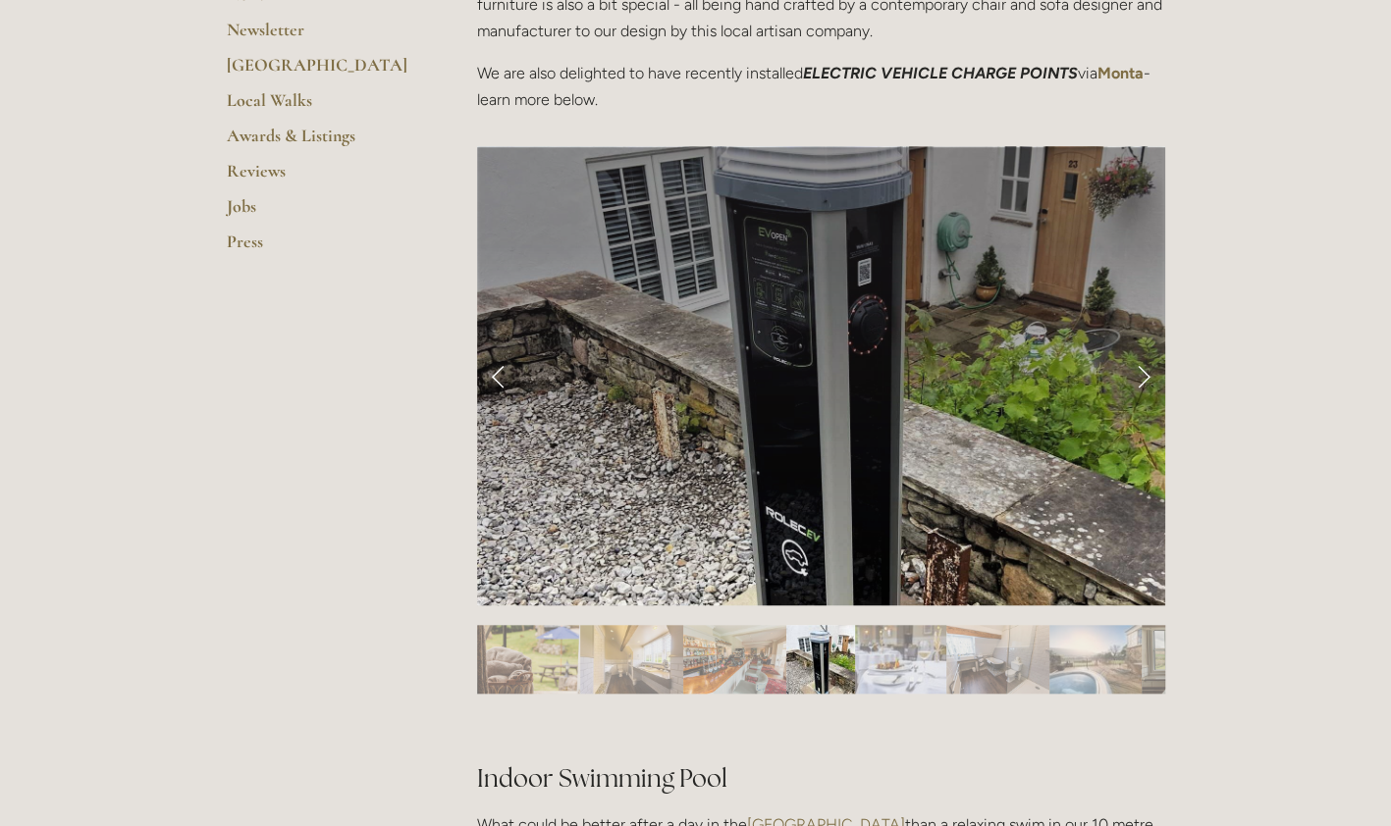
click at [497, 384] on link "Previous Slide" at bounding box center [498, 375] width 43 height 59
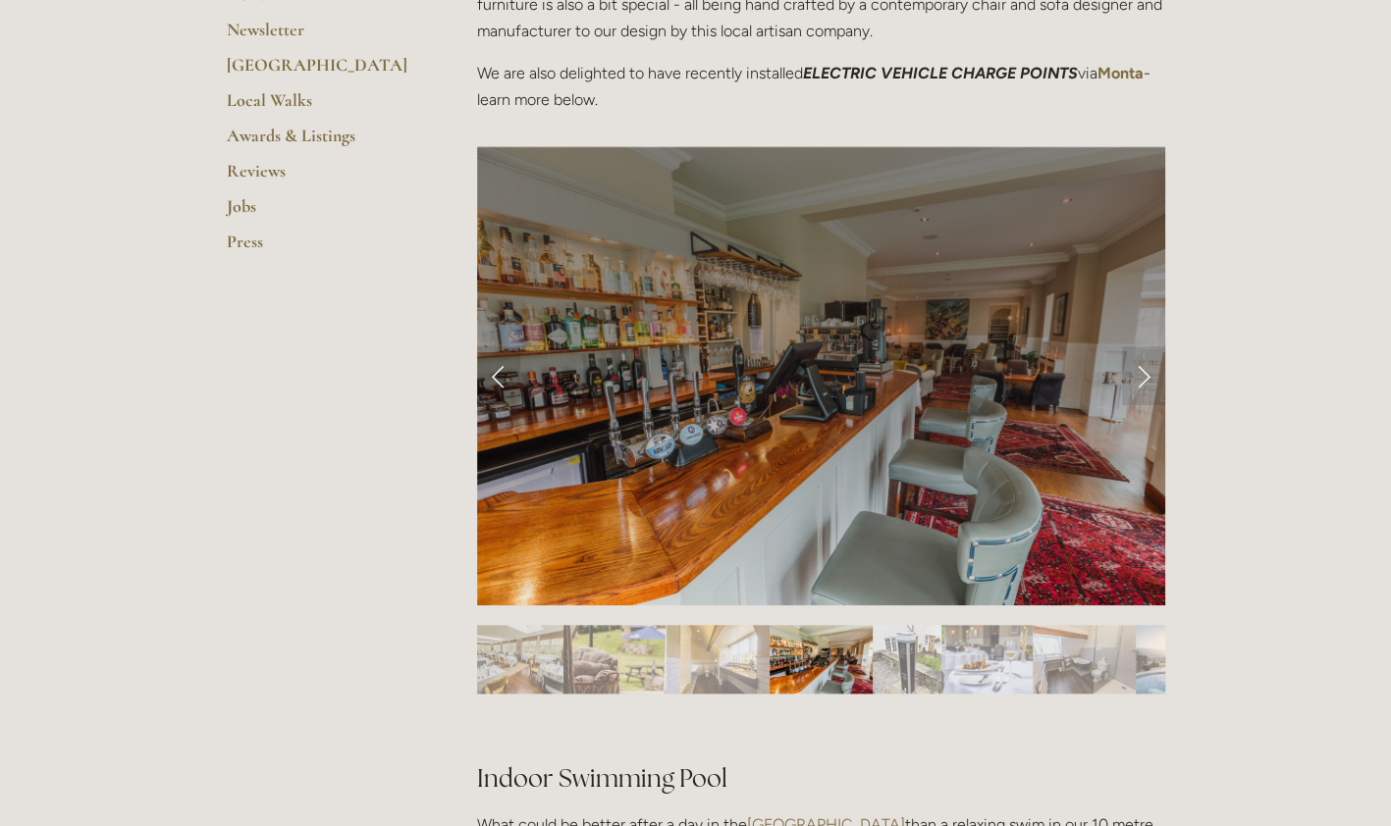
click at [497, 384] on link "Previous Slide" at bounding box center [498, 375] width 43 height 59
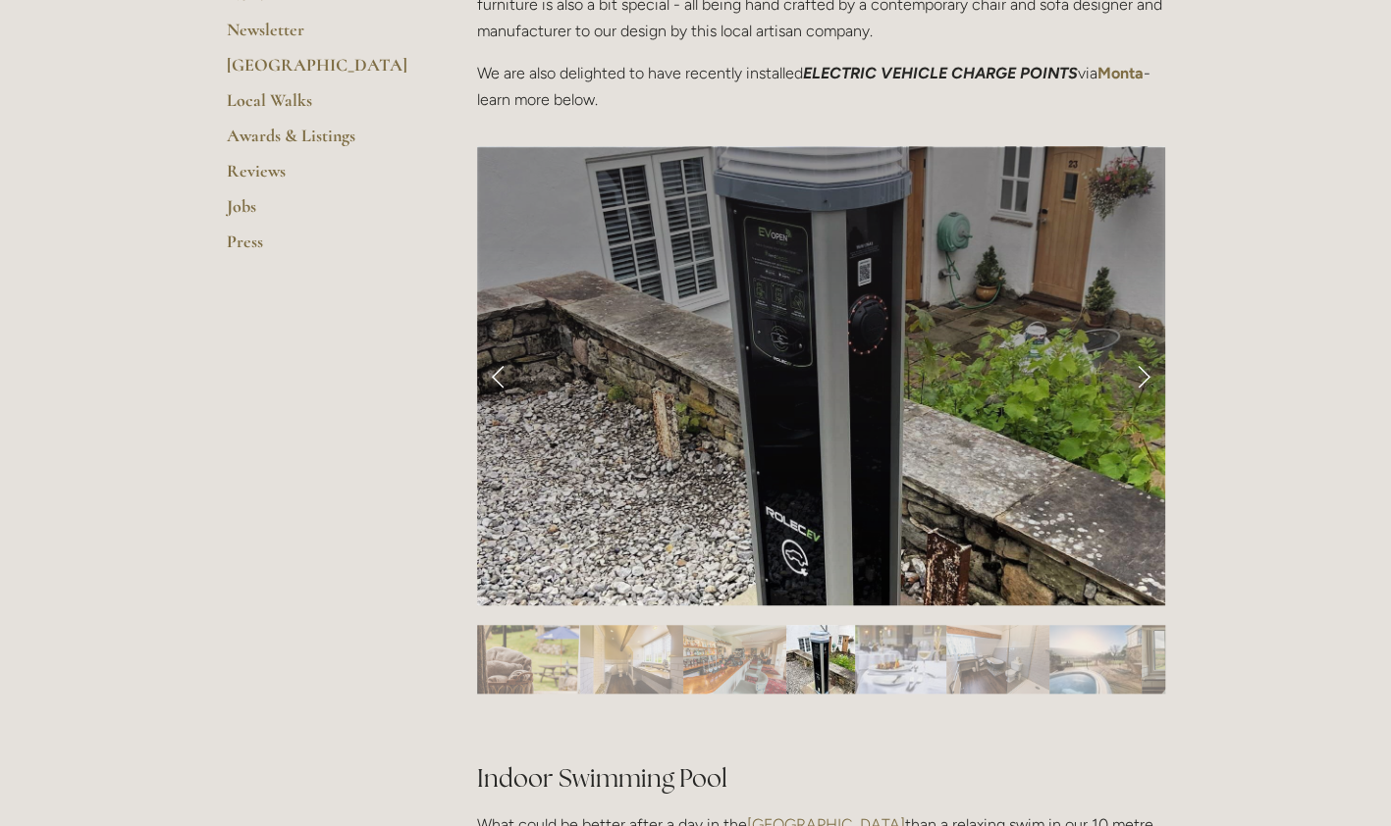
click at [1139, 375] on link "Next Slide" at bounding box center [1143, 375] width 43 height 59
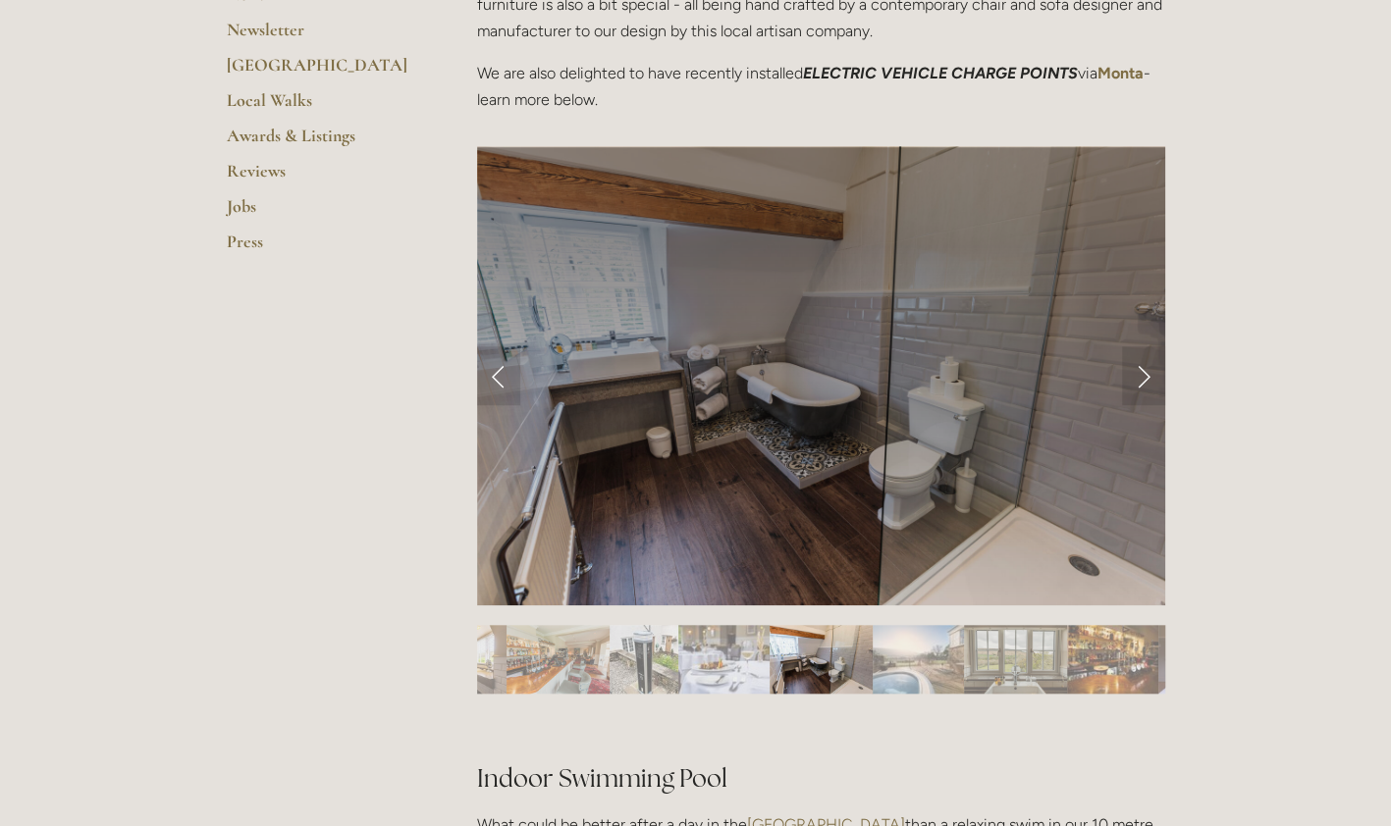
click at [1139, 375] on link "Next Slide" at bounding box center [1143, 375] width 43 height 59
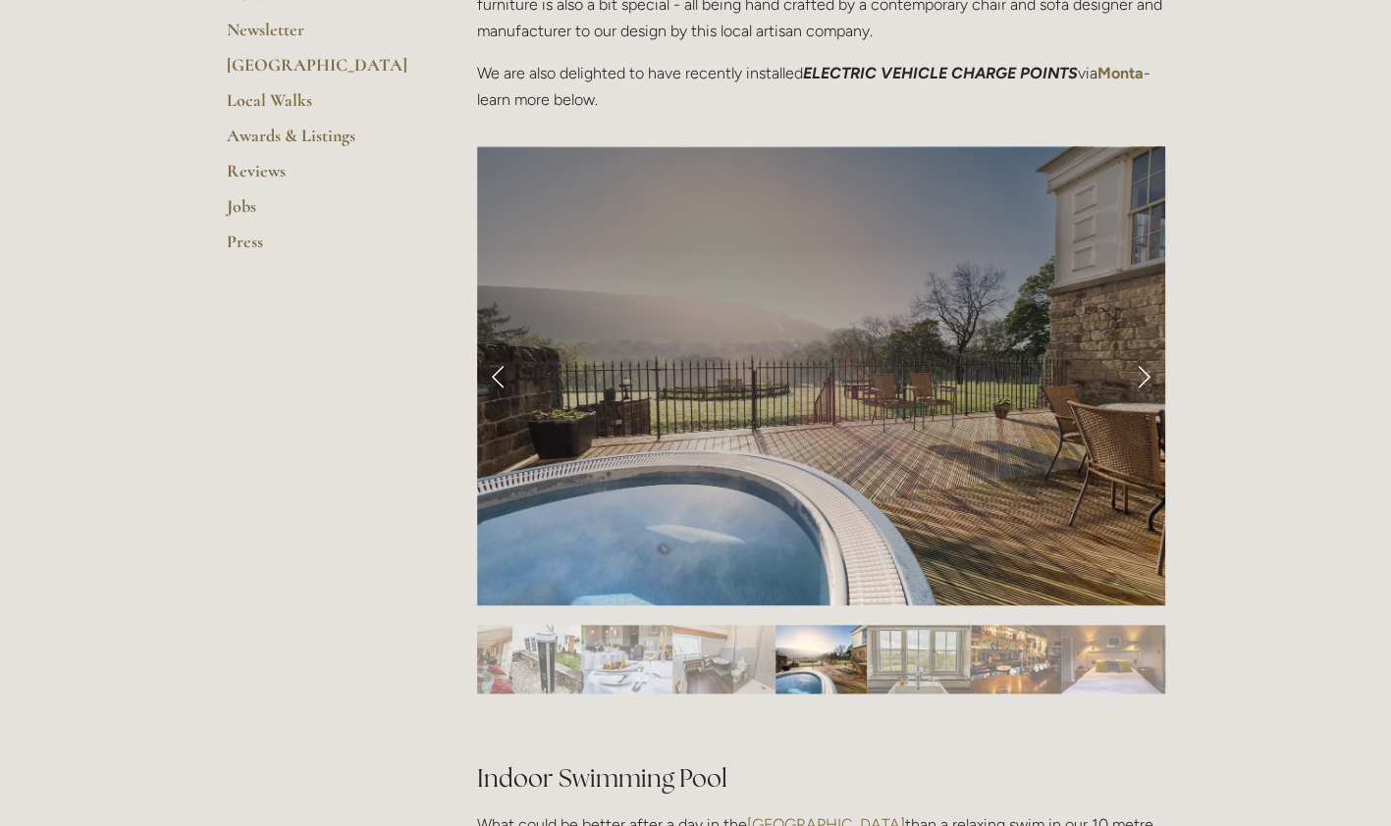
click at [1139, 375] on link "Next Slide" at bounding box center [1143, 375] width 43 height 59
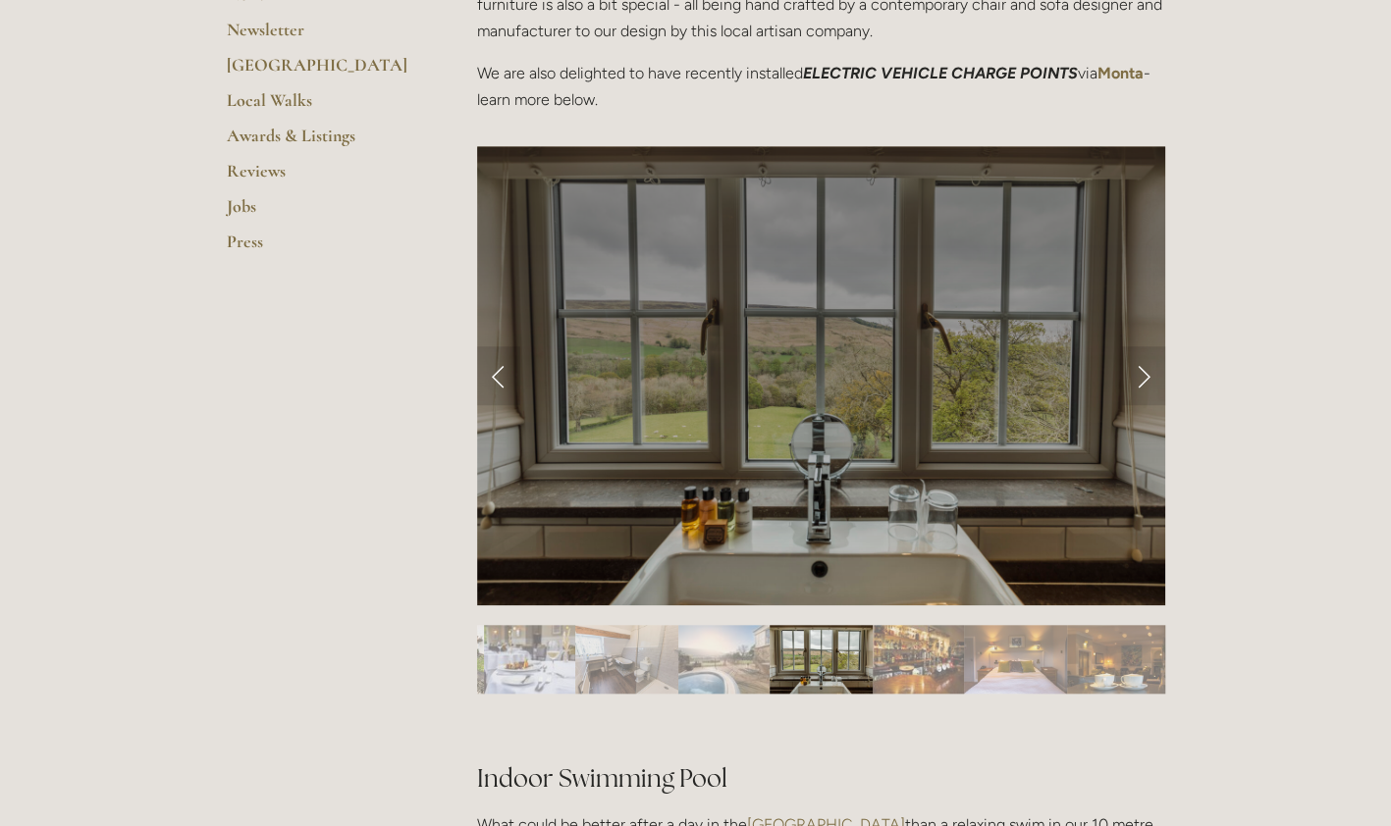
click at [1139, 375] on link "Next Slide" at bounding box center [1143, 375] width 43 height 59
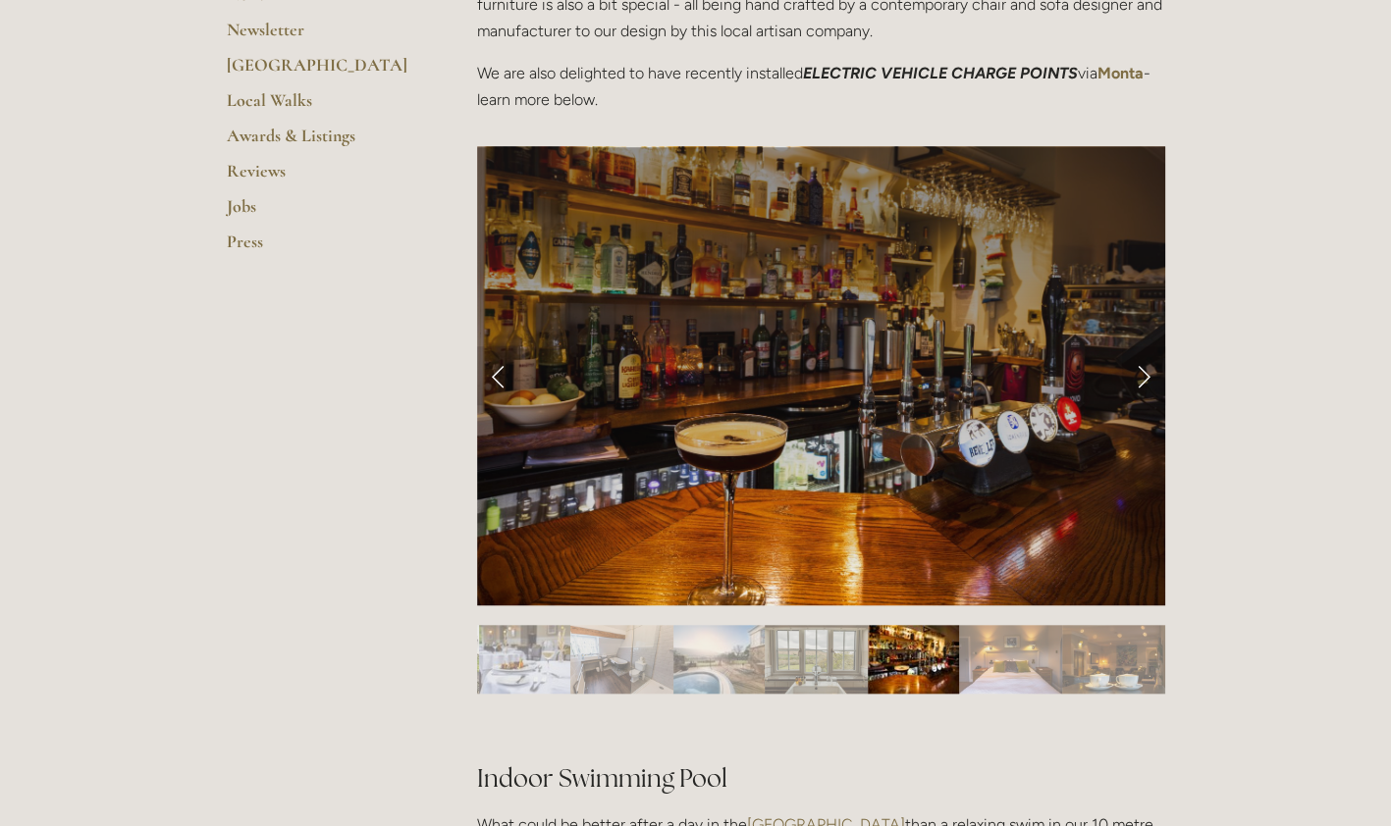
click at [1139, 375] on link "Next Slide" at bounding box center [1143, 375] width 43 height 59
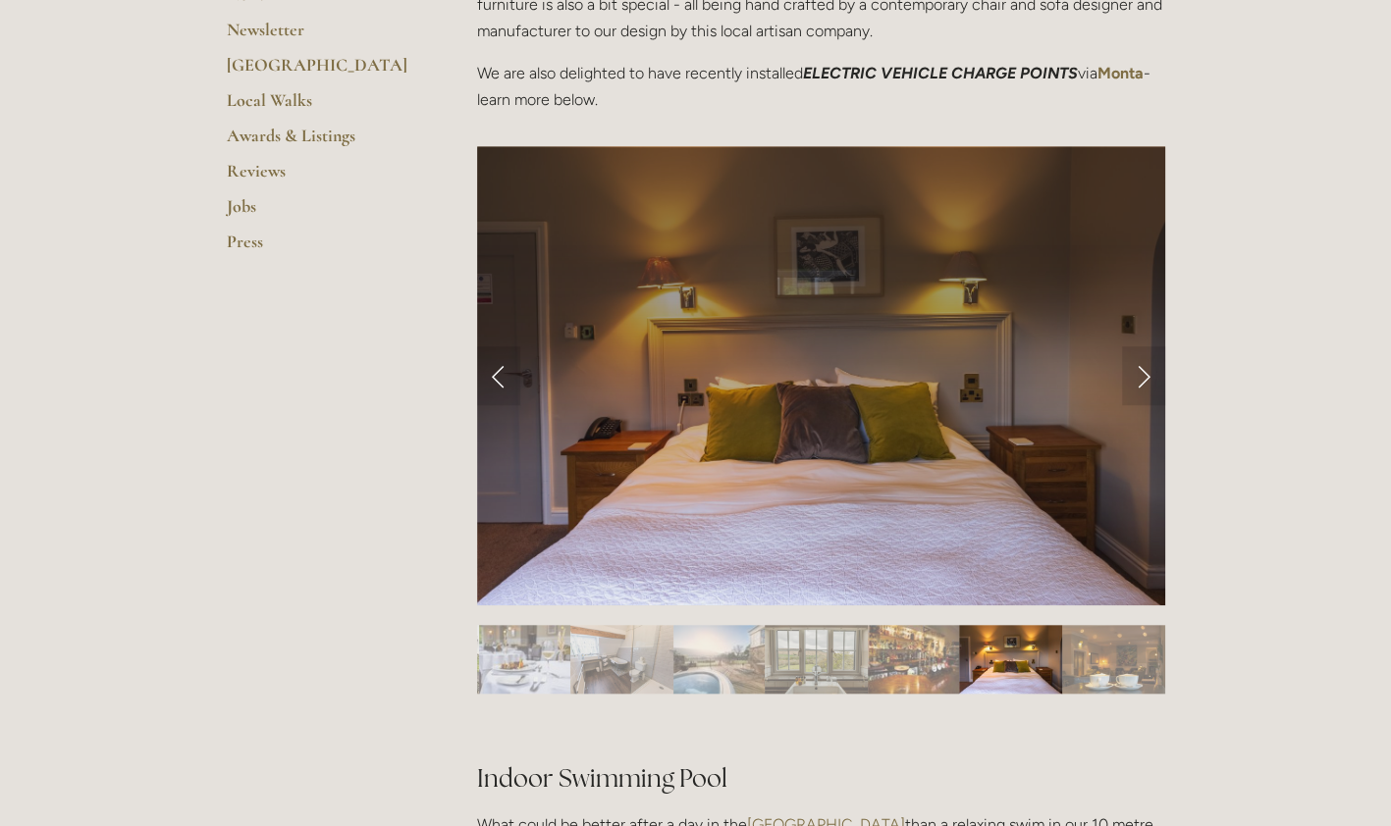
click at [1139, 375] on link "Next Slide" at bounding box center [1143, 375] width 43 height 59
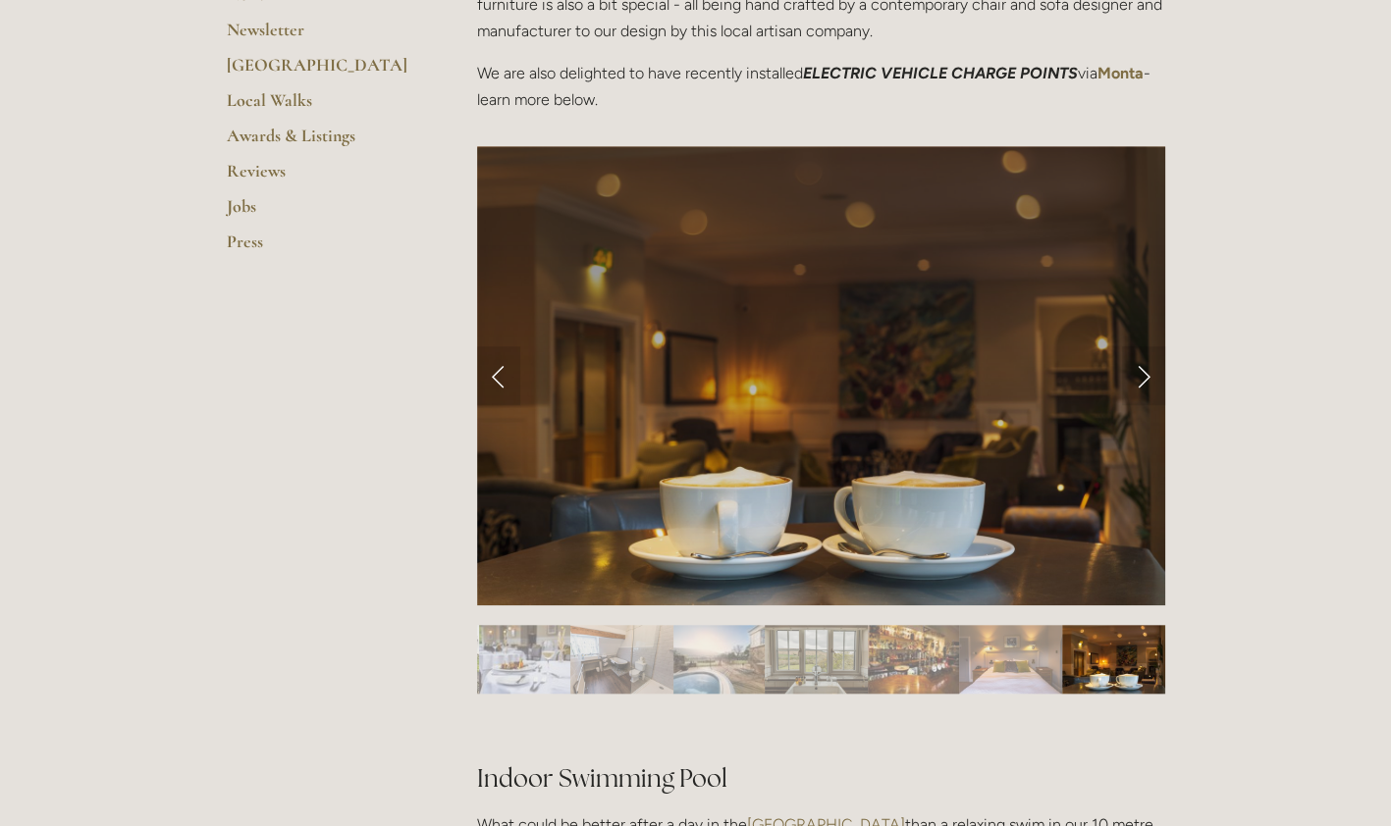
click at [1139, 375] on link "Next Slide" at bounding box center [1143, 375] width 43 height 59
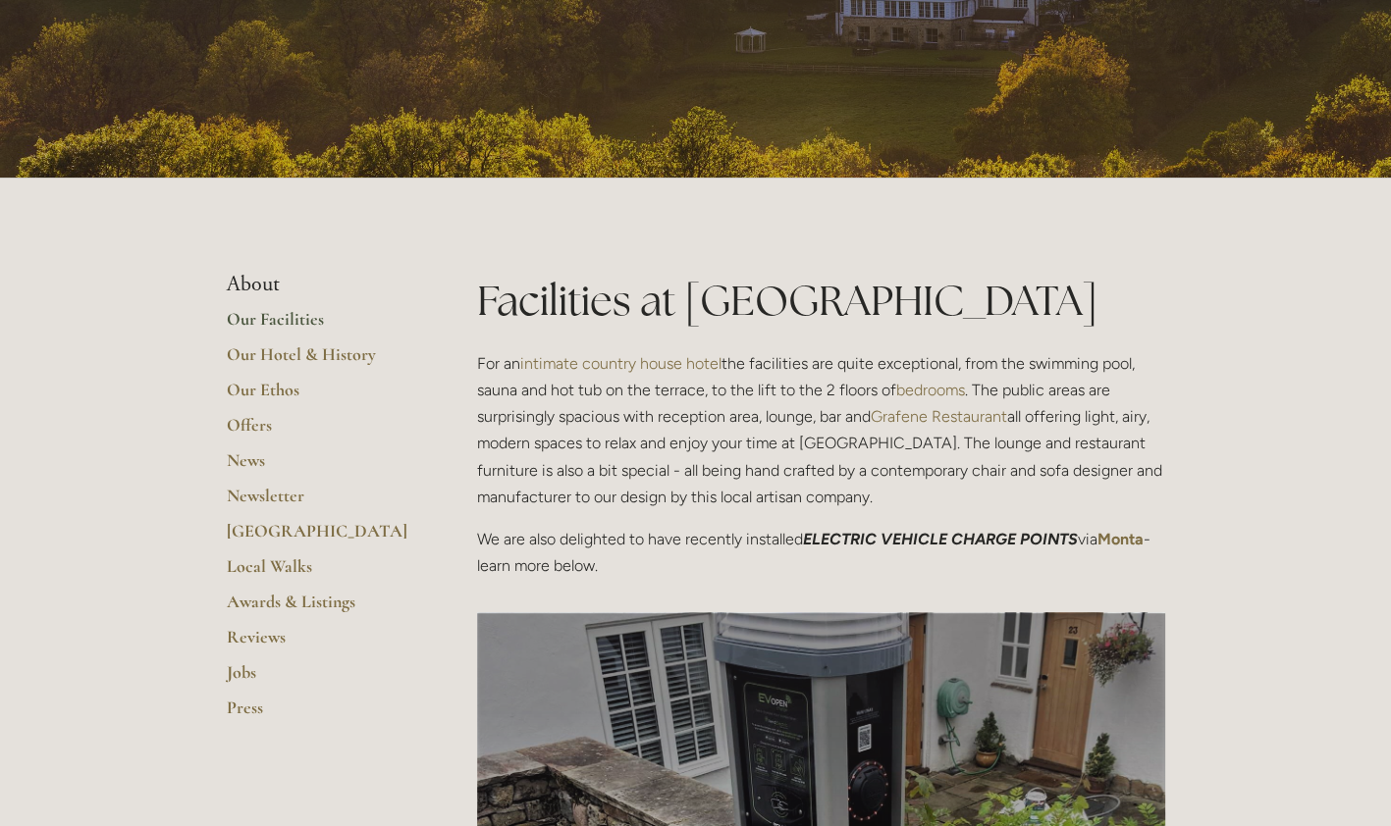
scroll to position [0, 0]
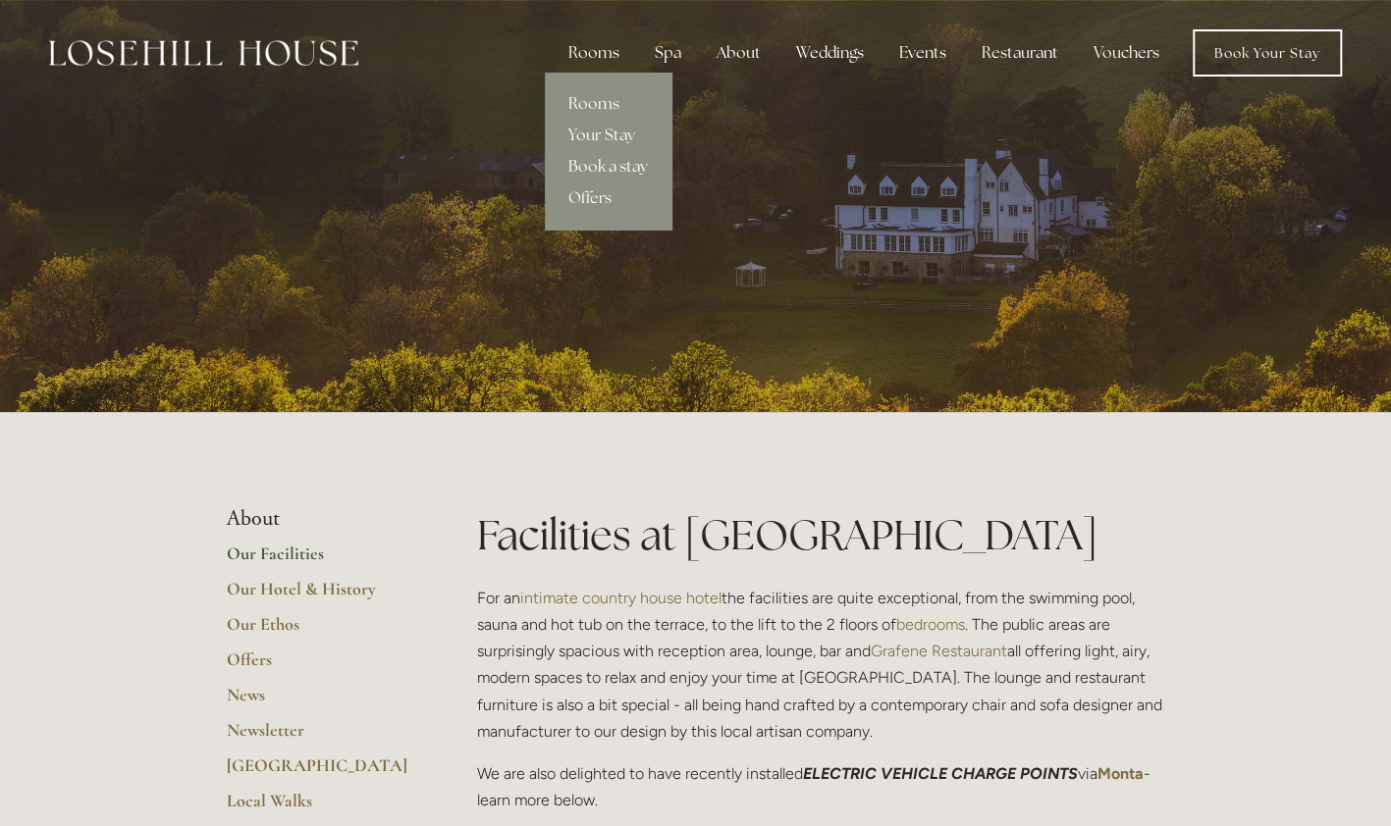
click at [586, 127] on link "Your Stay" at bounding box center [608, 135] width 127 height 31
